Goal: Task Accomplishment & Management: Complete application form

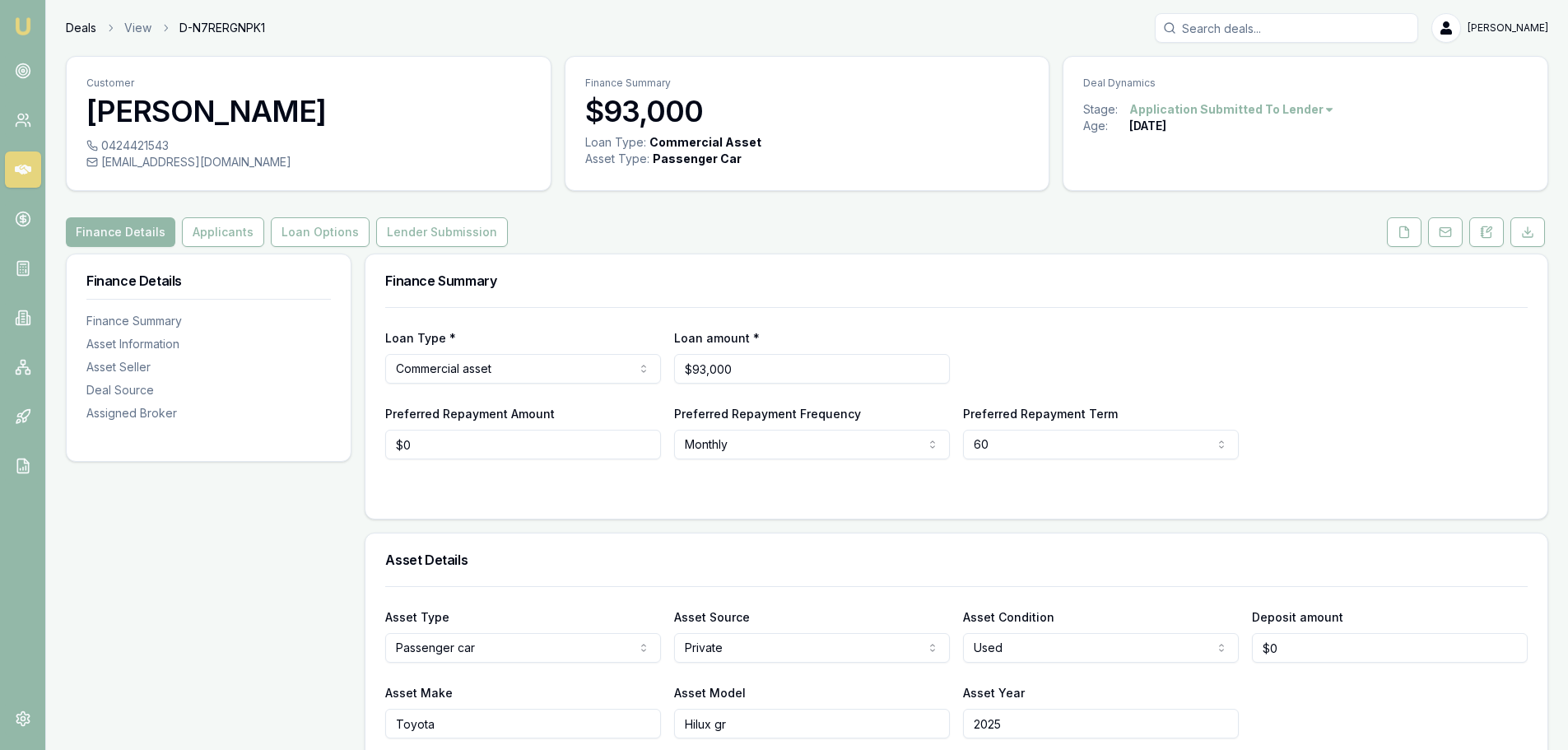
click at [76, 24] on link "Deals" at bounding box center [81, 27] width 30 height 17
click at [1400, 234] on icon at bounding box center [1404, 232] width 9 height 11
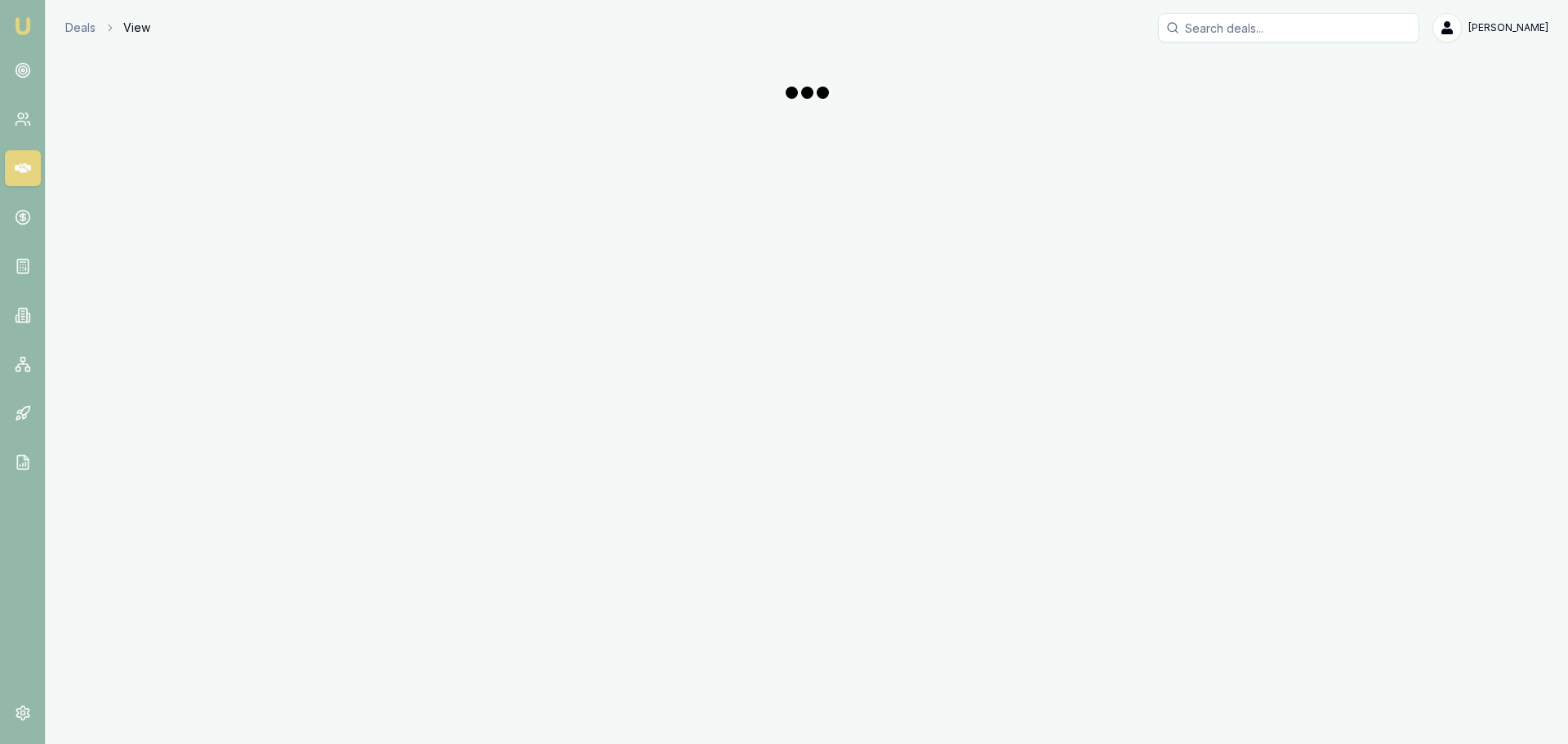
click at [1434, 236] on div "Emu Broker Deals View Evette Abdo Toggle Menu" at bounding box center [784, 372] width 1568 height 744
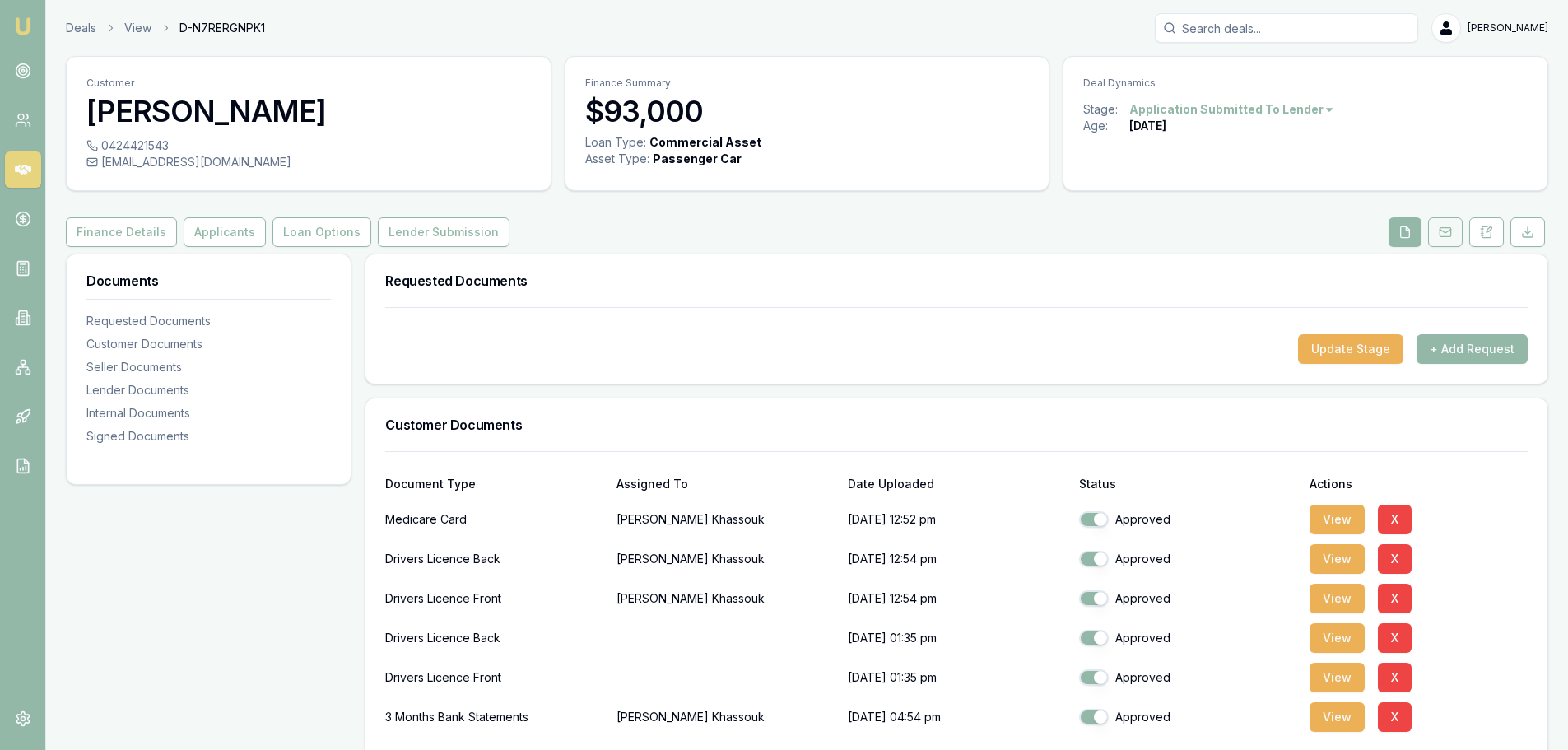
click at [1449, 229] on icon at bounding box center [1445, 231] width 11 height 4
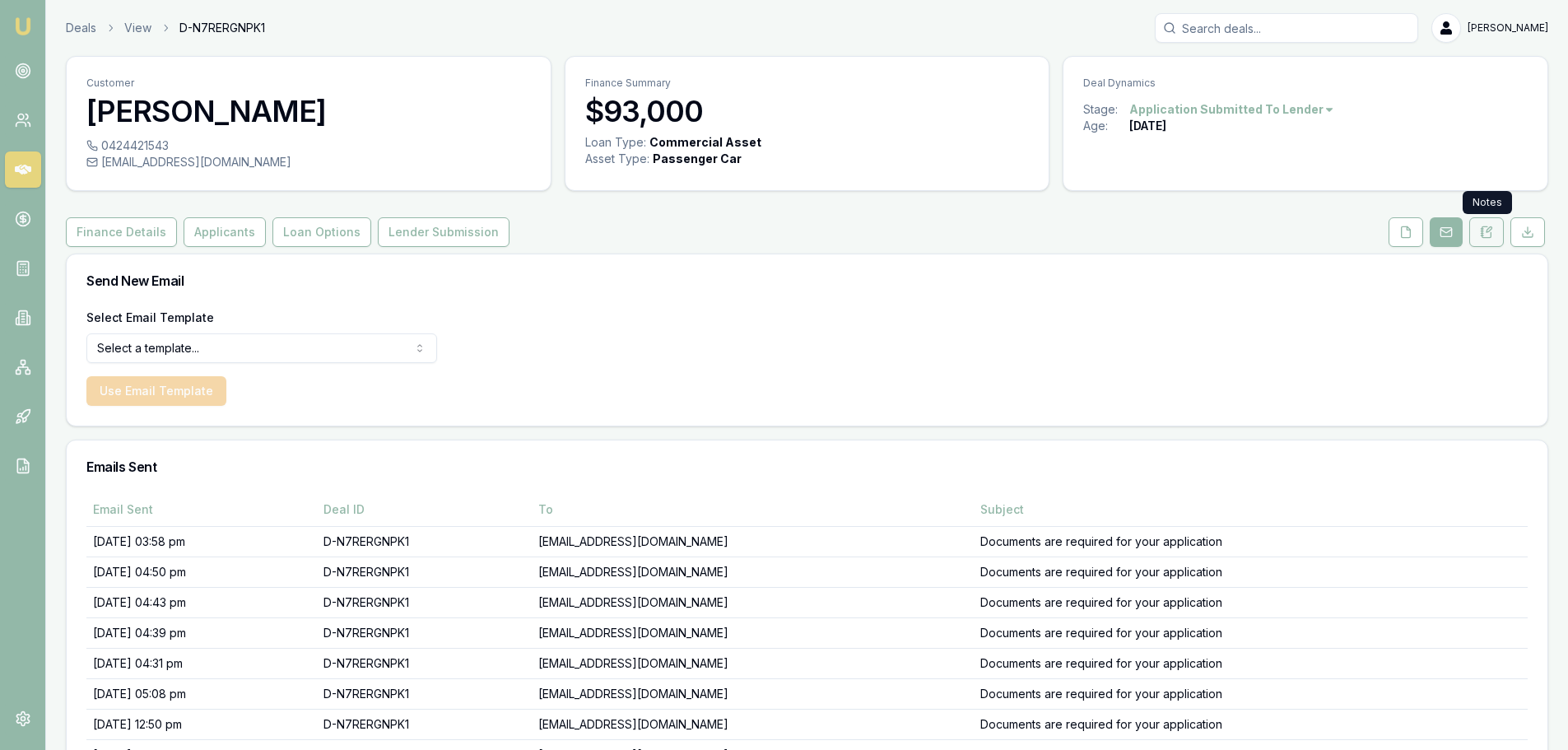
click at [1484, 234] on icon at bounding box center [1486, 232] width 13 height 13
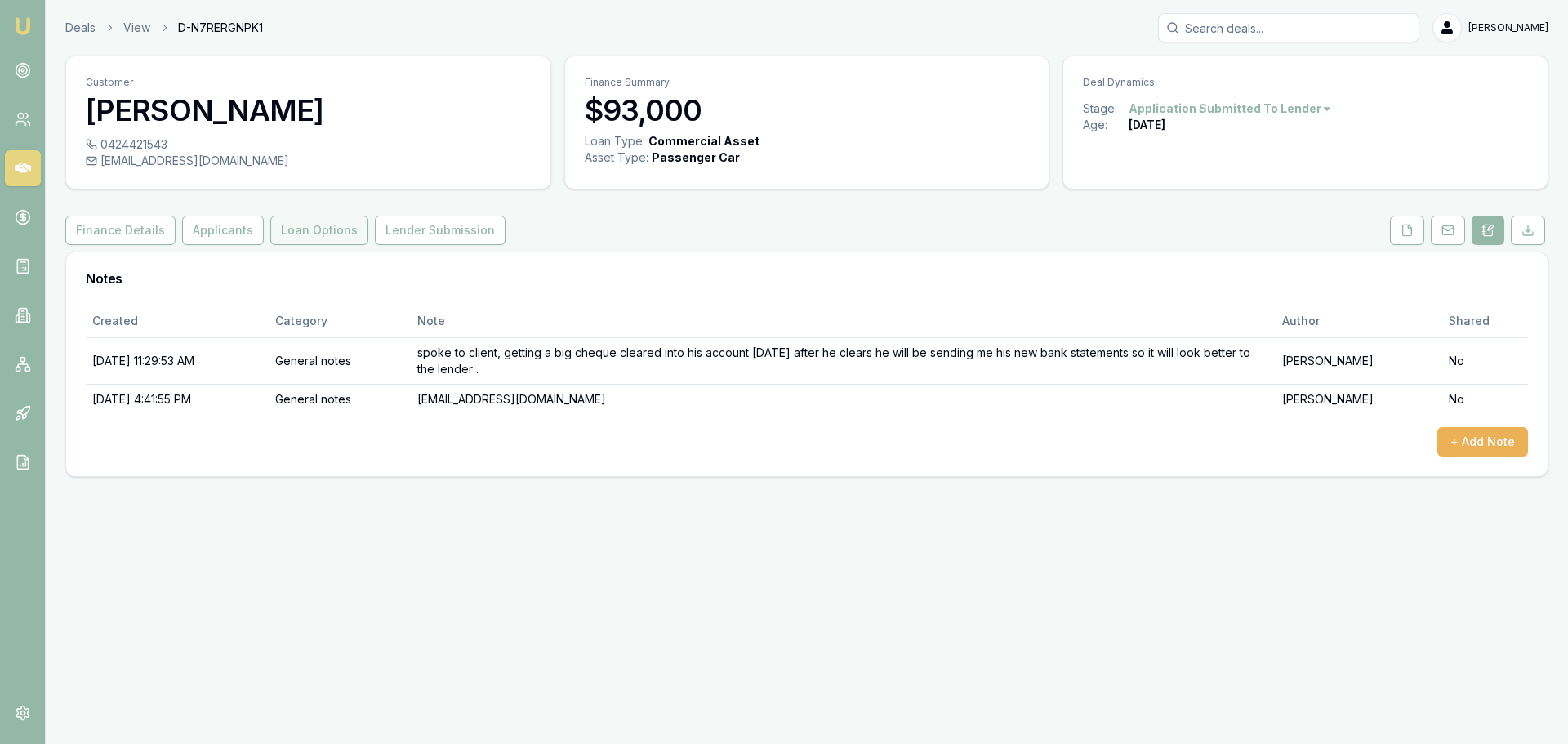
click at [299, 234] on button "Loan Options" at bounding box center [320, 229] width 98 height 29
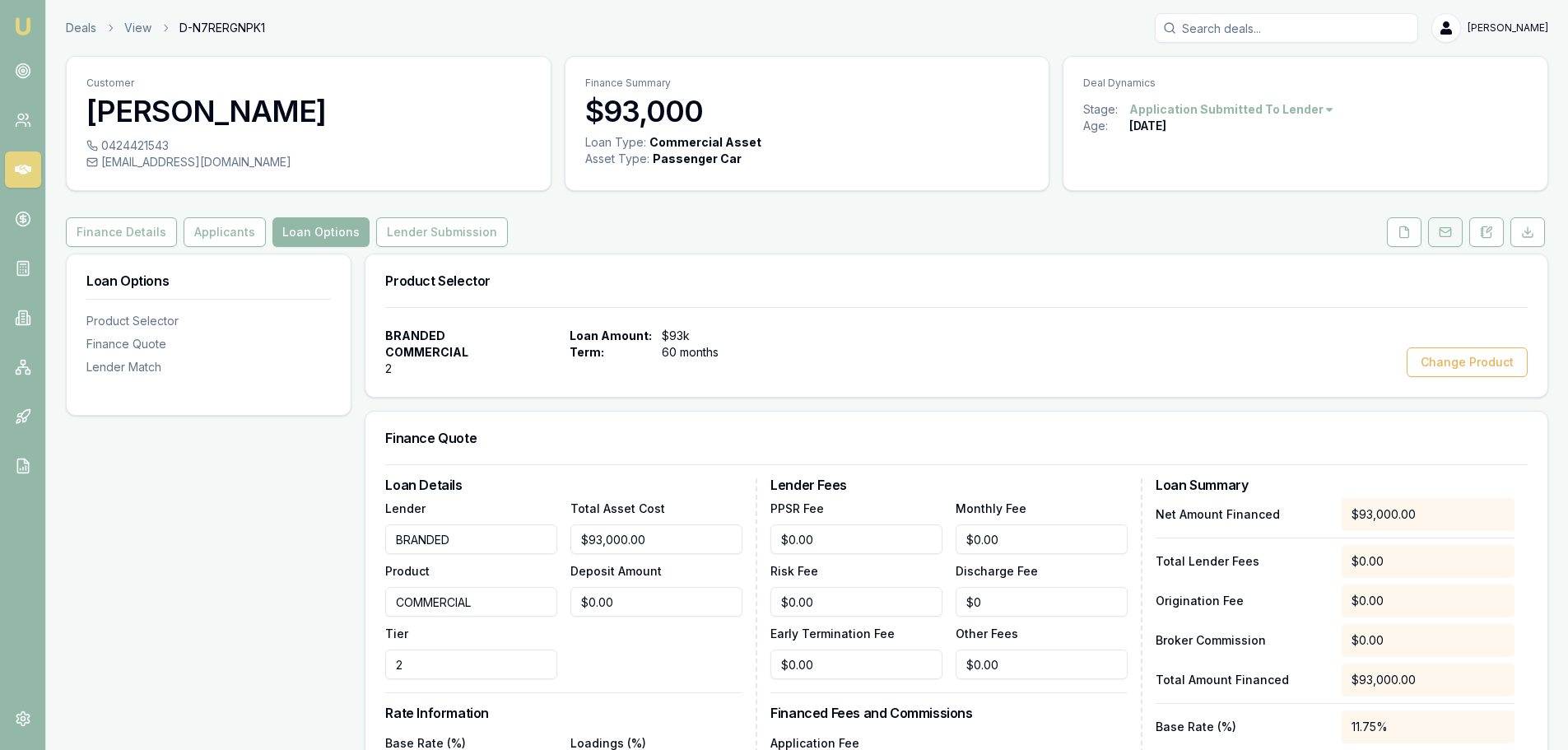
click at [1448, 235] on icon at bounding box center [1445, 232] width 13 height 13
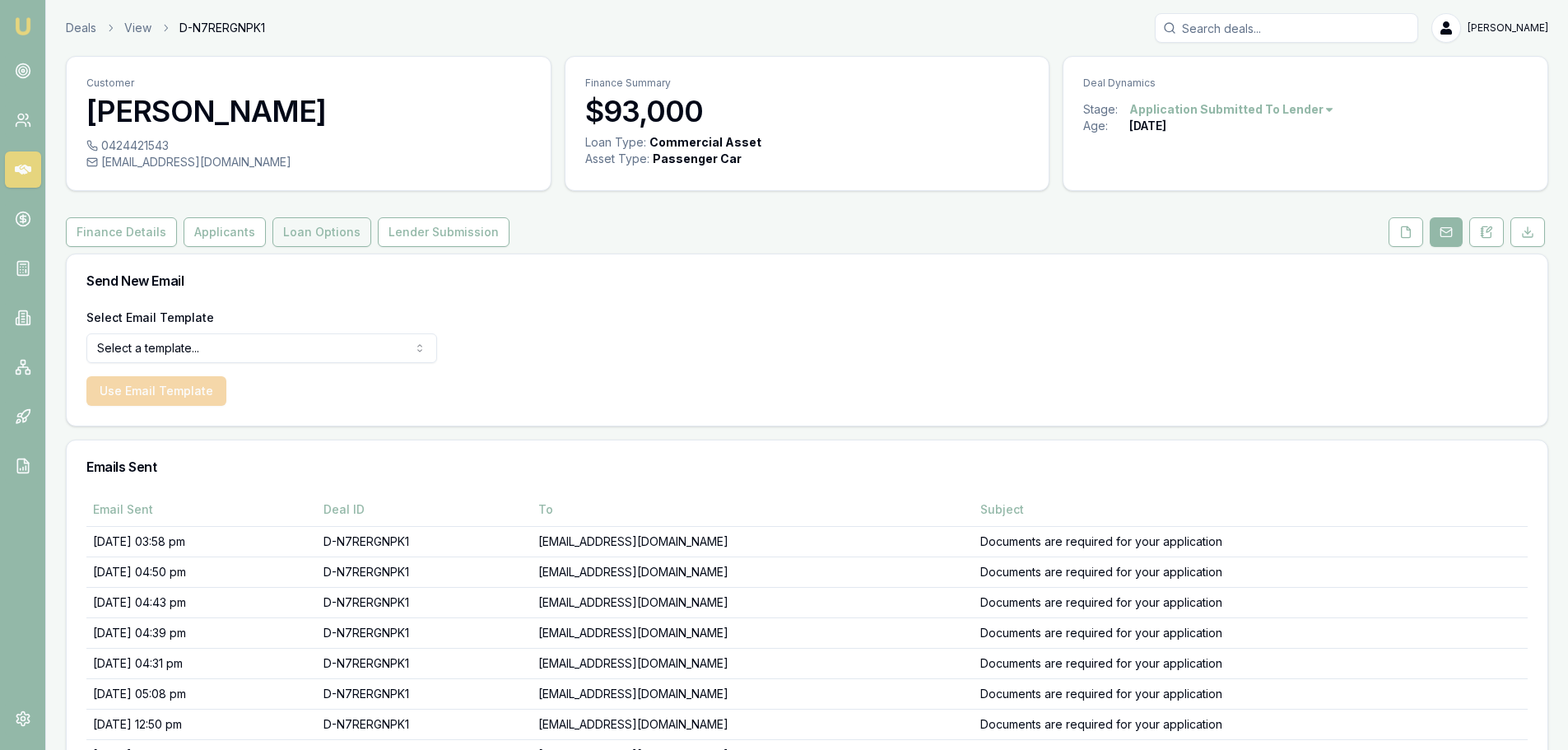
click at [305, 228] on button "Loan Options" at bounding box center [322, 231] width 99 height 29
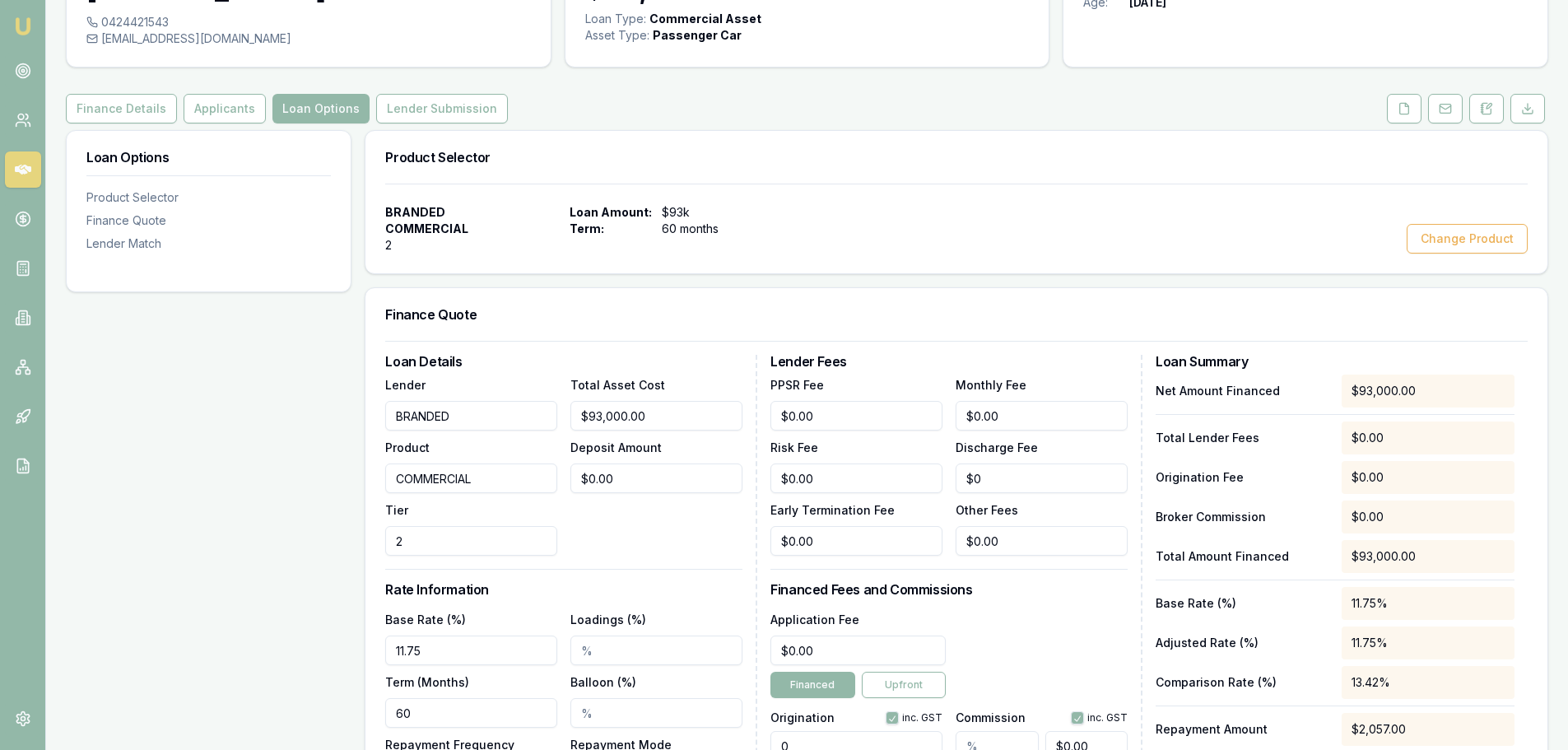
scroll to position [82, 0]
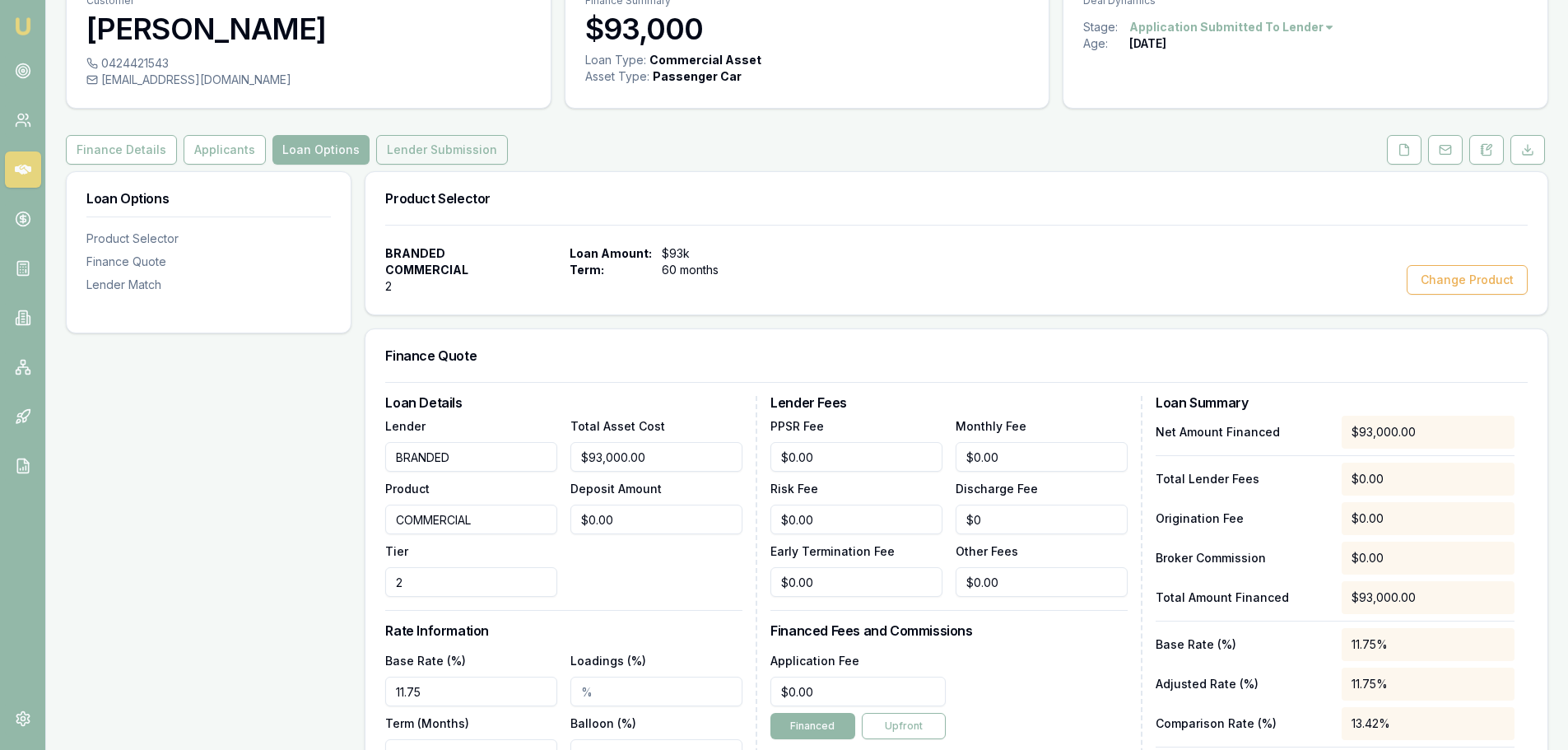
click at [417, 151] on button "Lender Submission" at bounding box center [442, 149] width 132 height 29
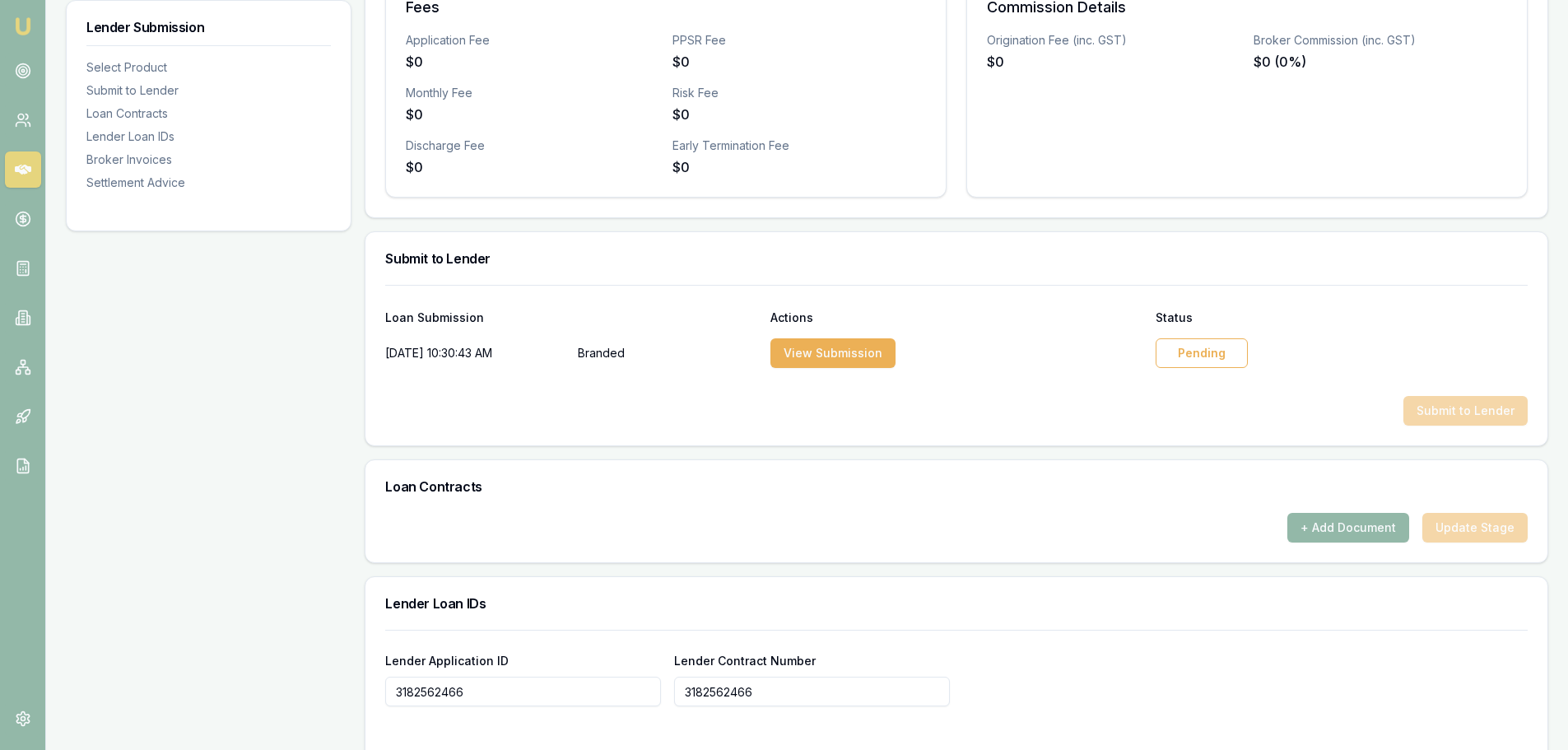
scroll to position [659, 0]
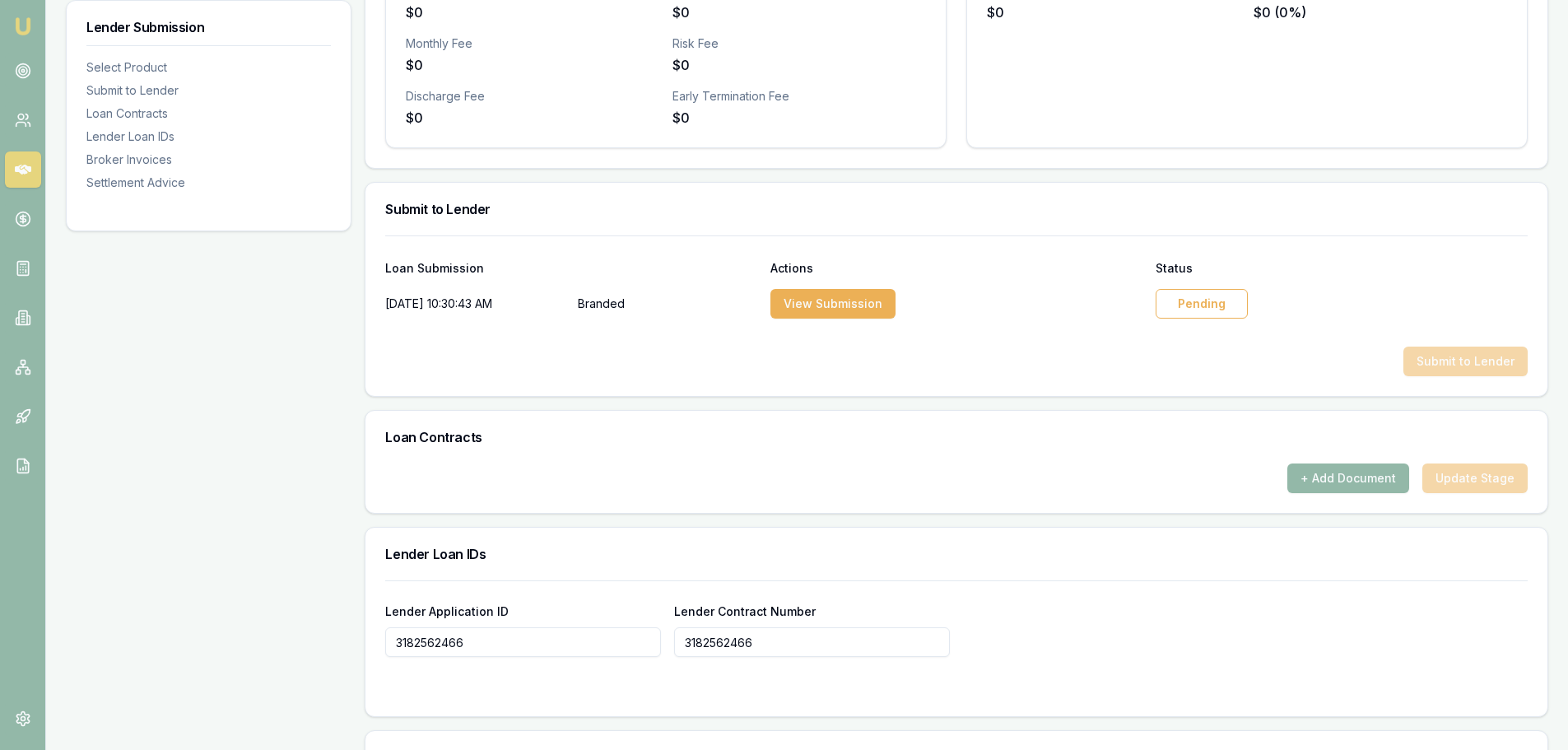
click at [1185, 298] on div "Pending" at bounding box center [1201, 303] width 92 height 29
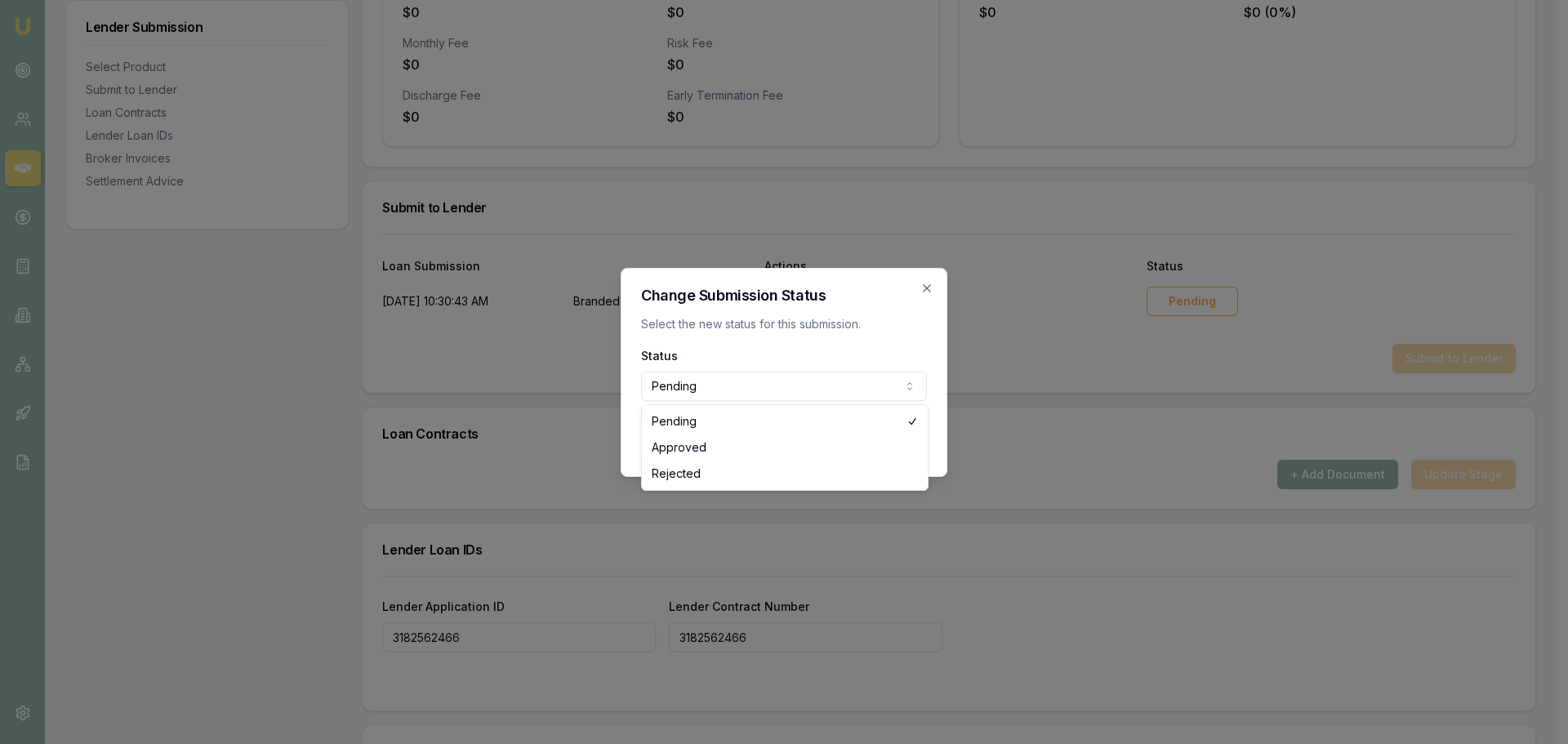
select select "REJECTED"
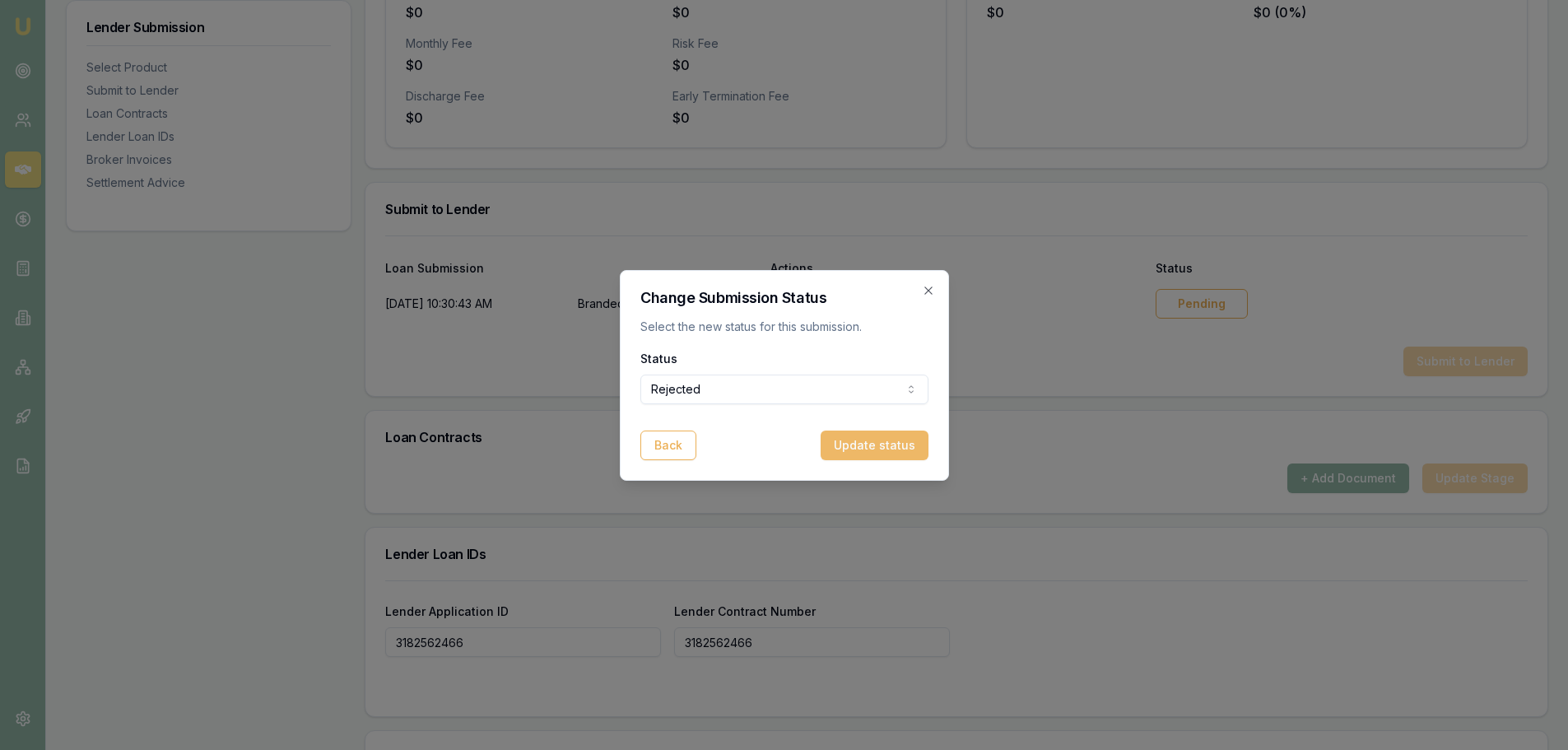
click at [874, 448] on button "Update status" at bounding box center [875, 445] width 108 height 29
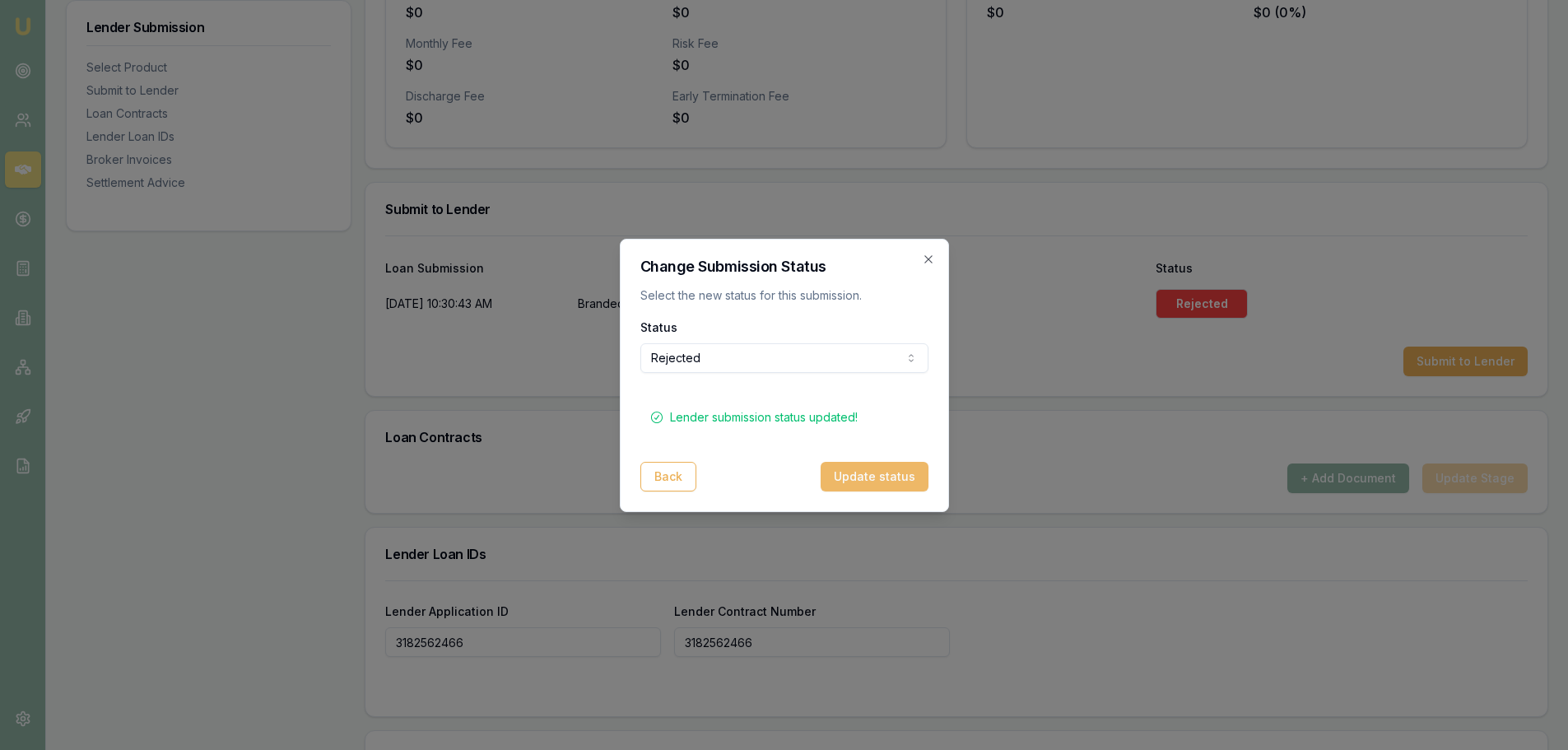
click at [860, 479] on button "Update status" at bounding box center [875, 476] width 108 height 29
click at [872, 479] on button "Update status" at bounding box center [875, 476] width 108 height 29
click at [925, 259] on icon "button" at bounding box center [928, 259] width 13 height 13
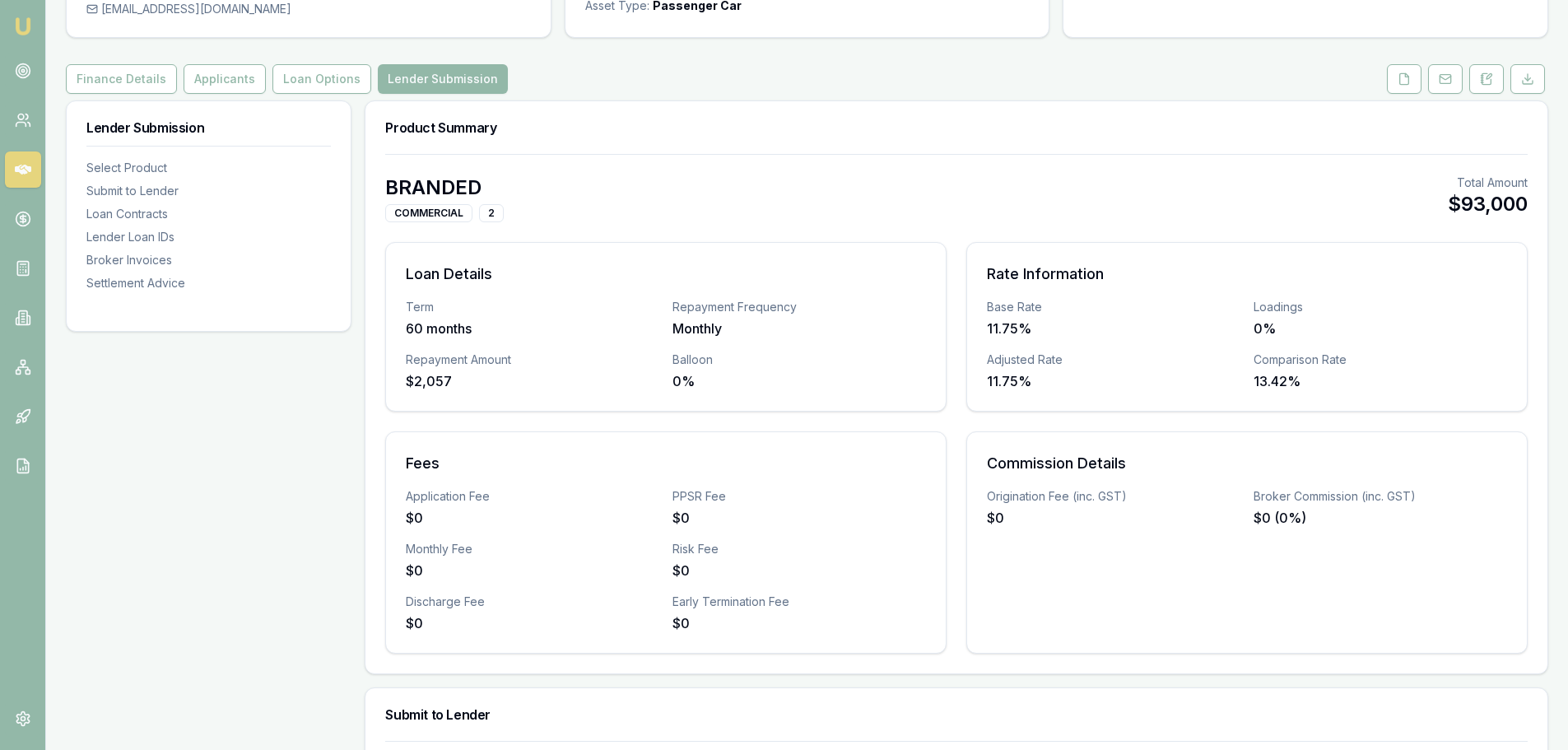
scroll to position [0, 0]
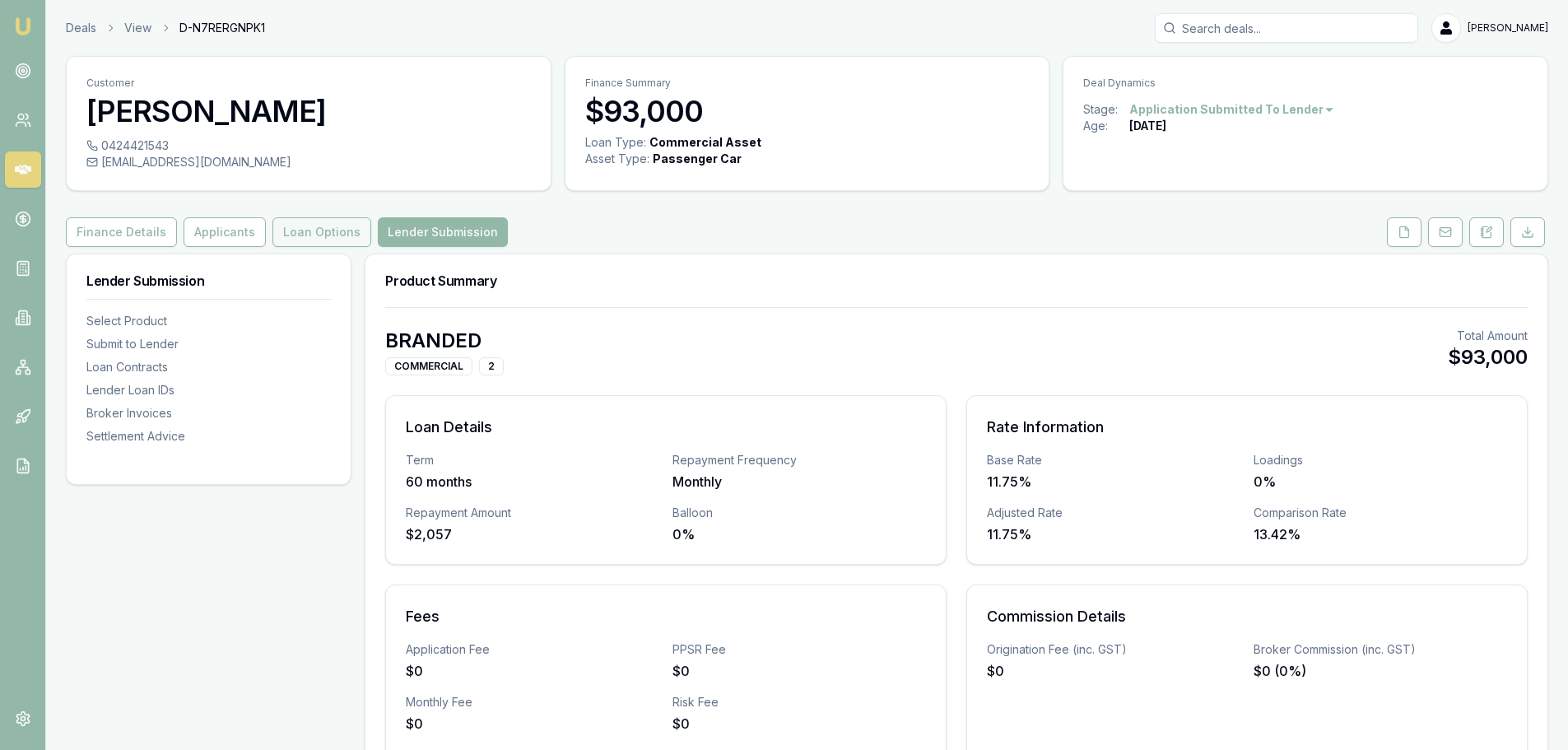
click at [297, 230] on button "Loan Options" at bounding box center [322, 231] width 99 height 29
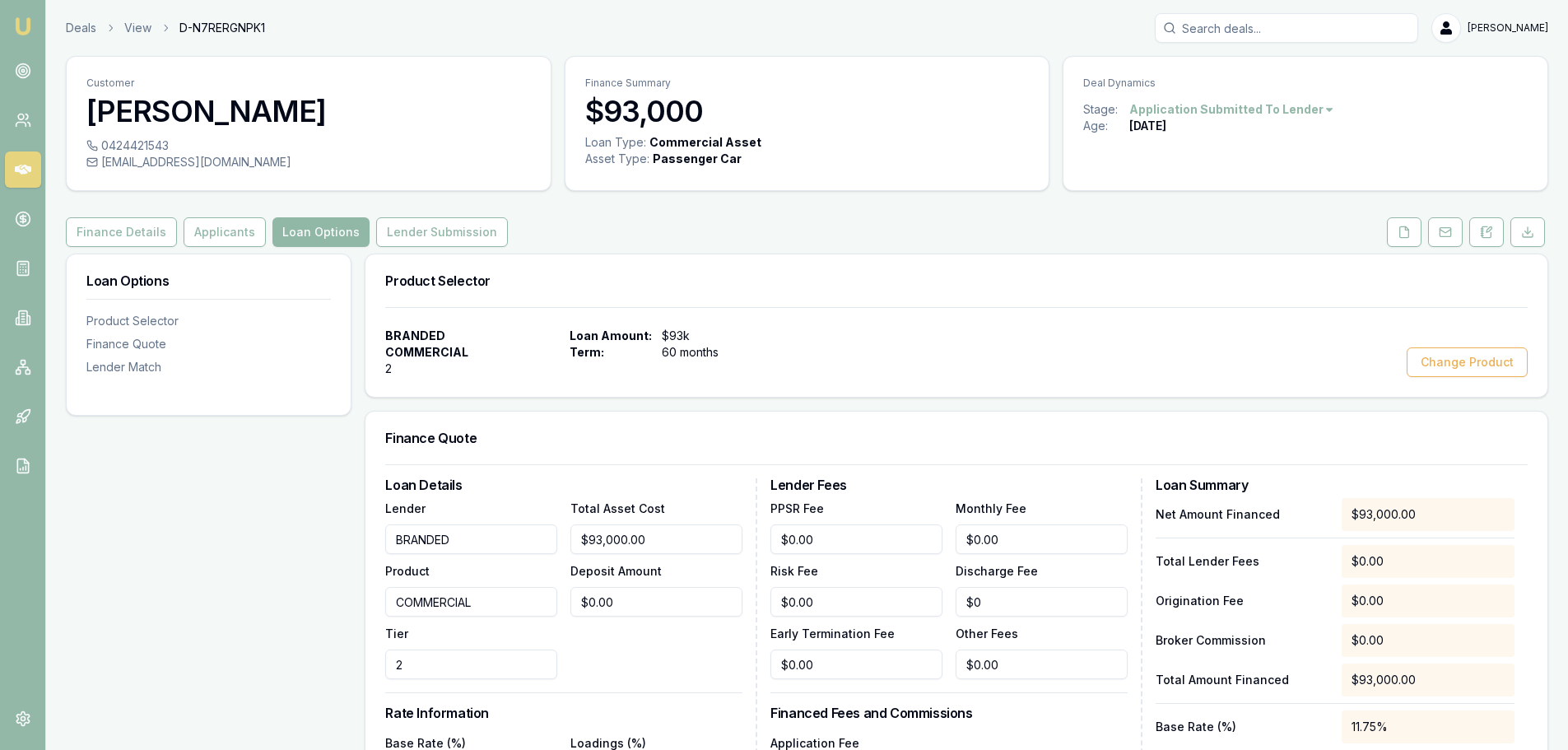
click at [297, 233] on button "Loan Options" at bounding box center [321, 231] width 97 height 29
click at [413, 228] on button "Lender Submission" at bounding box center [442, 231] width 132 height 29
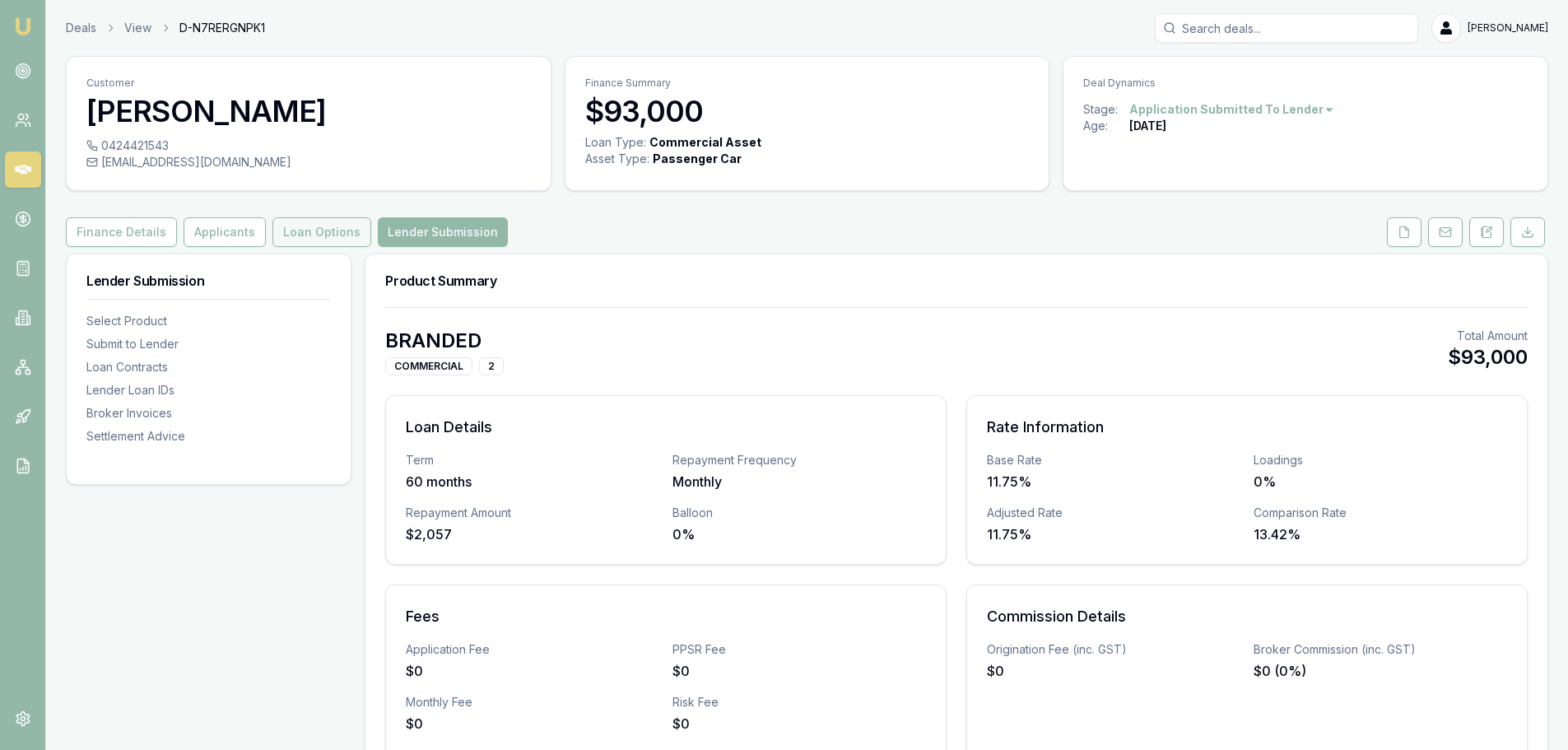
click at [295, 235] on button "Loan Options" at bounding box center [322, 231] width 99 height 29
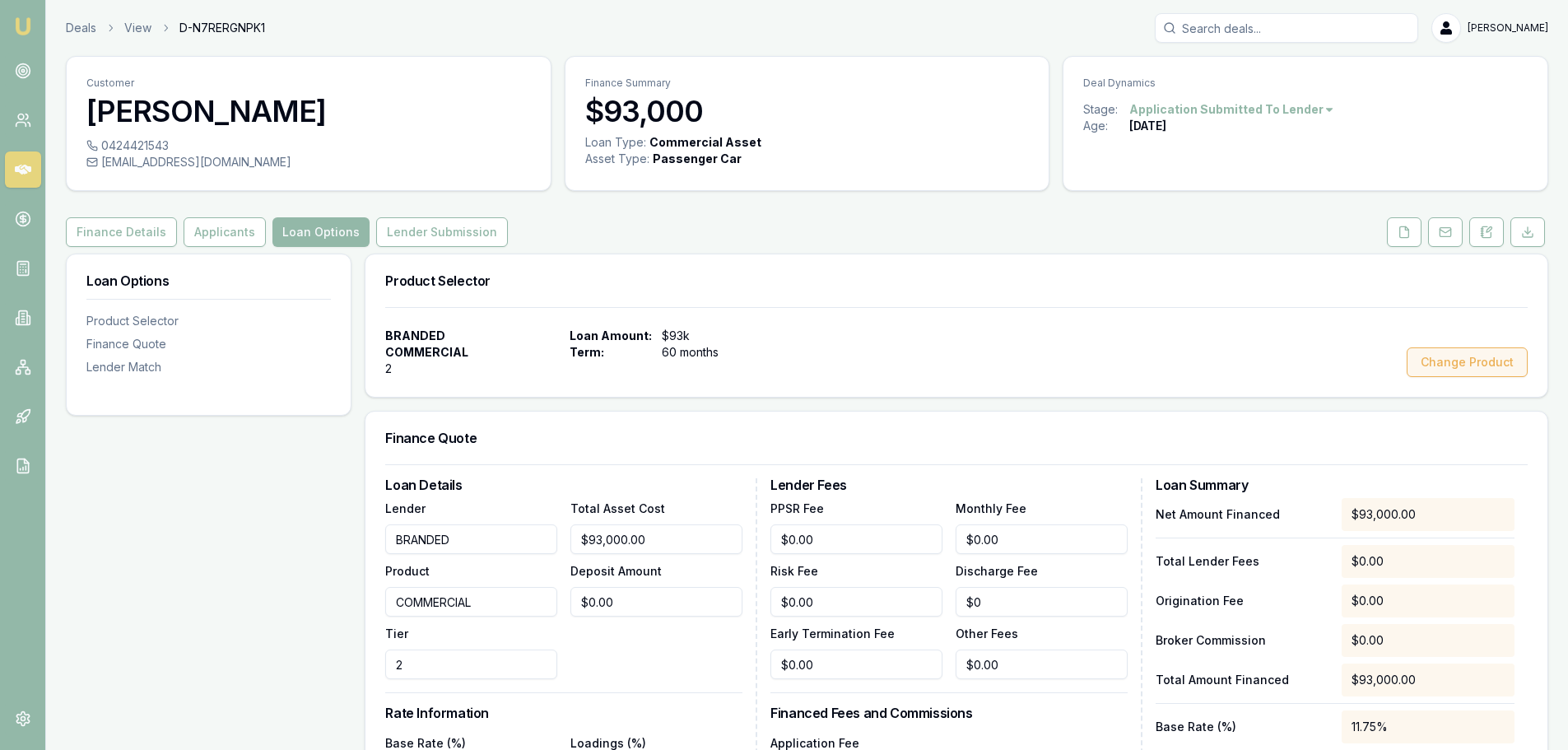
click at [1447, 362] on button "Change Product" at bounding box center [1466, 361] width 121 height 29
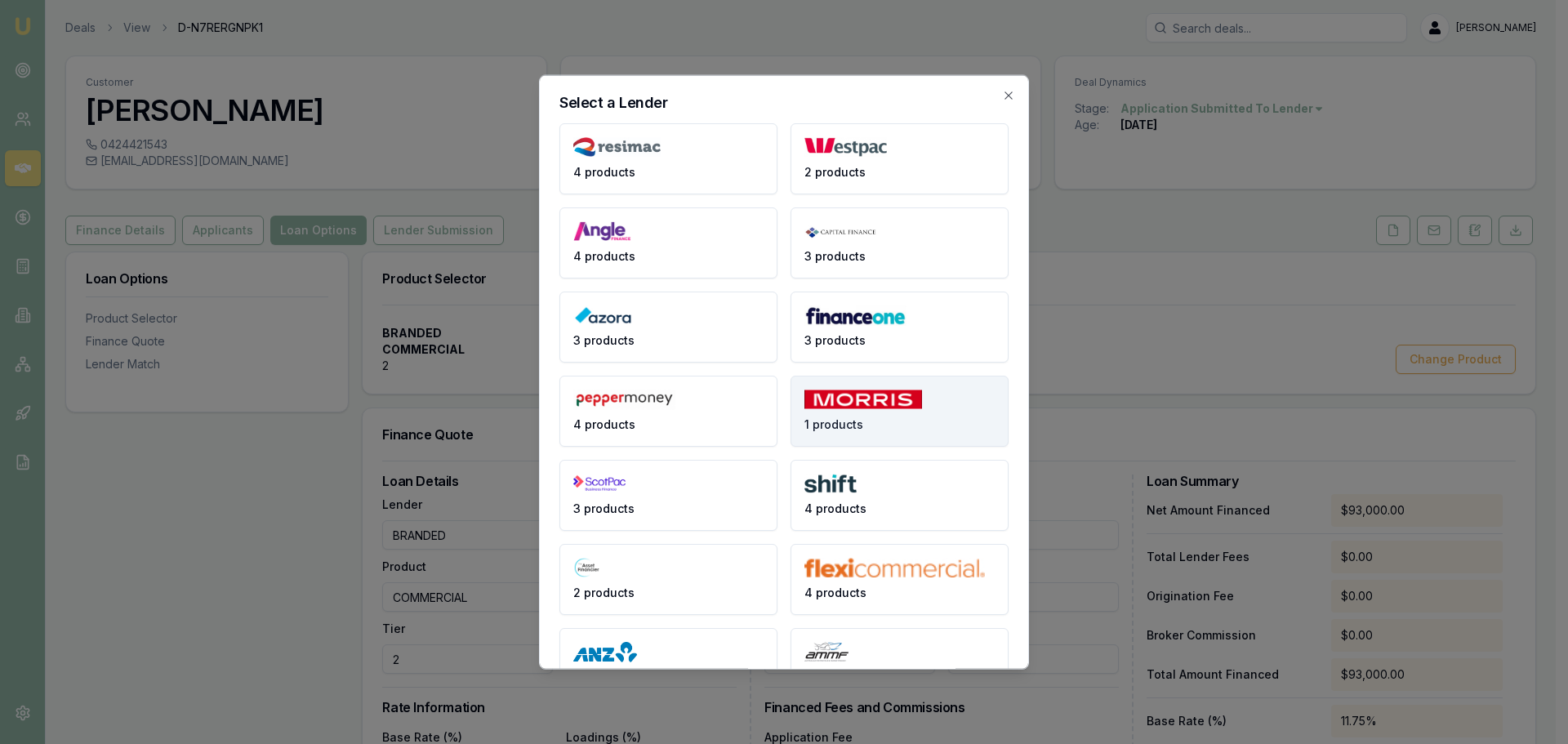
click at [915, 410] on button "1 products" at bounding box center [900, 410] width 218 height 71
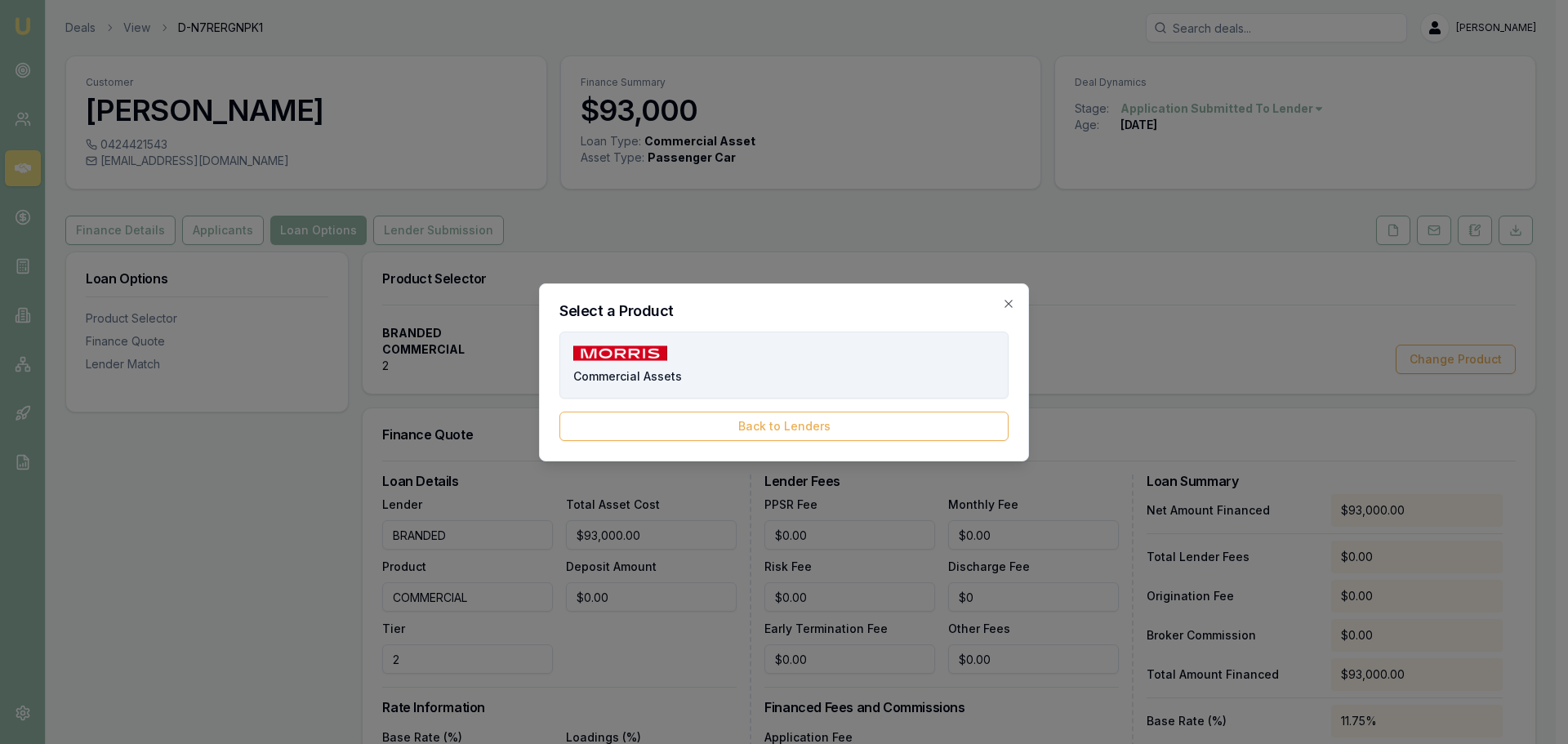
click at [684, 372] on button "Commercial Assets" at bounding box center [784, 365] width 449 height 67
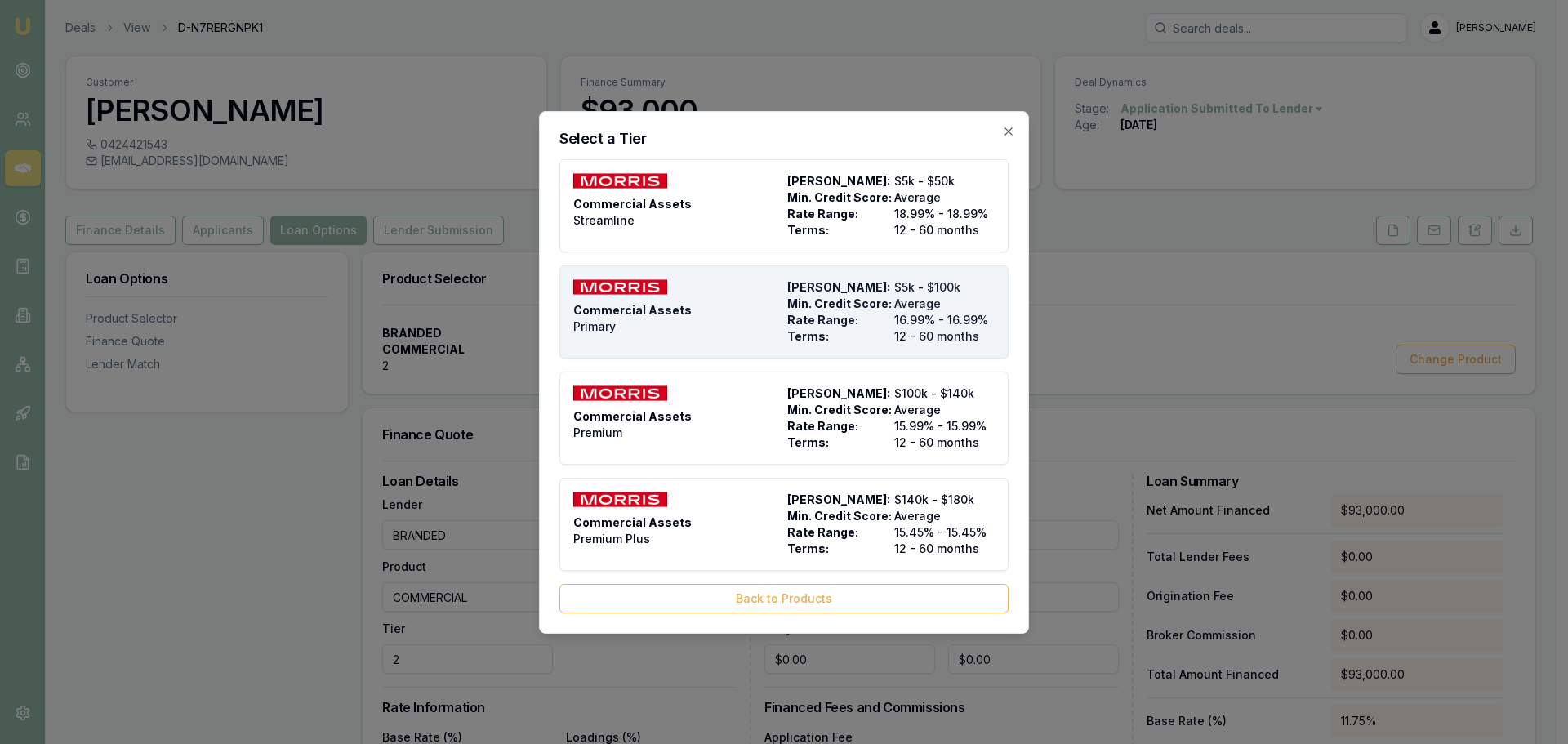
click at [628, 323] on div "Commercial Assets Primary" at bounding box center [677, 312] width 207 height 65
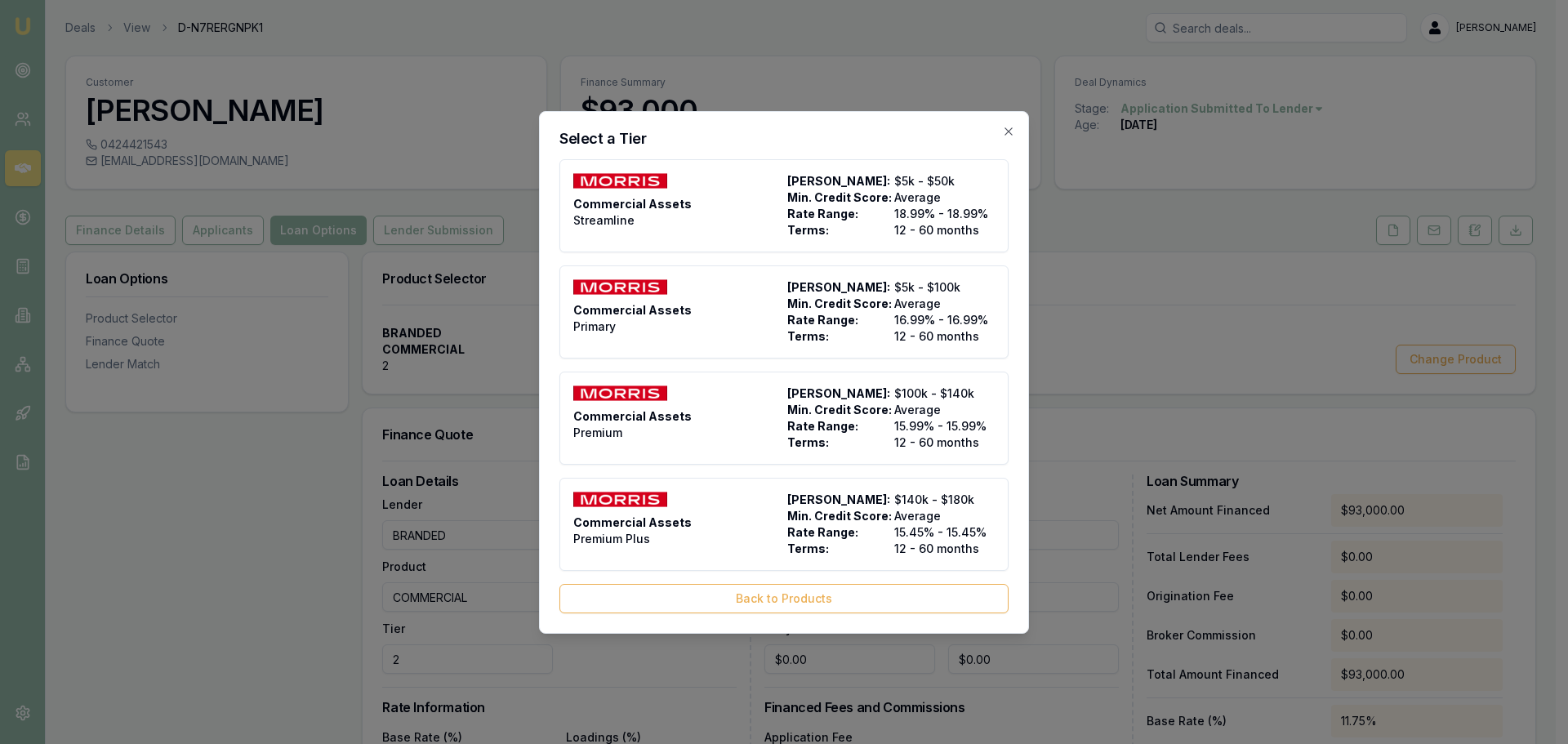
type input "Morris Finance"
type input "Commercial Assets"
type input "Primary"
type input "16.99"
type input "12"
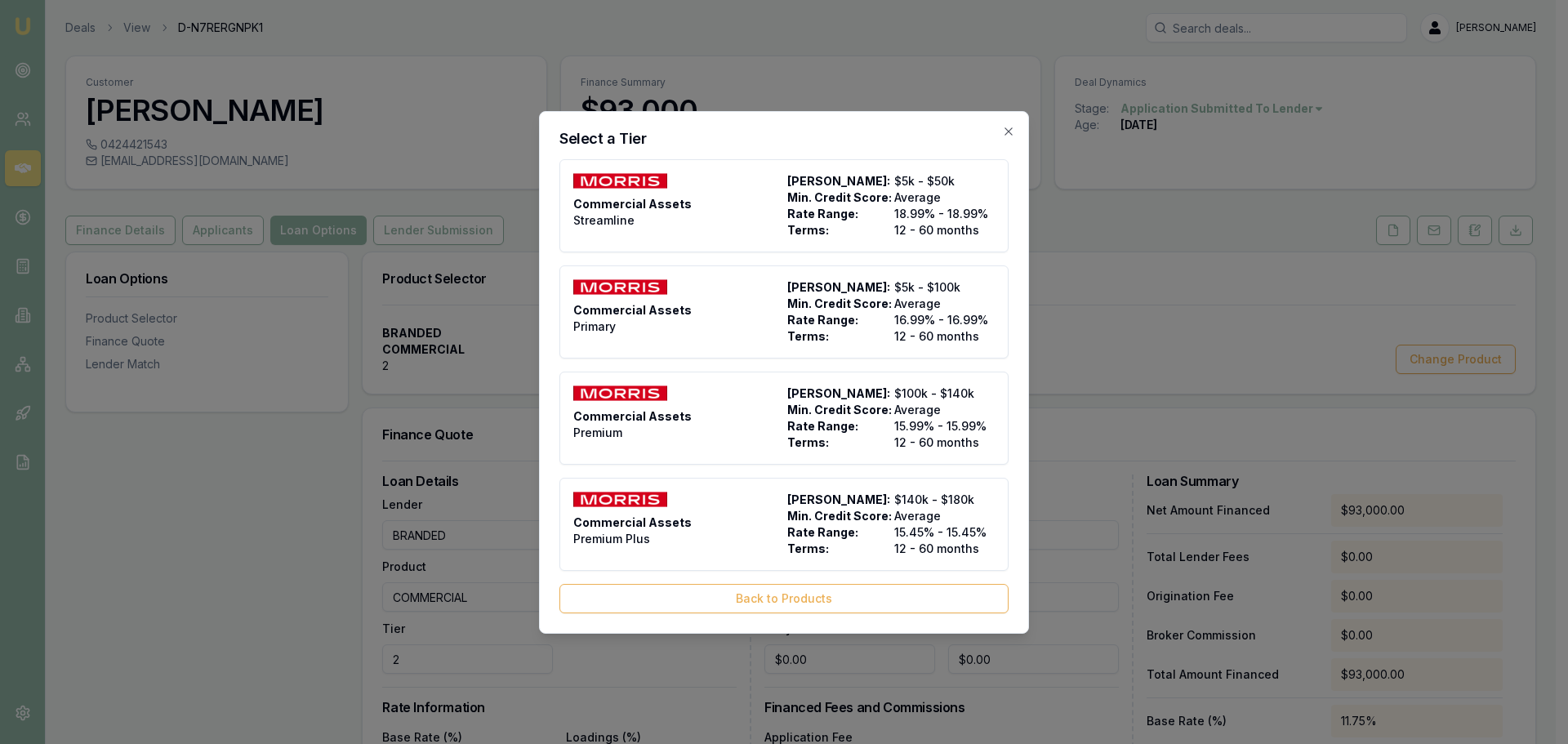
type input "$650.00"
type input "8"
type input "$7,440.00"
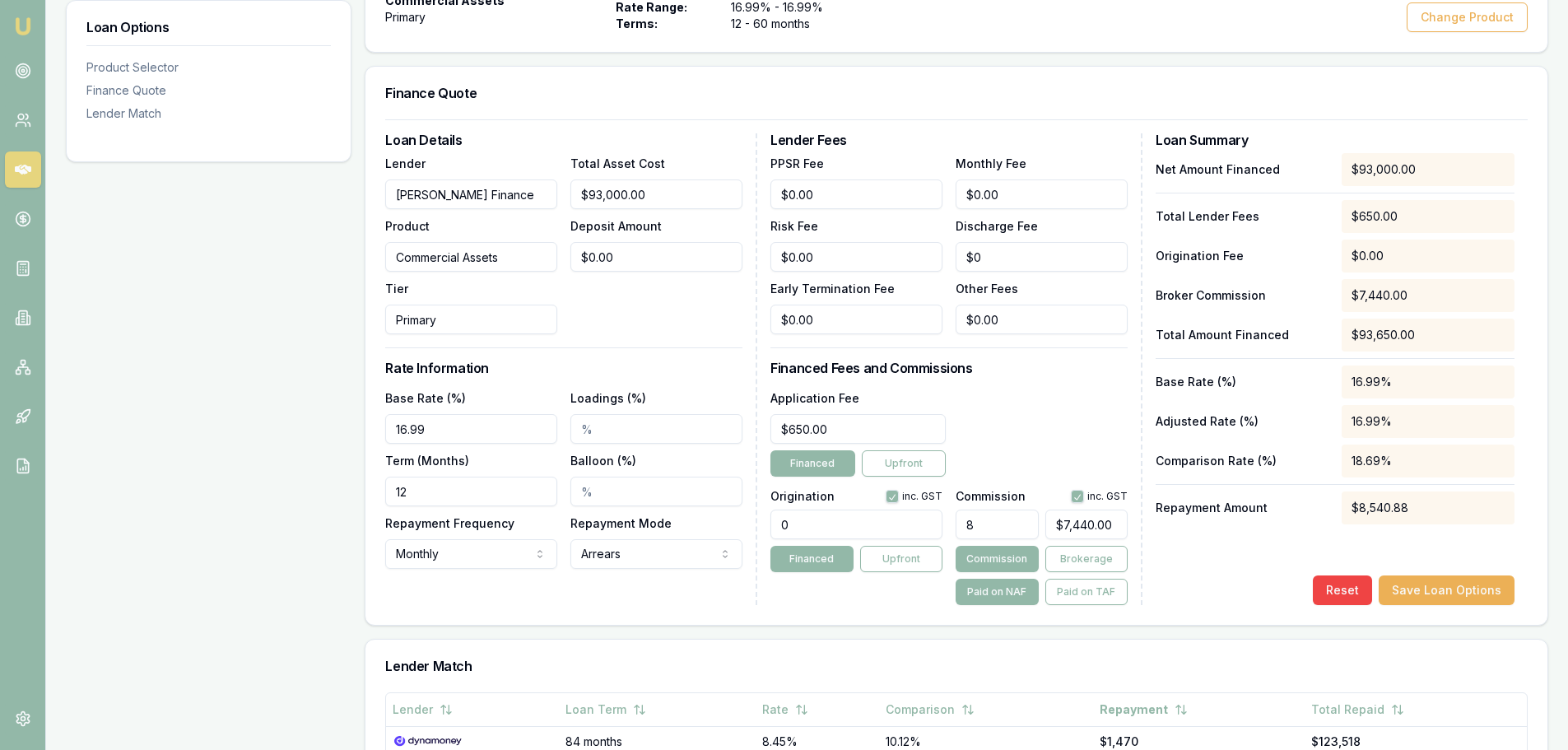
scroll to position [412, 0]
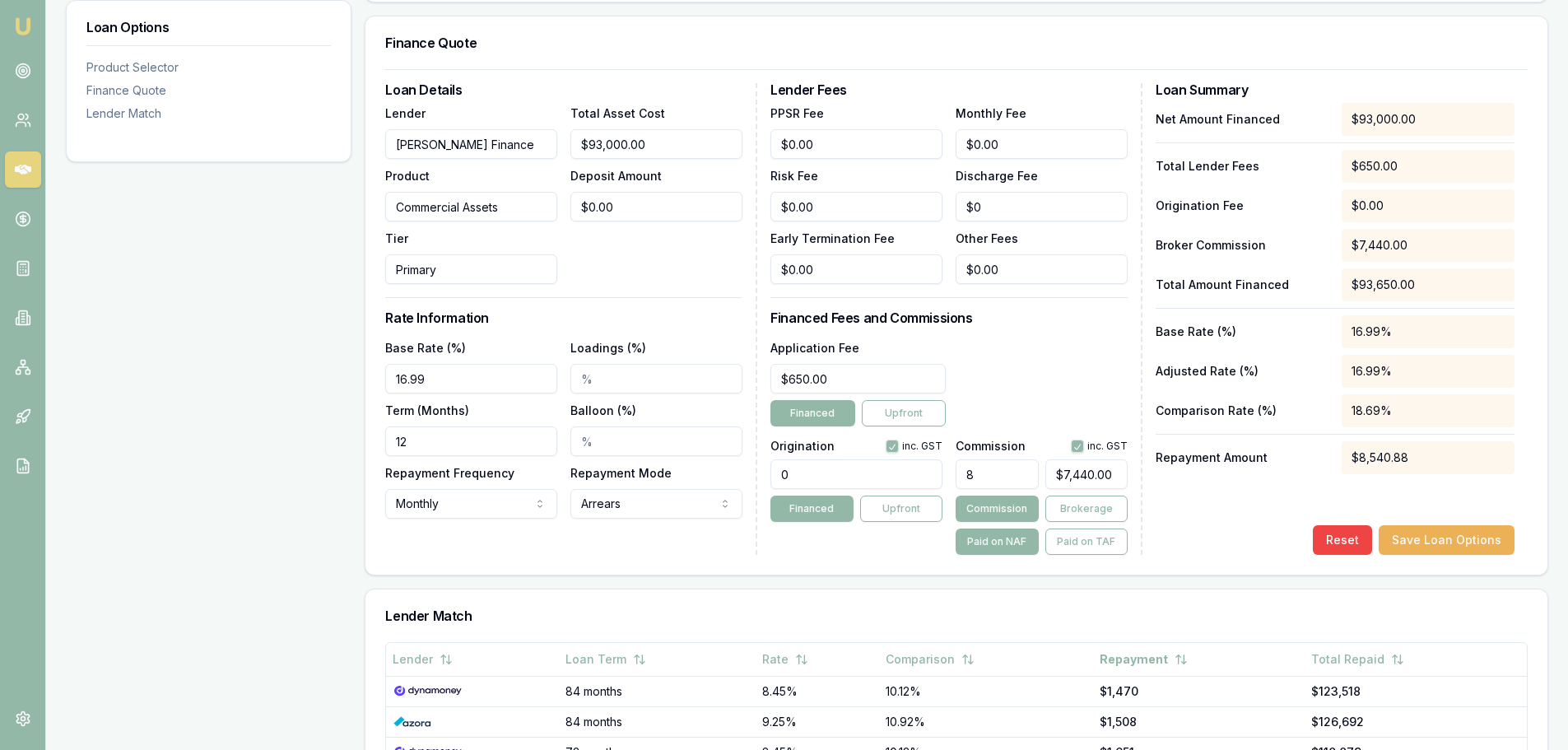
drag, startPoint x: 416, startPoint y: 439, endPoint x: 359, endPoint y: 445, distance: 57.3
click at [359, 445] on div "Loan Options Product Selector Finance Quote Lender Match Product Selector Comme…" at bounding box center [807, 448] width 1482 height 1212
type input "060"
click at [210, 517] on div "Loan Options Product Selector Finance Quote Lender Match" at bounding box center [208, 448] width 286 height 1212
click at [1428, 539] on button "Save Loan Options" at bounding box center [1446, 539] width 135 height 29
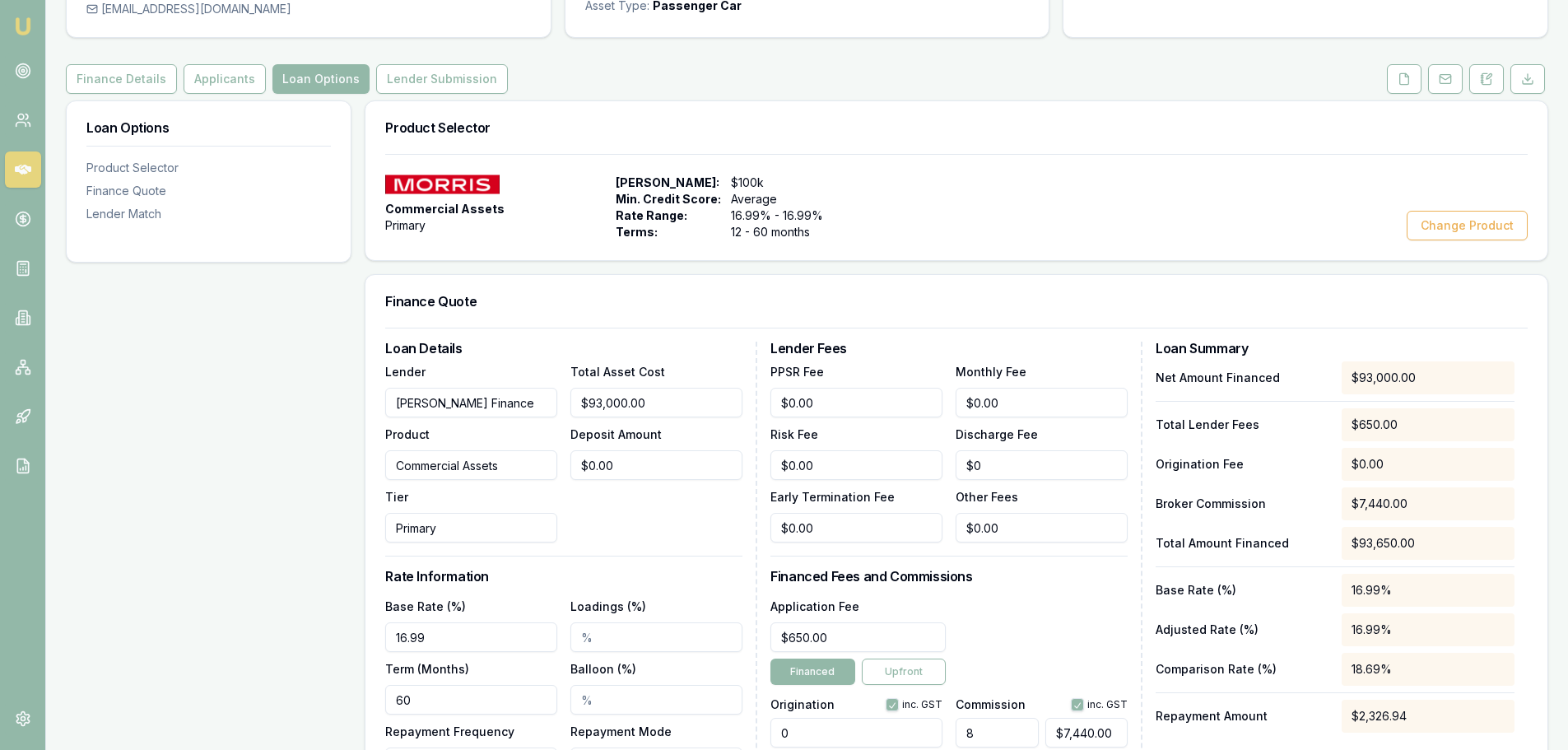
scroll to position [0, 0]
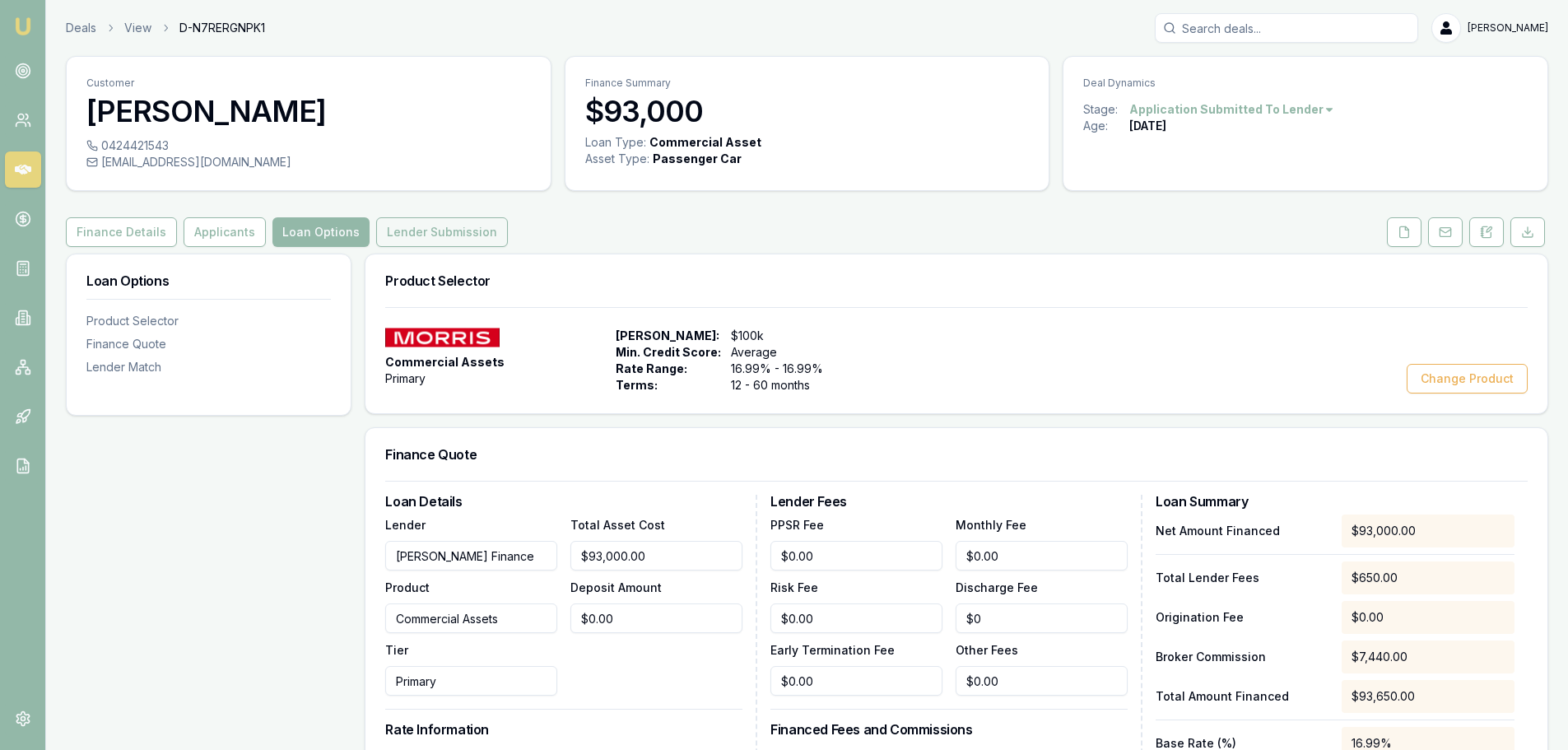
click at [438, 231] on button "Lender Submission" at bounding box center [442, 231] width 132 height 29
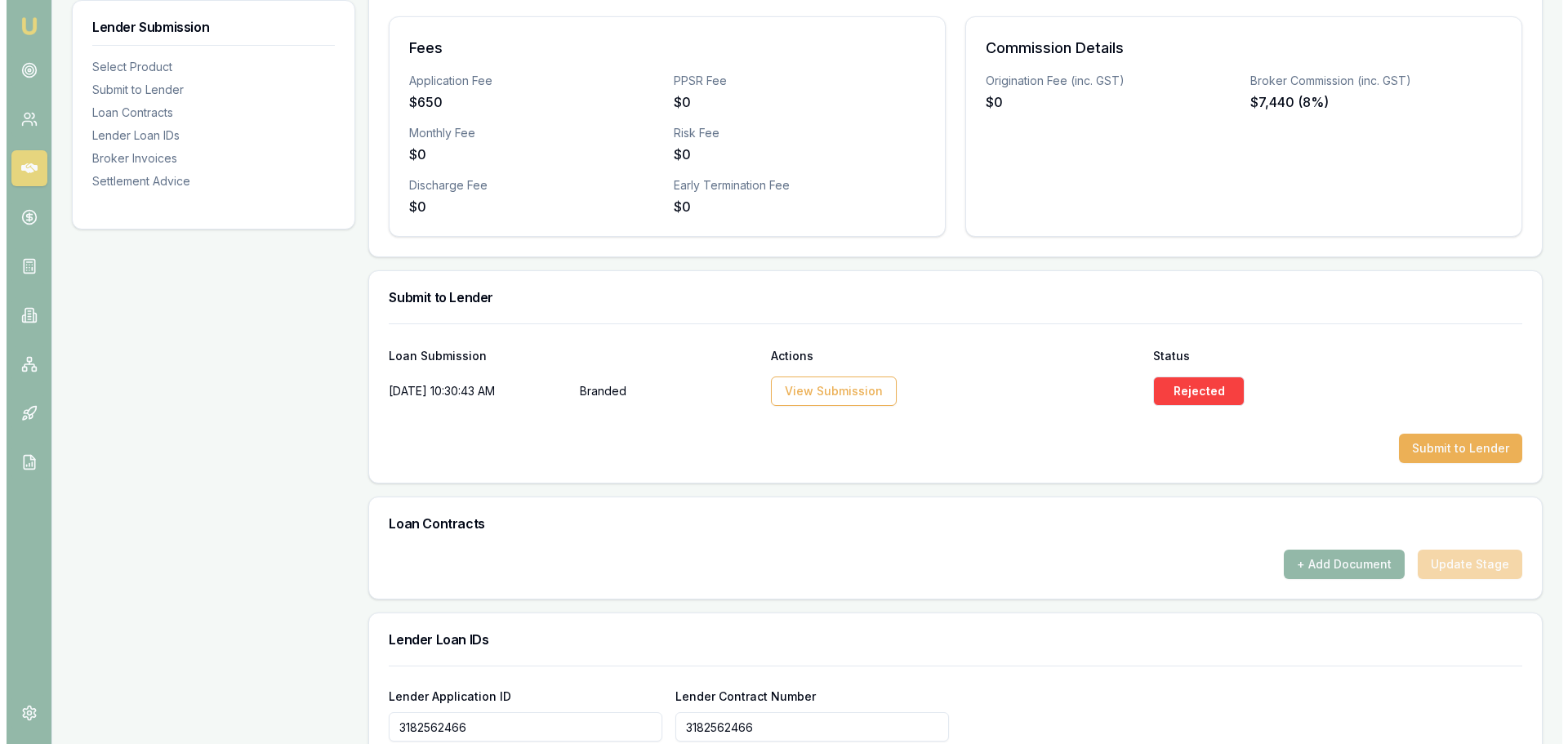
scroll to position [572, 0]
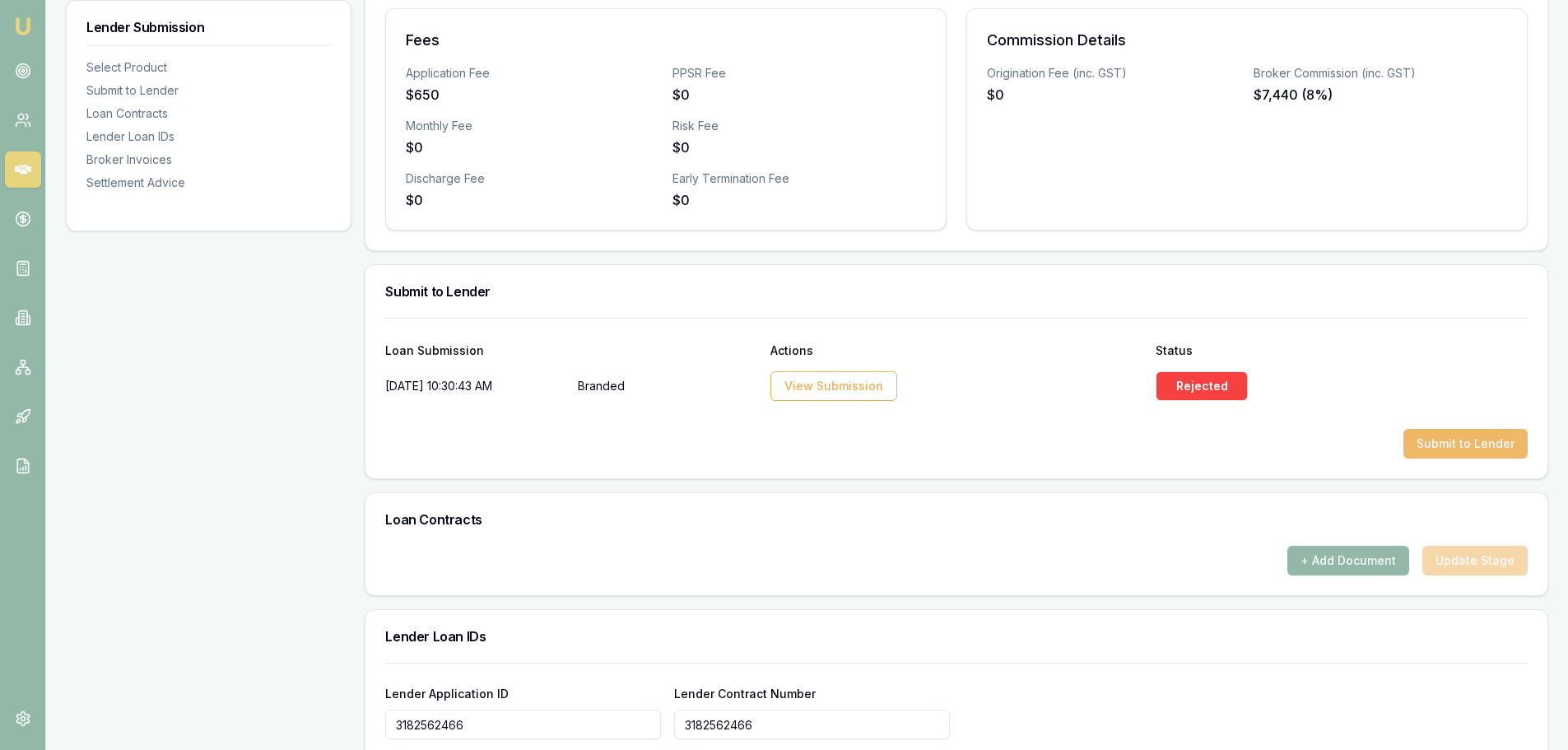
click at [1457, 447] on button "Submit to Lender" at bounding box center [1465, 443] width 124 height 29
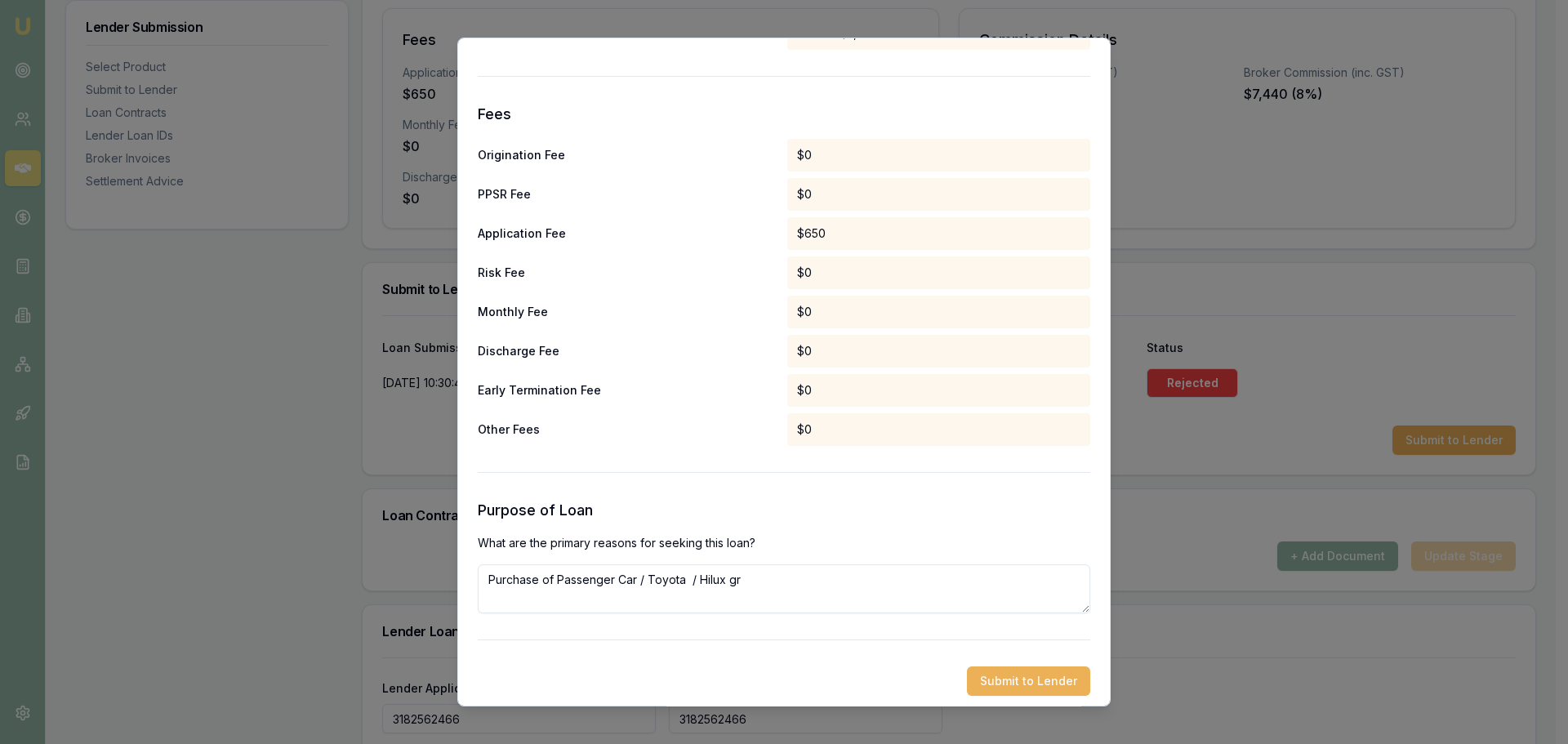
scroll to position [763, 0]
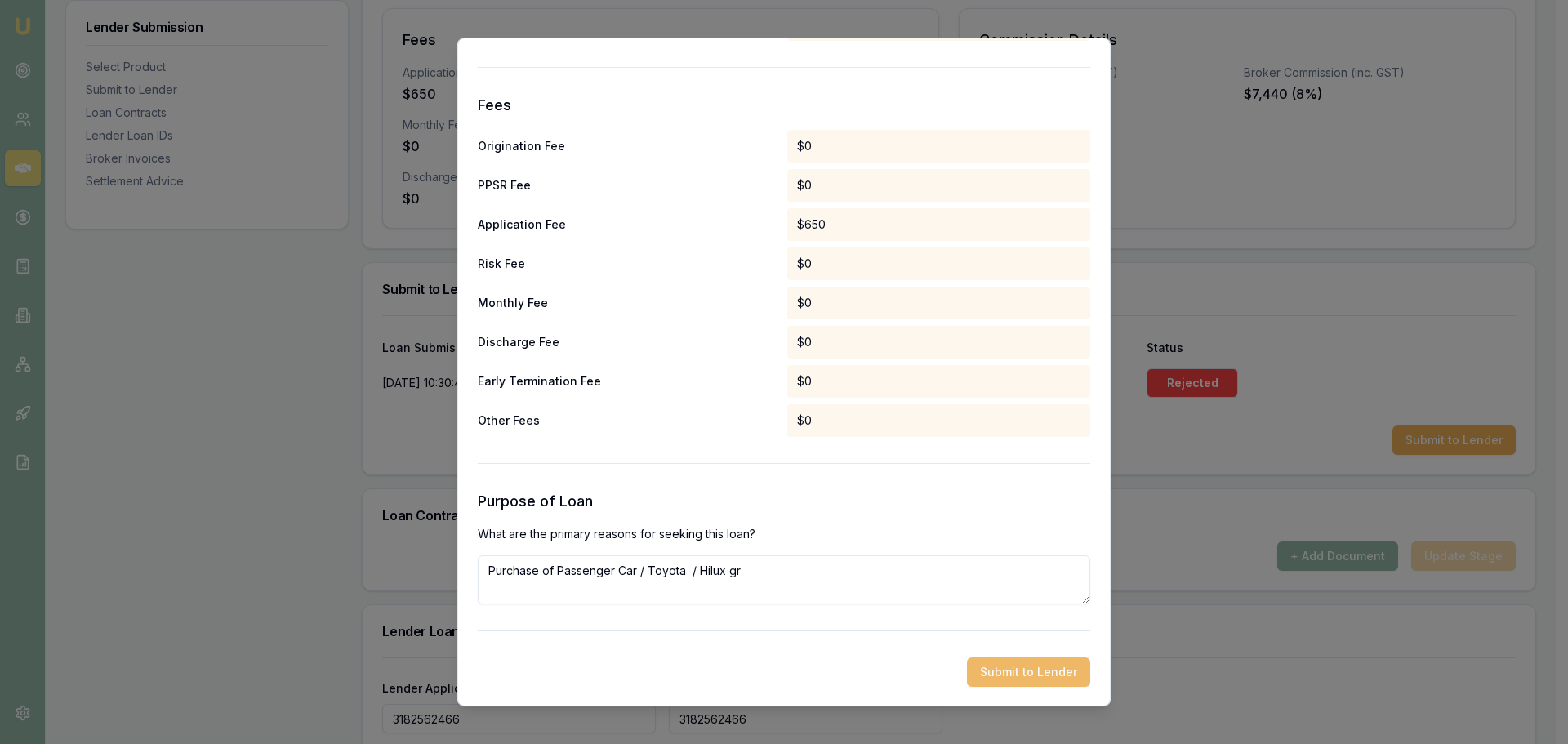
click at [1019, 677] on button "Submit to Lender" at bounding box center [1028, 671] width 123 height 29
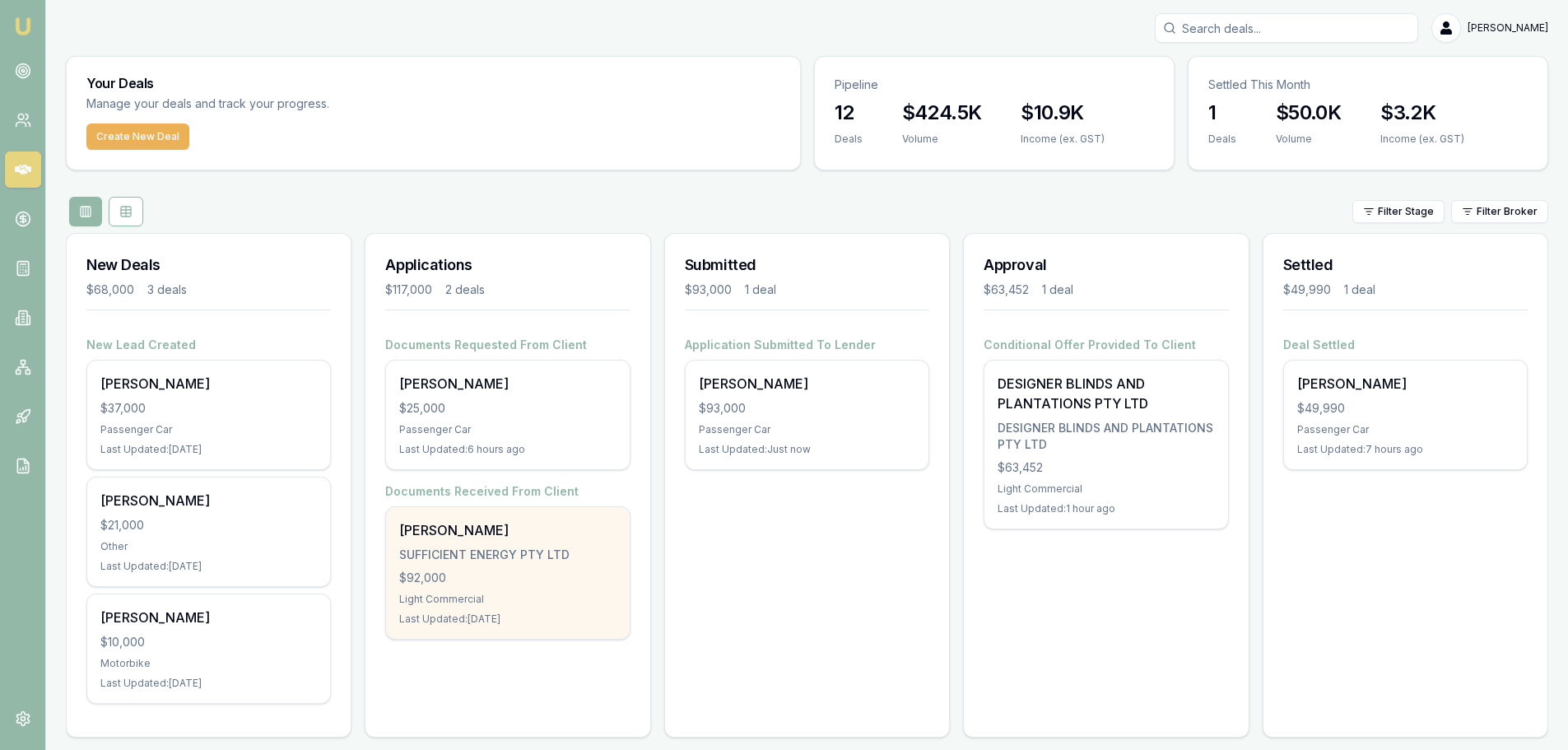
click at [520, 586] on div "George Sooalo SUFFICIENT ENERGY PTY LTD $92,000 Light Commercial Last Updated: …" at bounding box center [507, 573] width 243 height 132
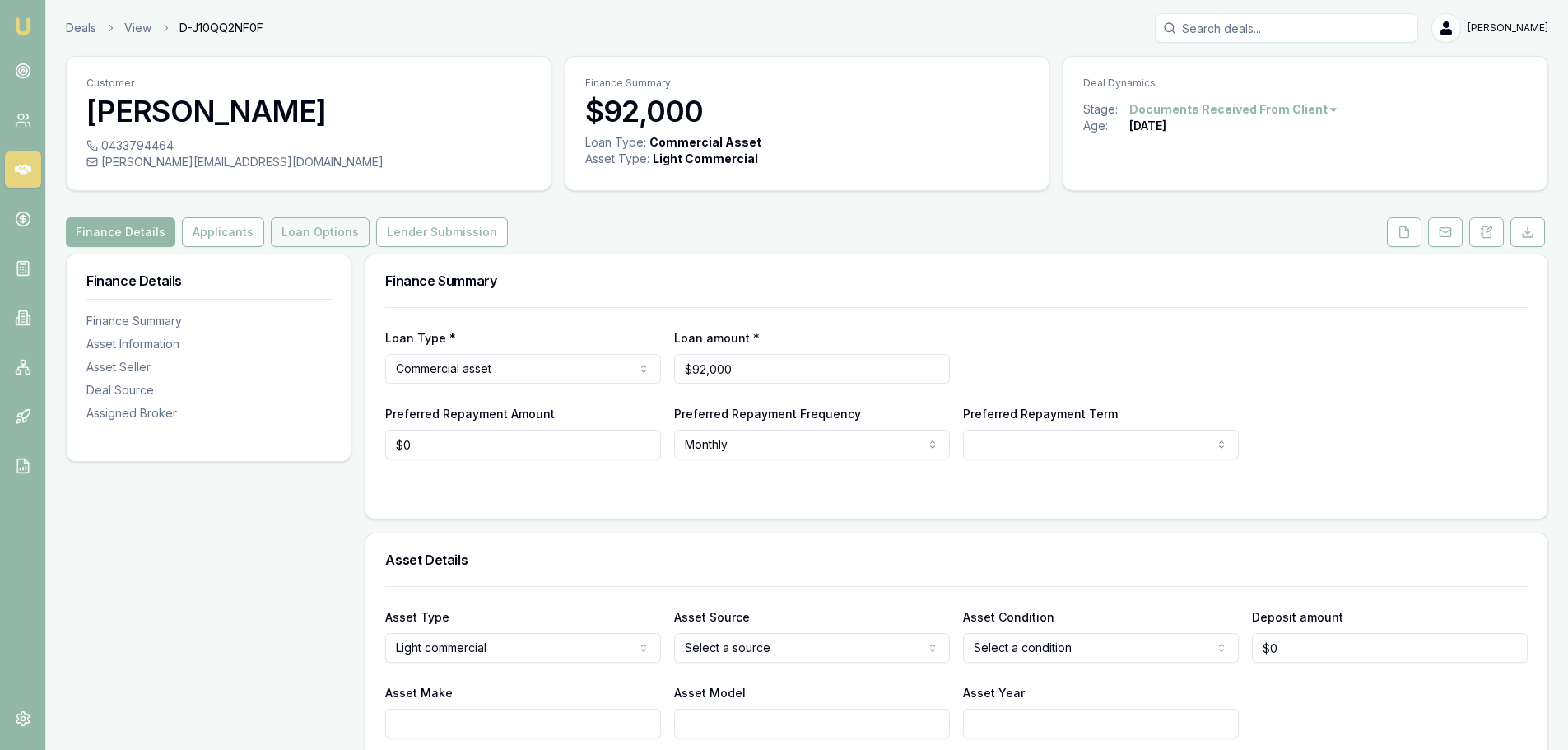
click at [330, 227] on button "Loan Options" at bounding box center [321, 231] width 99 height 29
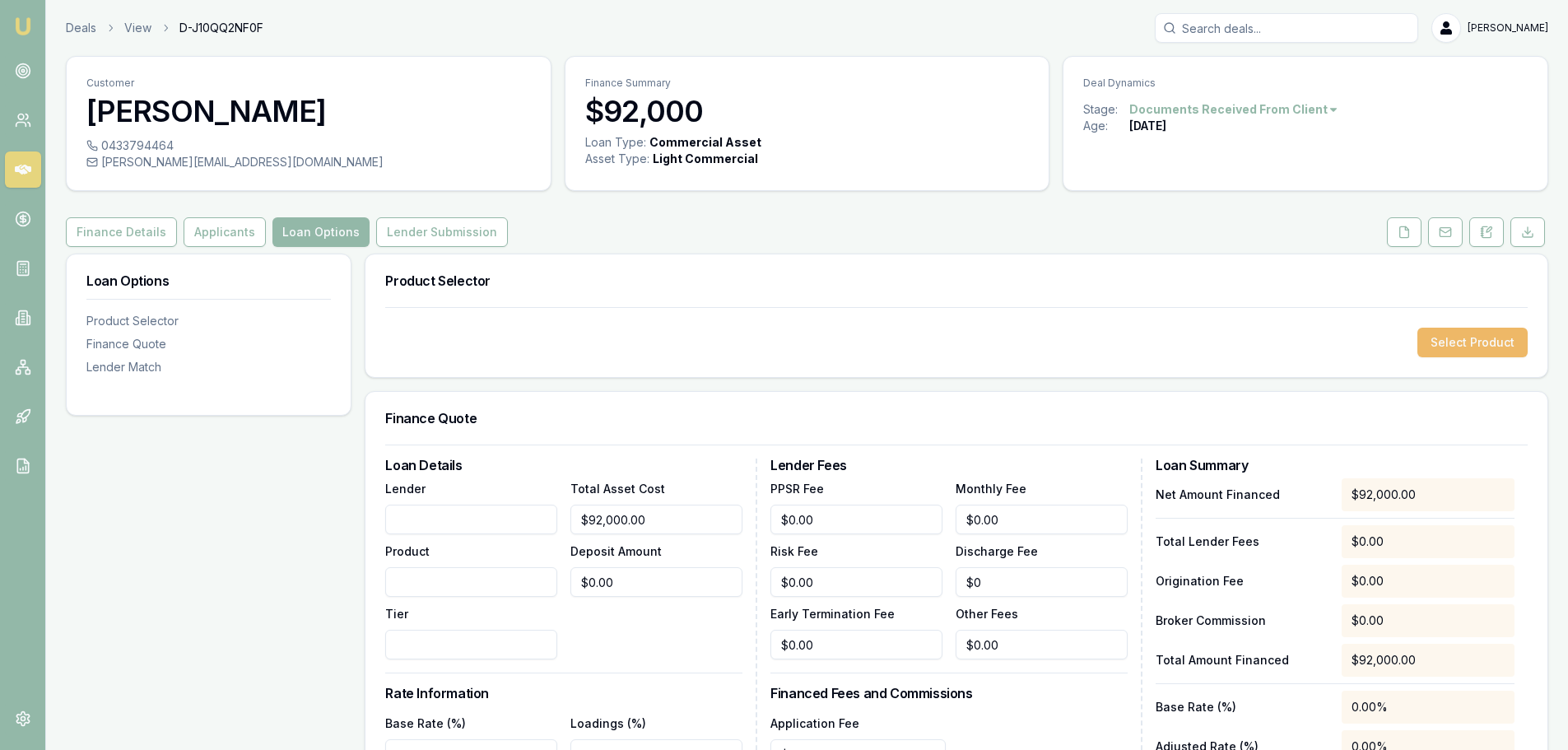
click at [1463, 348] on button "Select Product" at bounding box center [1471, 342] width 111 height 29
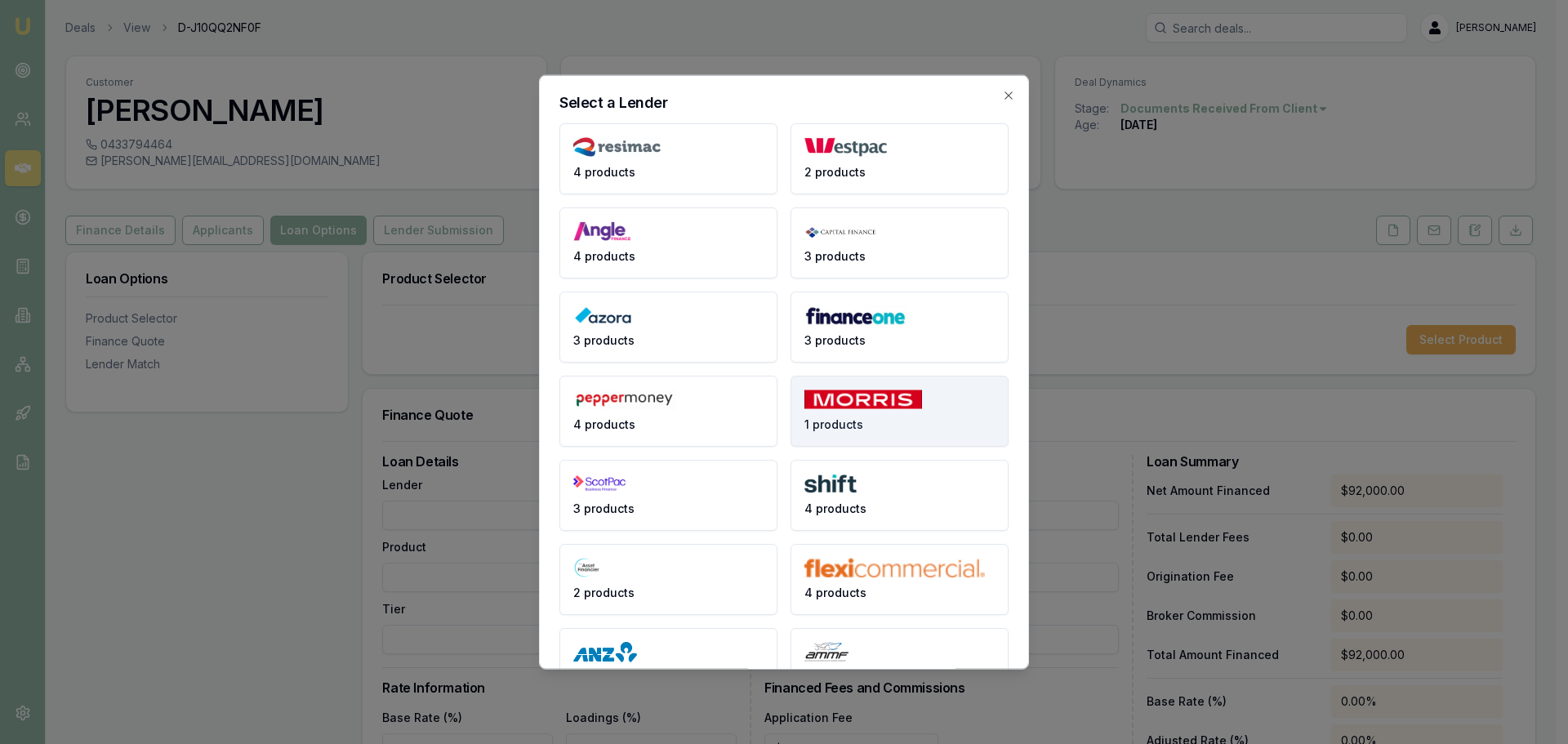
click at [880, 416] on button "1 products" at bounding box center [900, 410] width 218 height 71
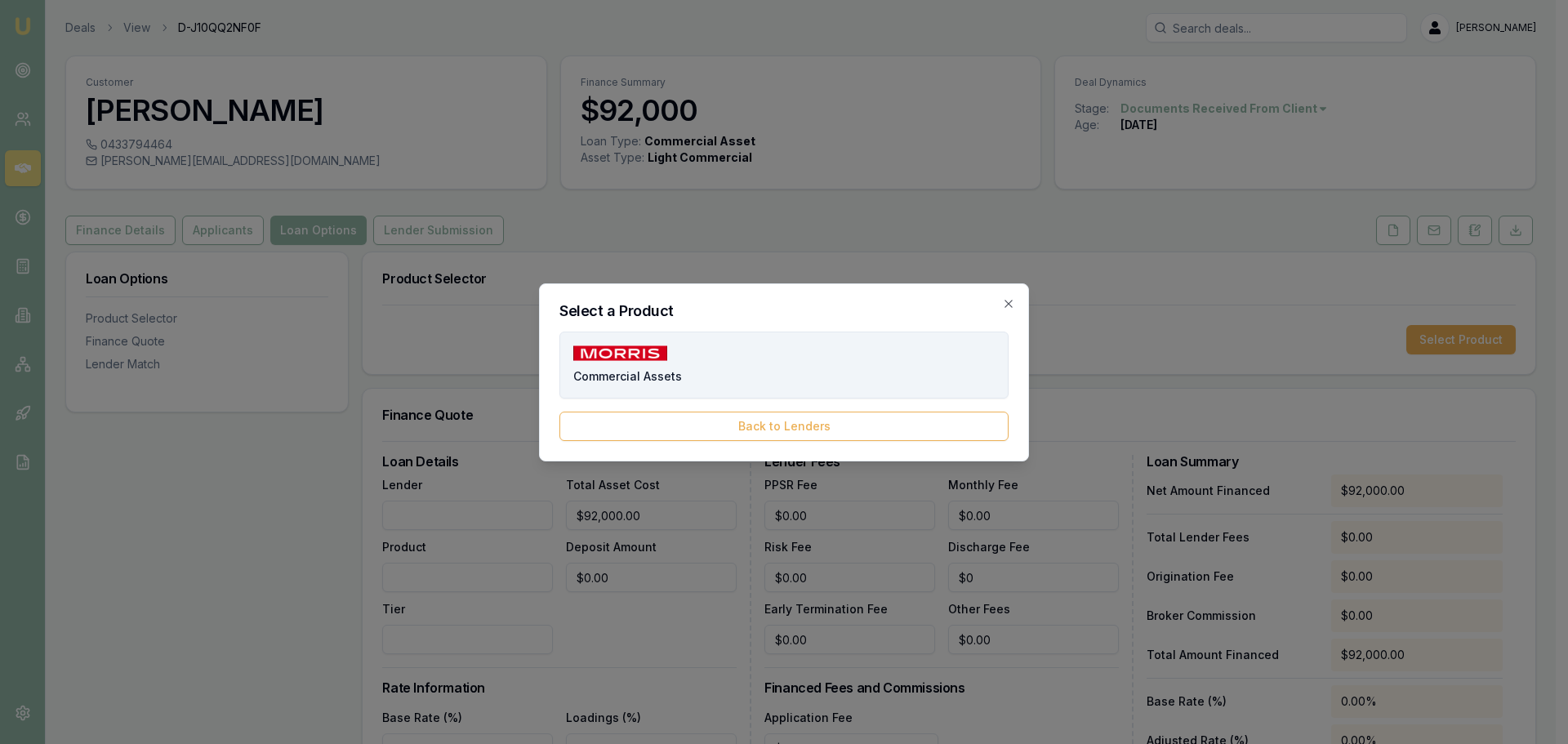
click at [693, 370] on button "Commercial Assets" at bounding box center [784, 365] width 449 height 67
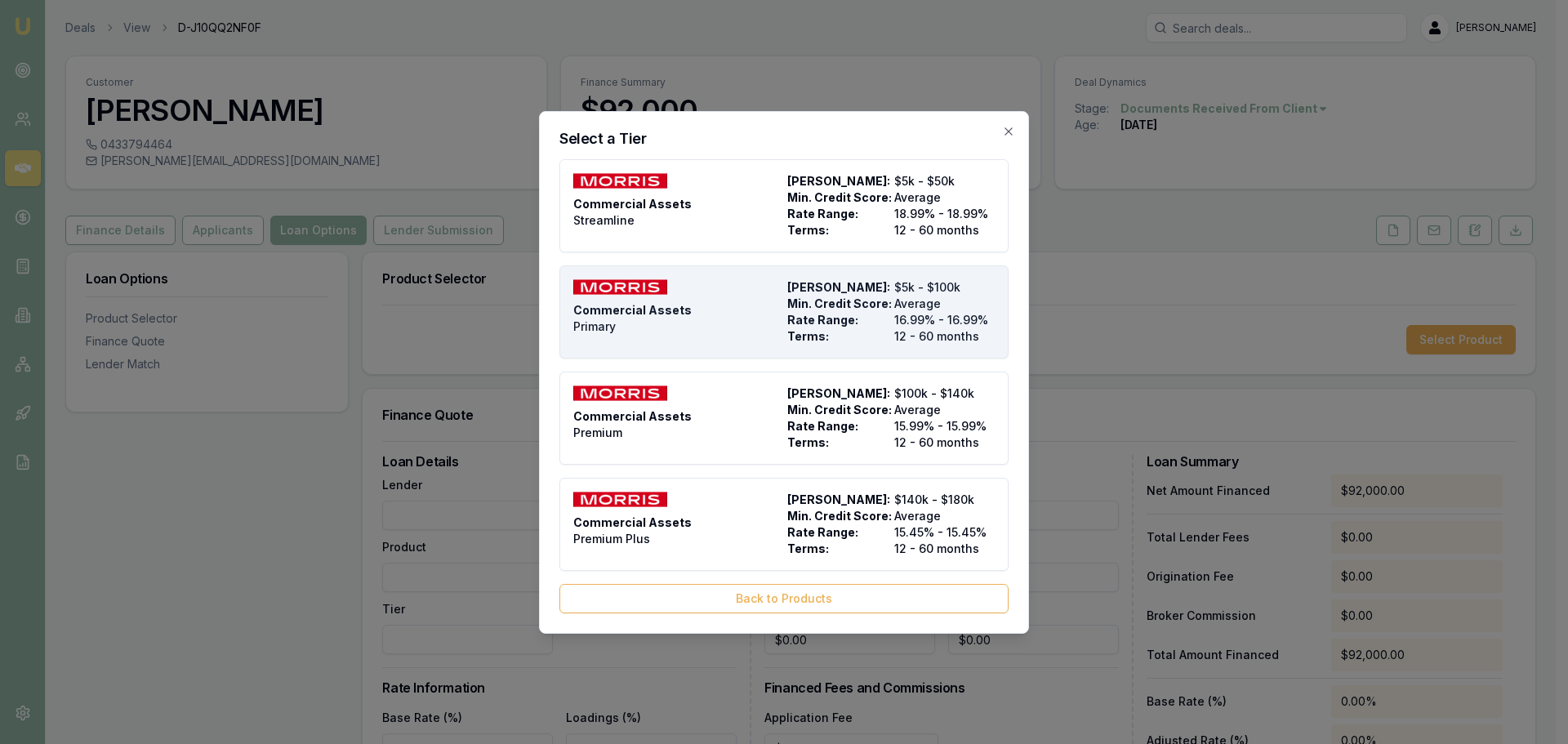
click at [686, 321] on div "Commercial Assets Primary" at bounding box center [677, 312] width 207 height 65
type input "Morris Finance"
type input "Commercial Assets"
type input "Primary"
type input "16.99"
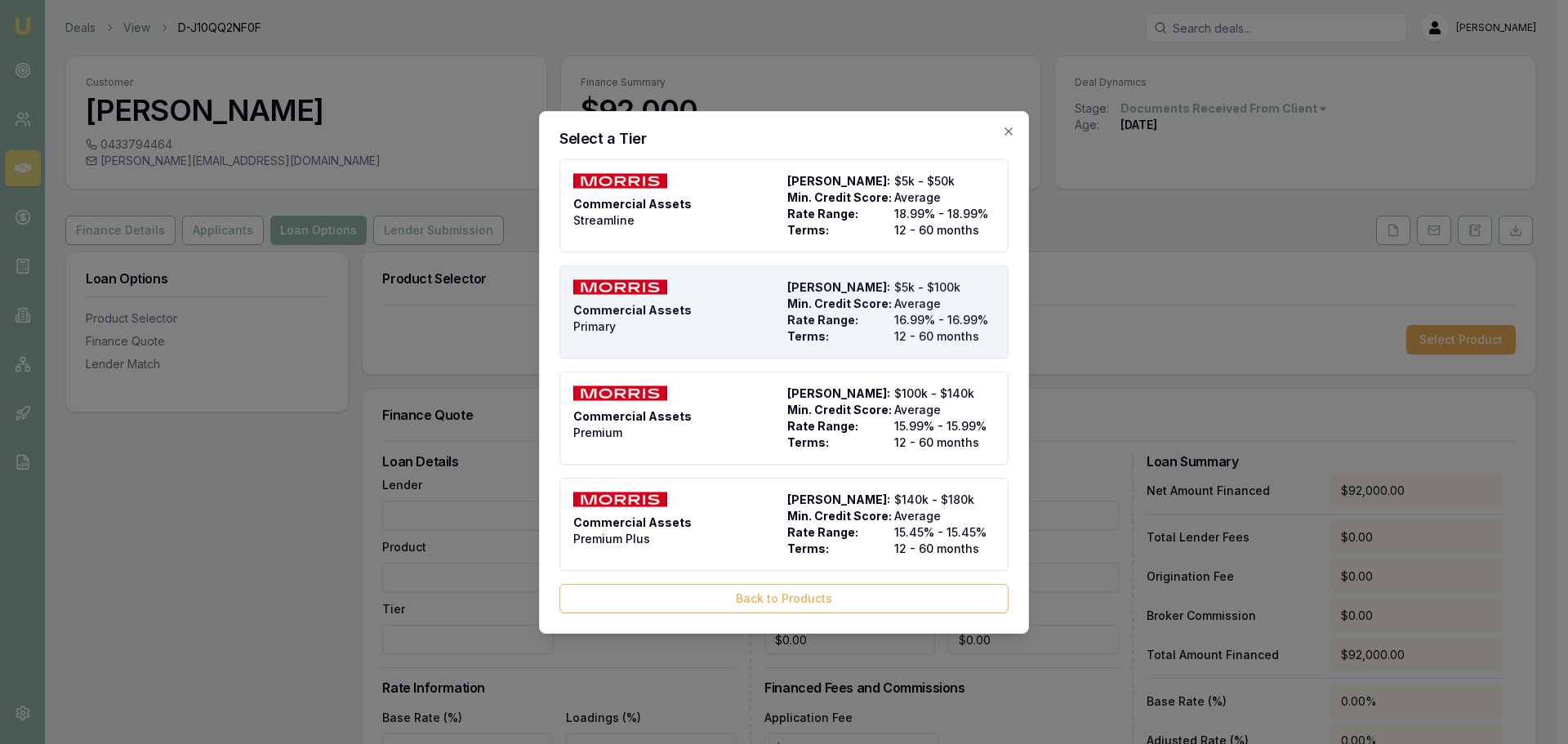
type input "12"
type input "$650.00"
type input "8"
type input "$7,360.00"
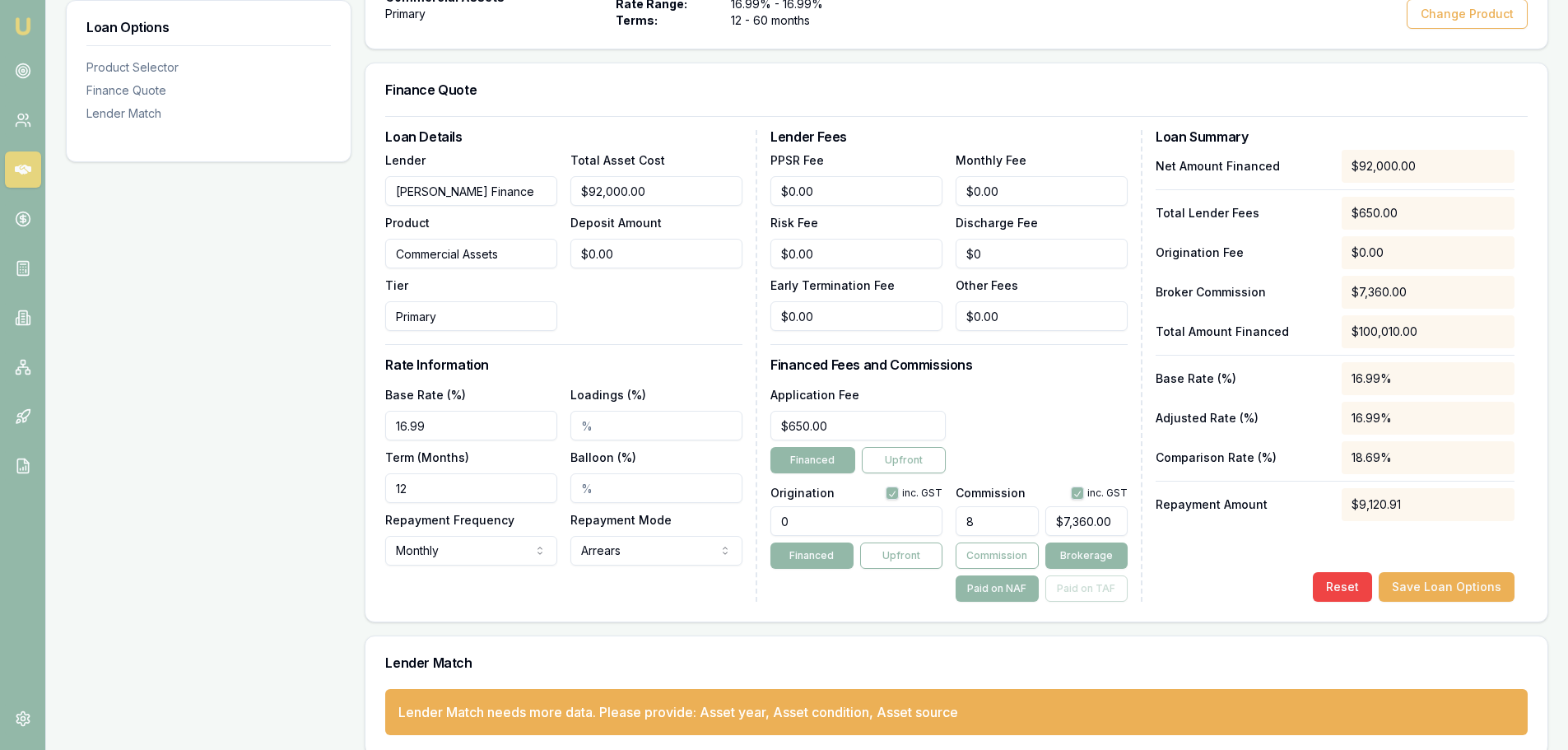
scroll to position [383, 0]
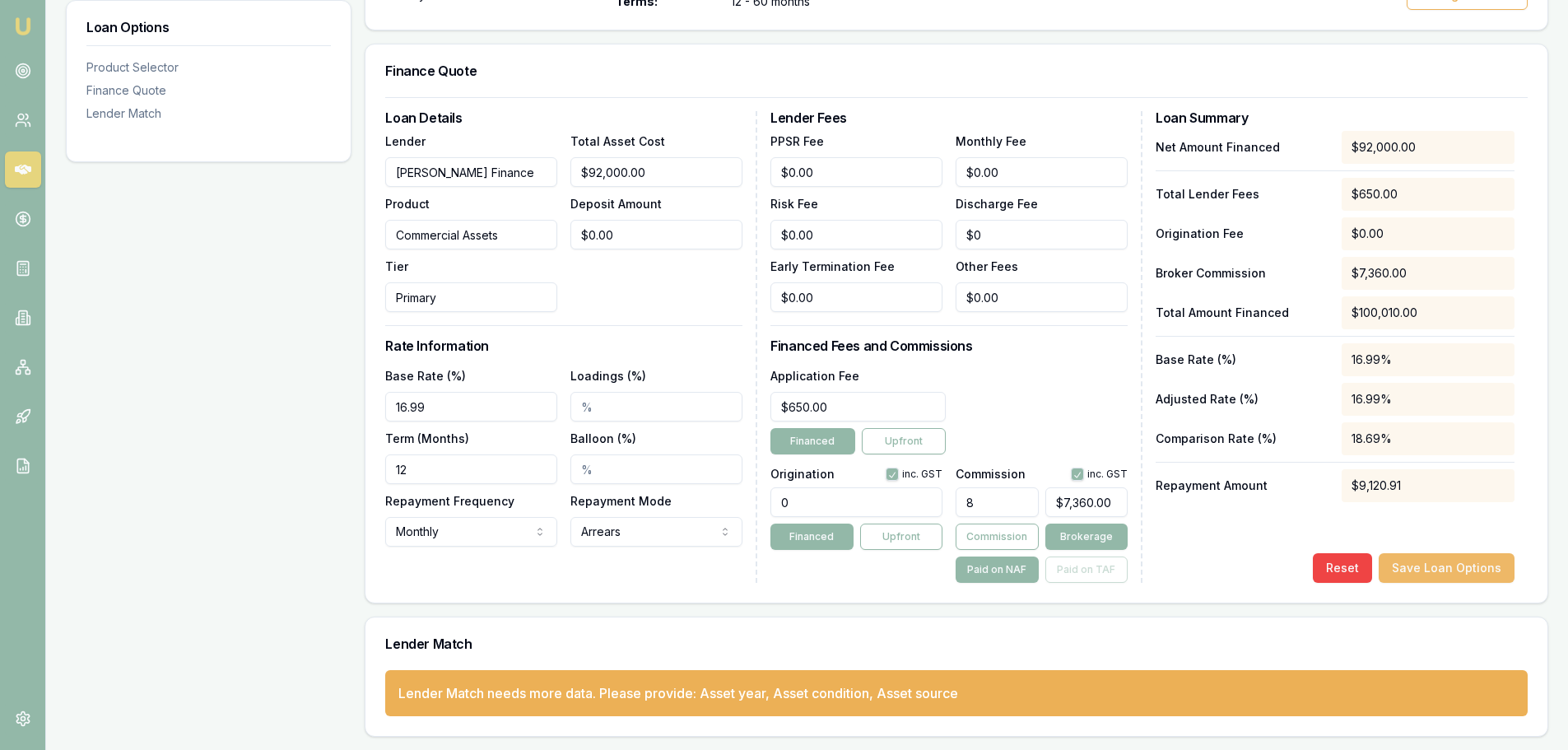
click at [1450, 568] on button "Save Loan Options" at bounding box center [1446, 568] width 135 height 29
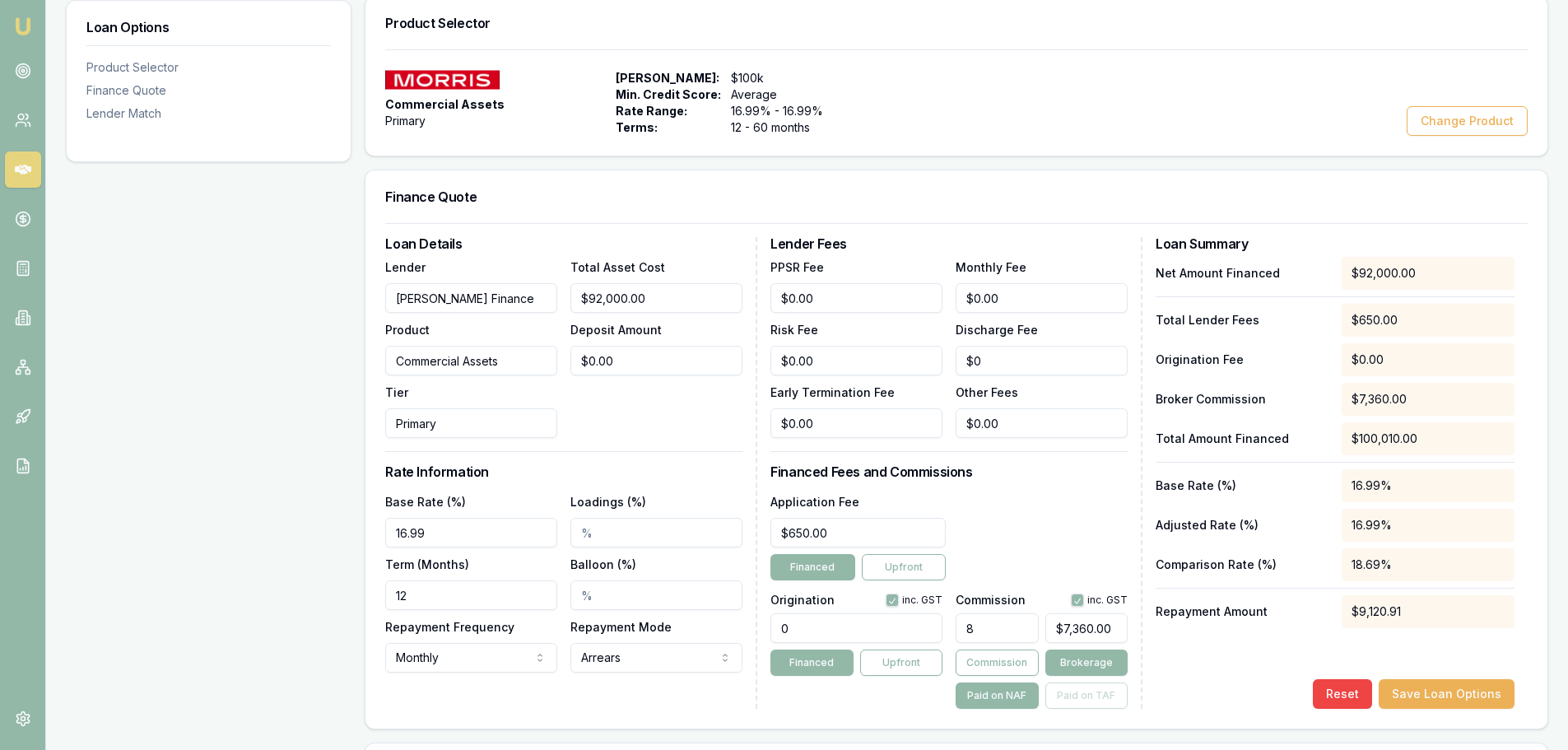
scroll to position [219, 0]
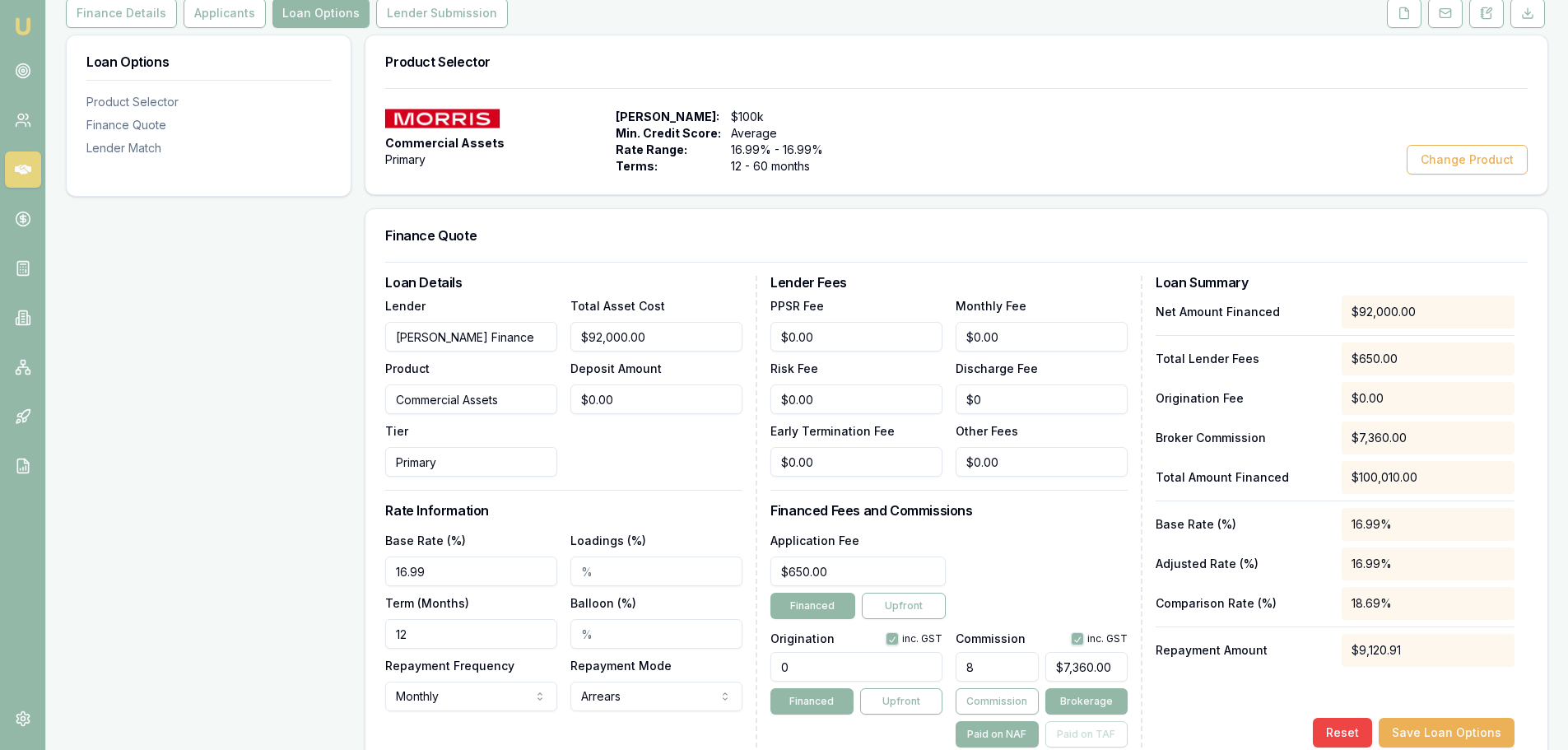
drag, startPoint x: 1466, startPoint y: 163, endPoint x: 843, endPoint y: 368, distance: 655.9
click at [844, 374] on div "Product Selector Commercial Assets Primary Max Loan Amount: $100k Min. Credit S…" at bounding box center [956, 468] width 1184 height 867
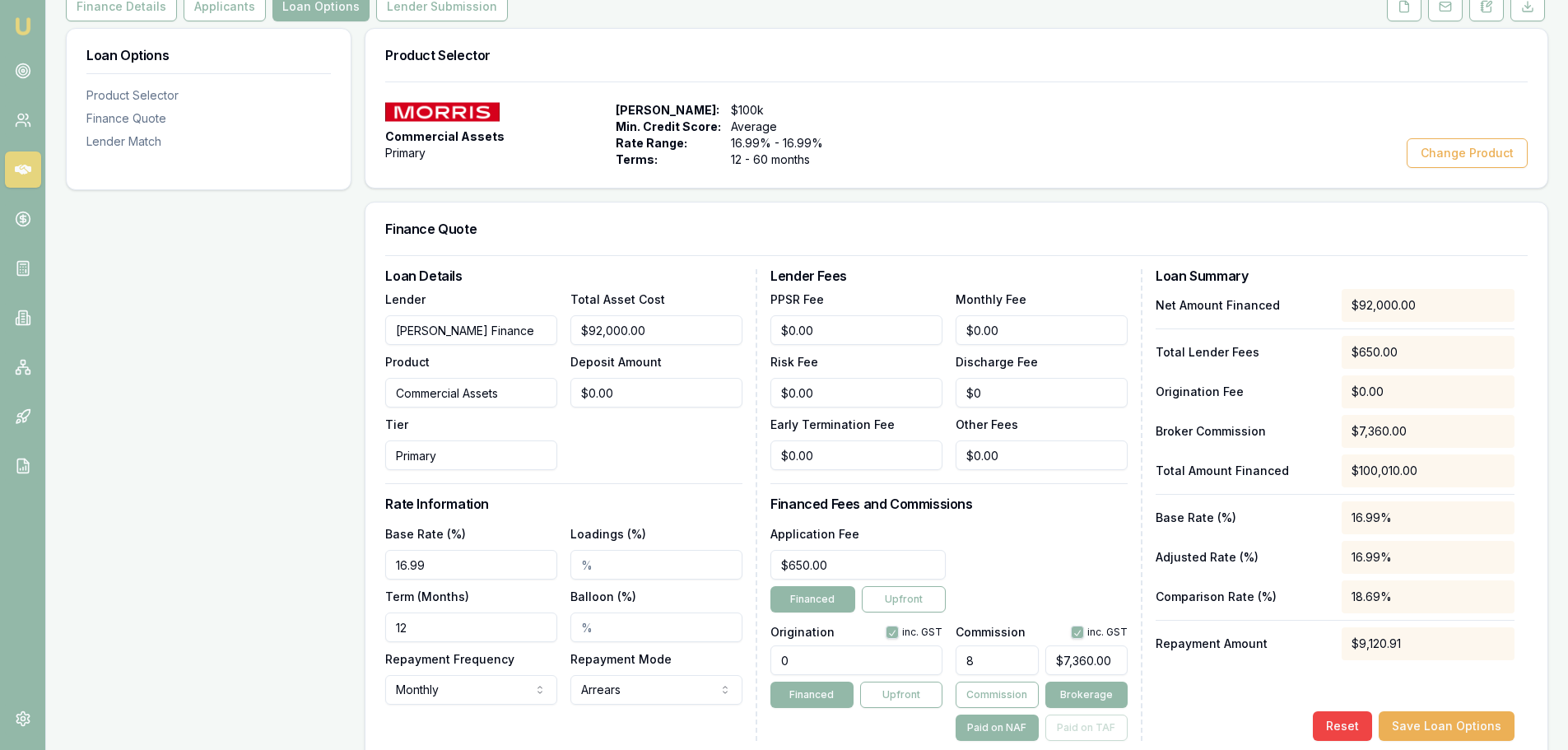
scroll to position [54, 0]
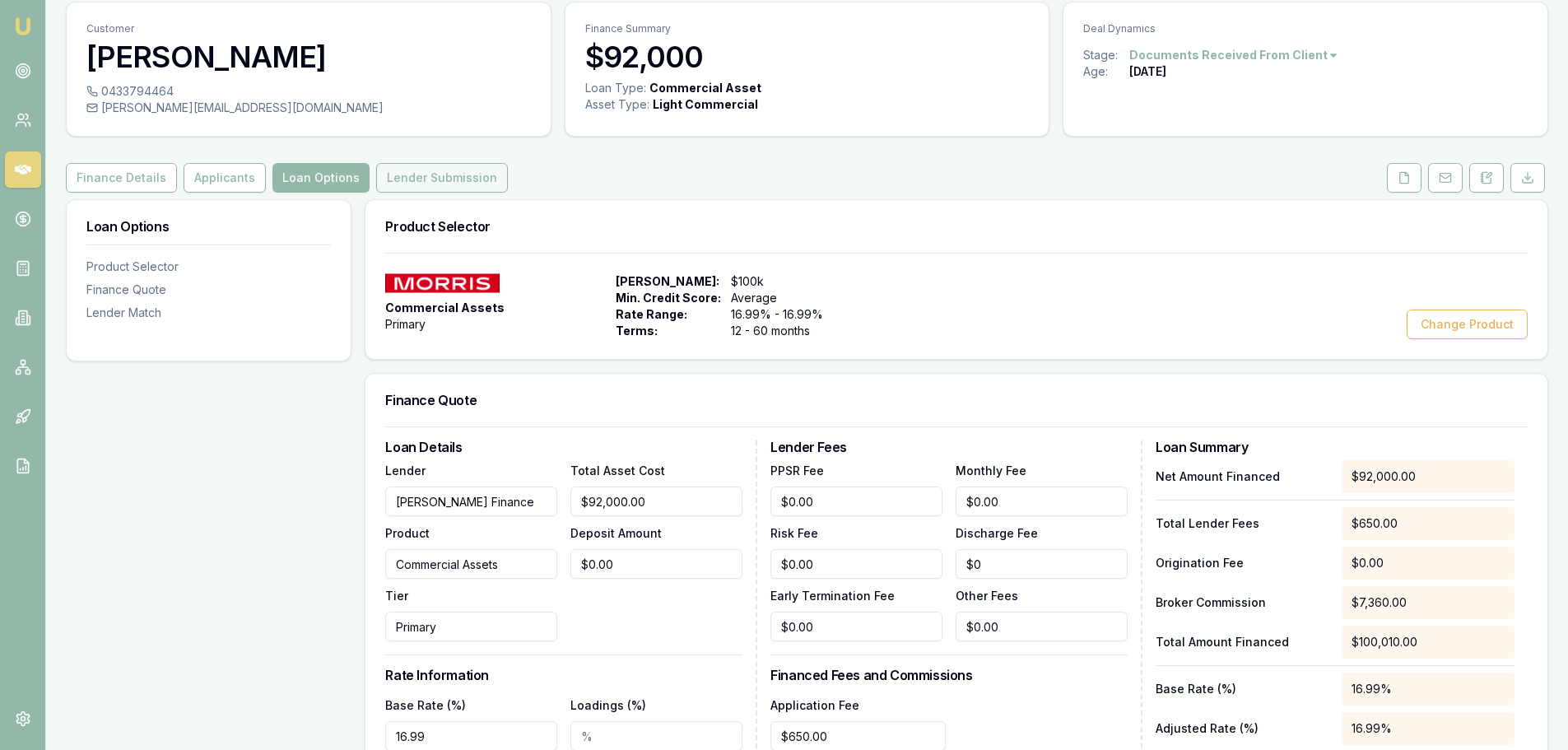
drag, startPoint x: 453, startPoint y: 174, endPoint x: 463, endPoint y: 173, distance: 10.0
click at [453, 174] on button "Lender Submission" at bounding box center [442, 177] width 132 height 29
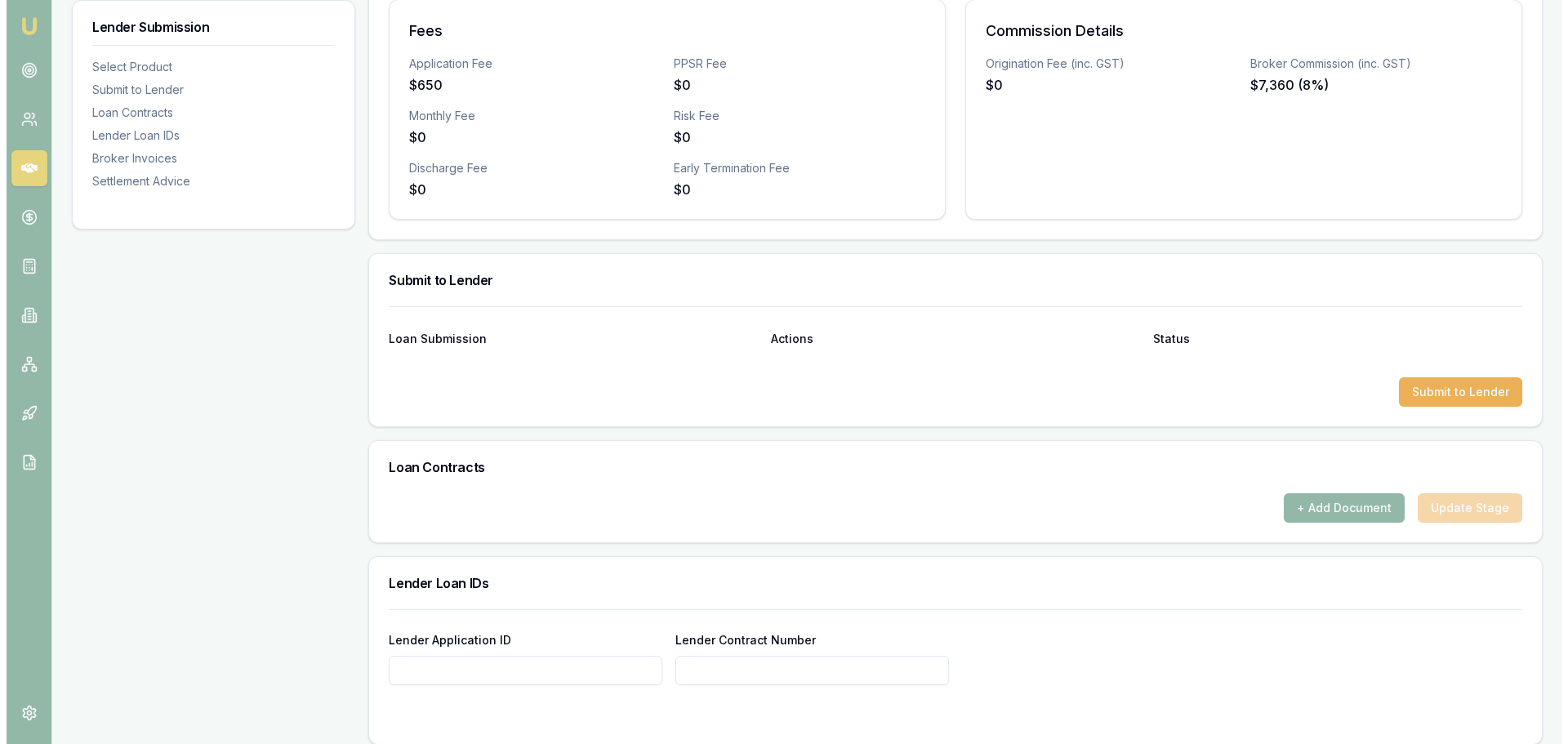
scroll to position [707, 0]
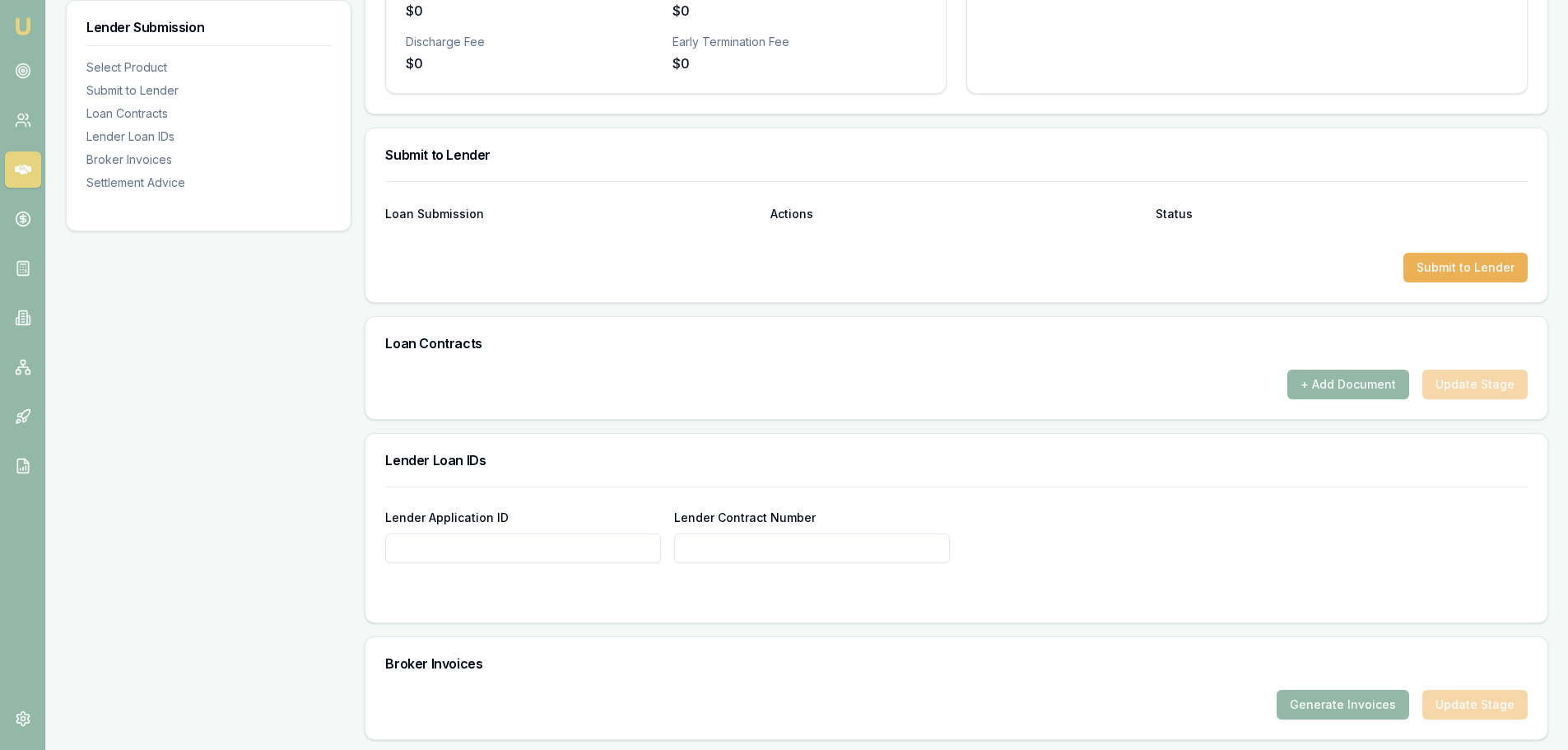
click at [1464, 244] on div at bounding box center [956, 240] width 1142 height 27
click at [1463, 261] on button "Submit to Lender" at bounding box center [1465, 267] width 124 height 29
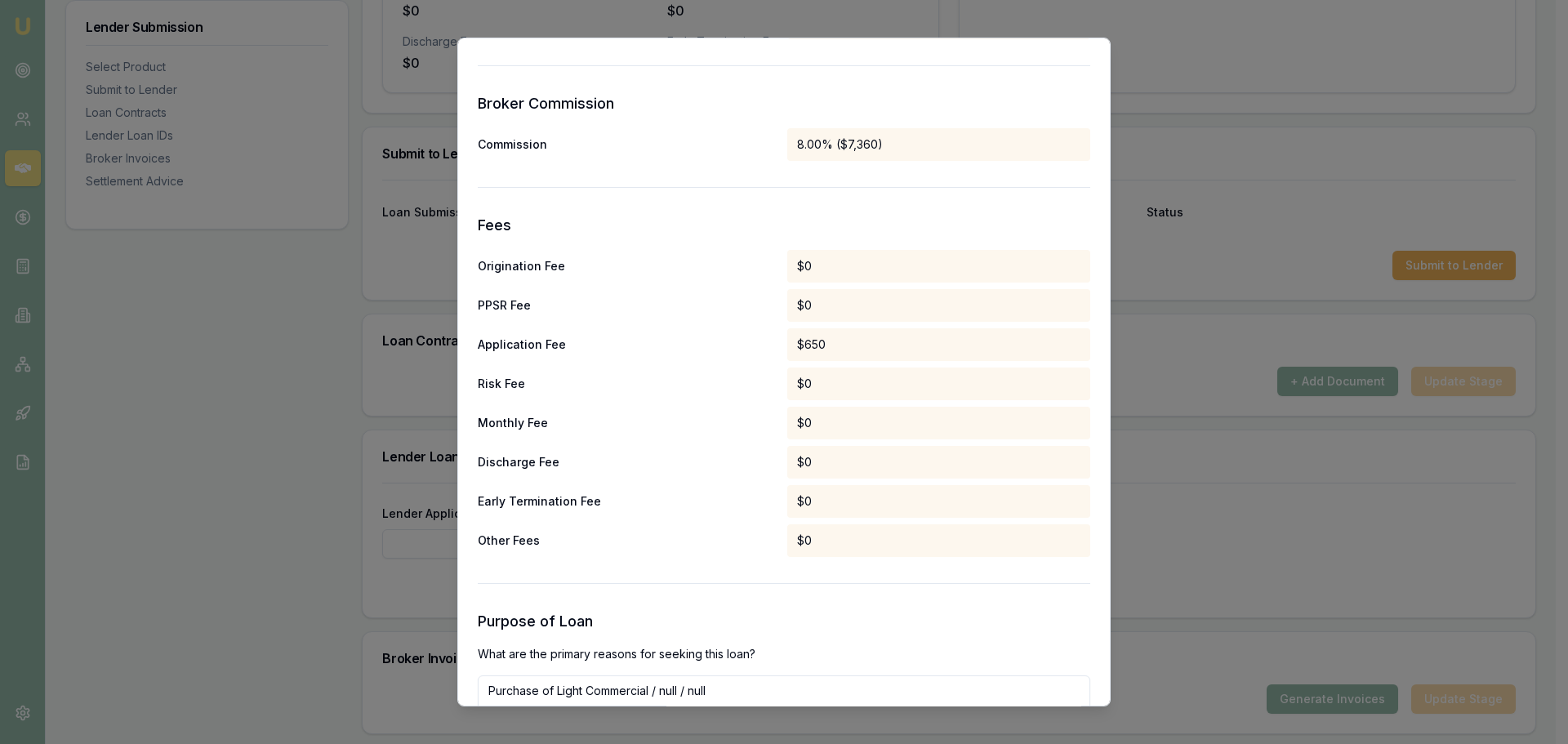
scroll to position [763, 0]
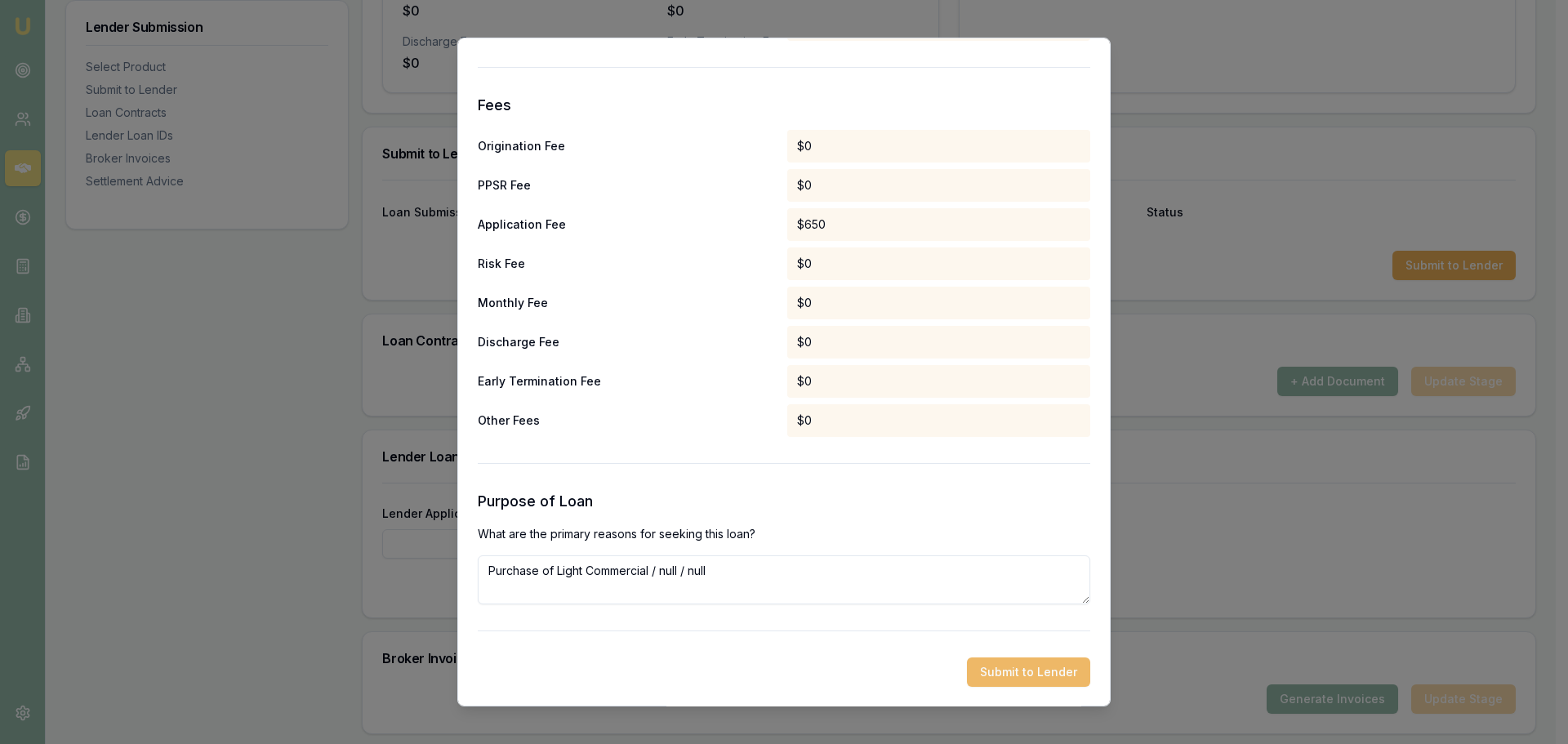
click at [1014, 668] on button "Submit to Lender" at bounding box center [1028, 671] width 123 height 29
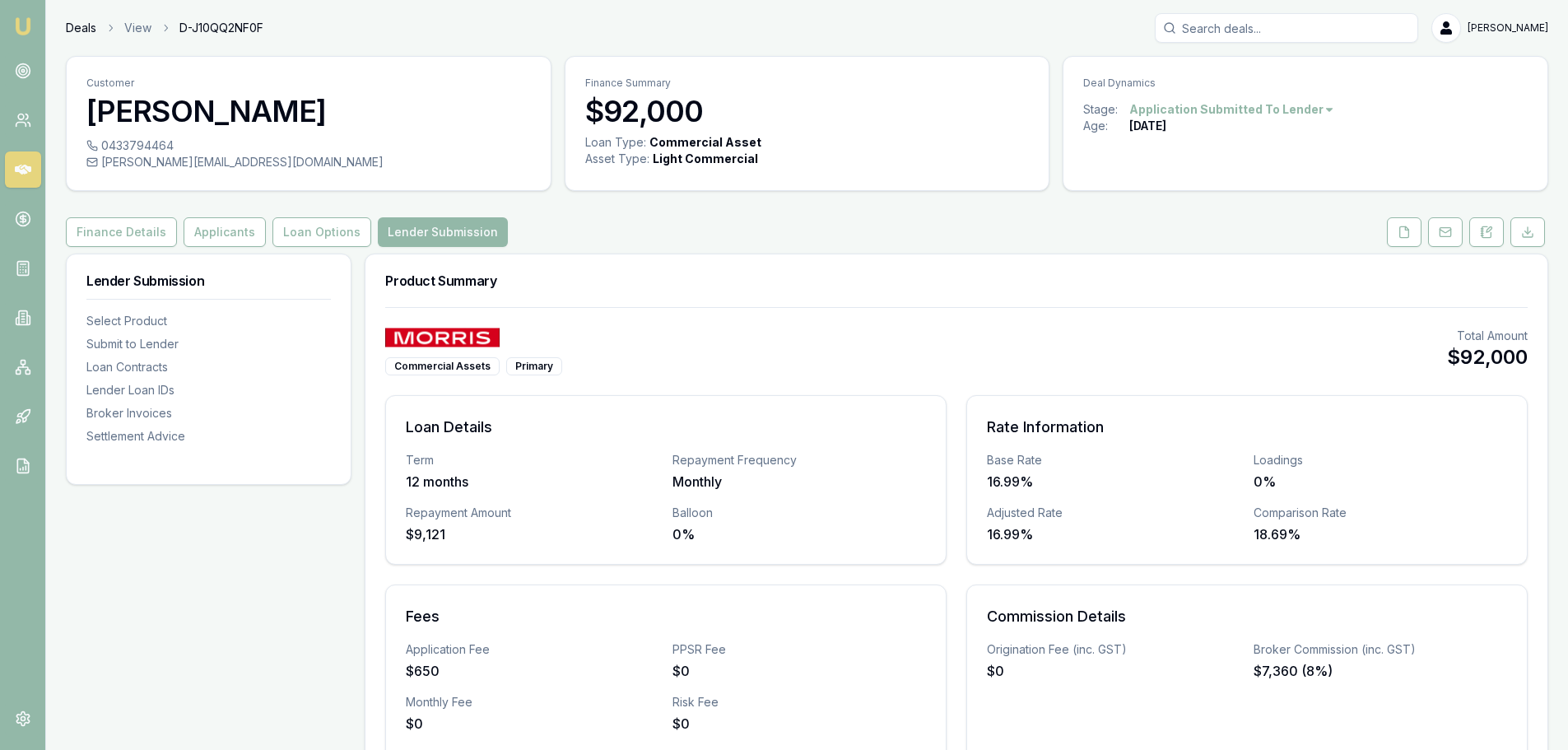
click at [75, 30] on link "Deals" at bounding box center [81, 27] width 30 height 17
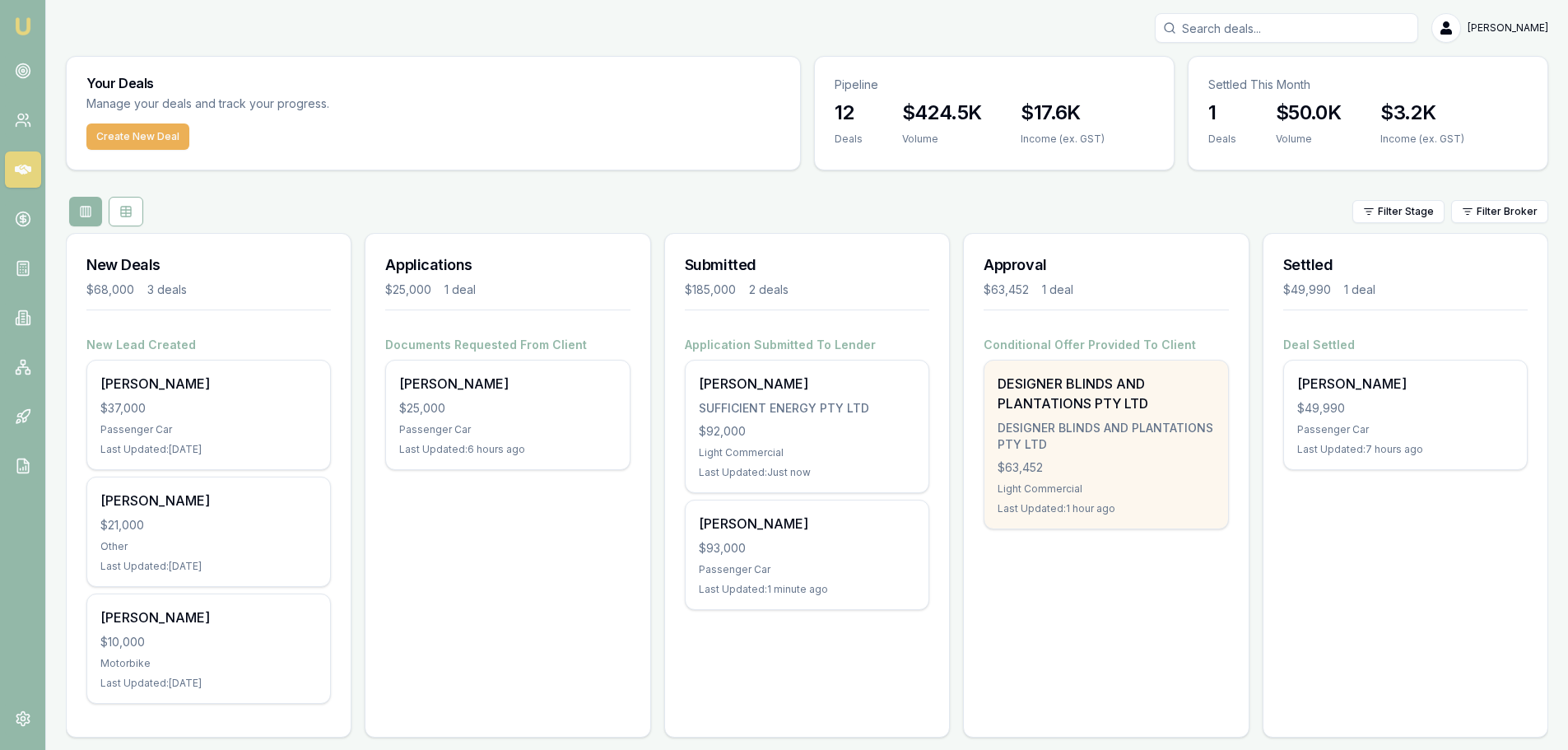
click at [1084, 447] on div "DESIGNER BLINDS AND PLANTATIONS PTY LTD" at bounding box center [1105, 436] width 216 height 33
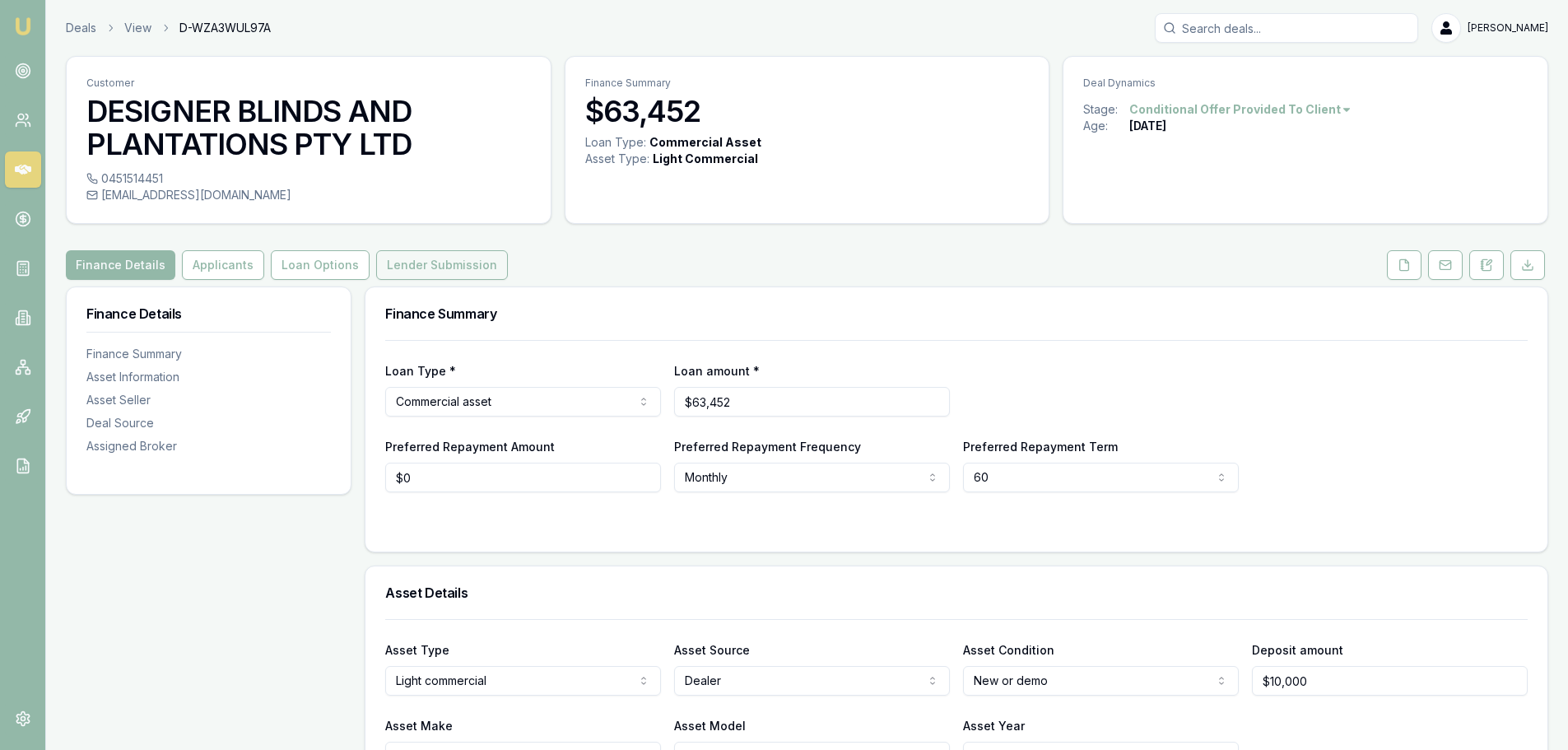
click at [436, 262] on button "Lender Submission" at bounding box center [442, 265] width 132 height 29
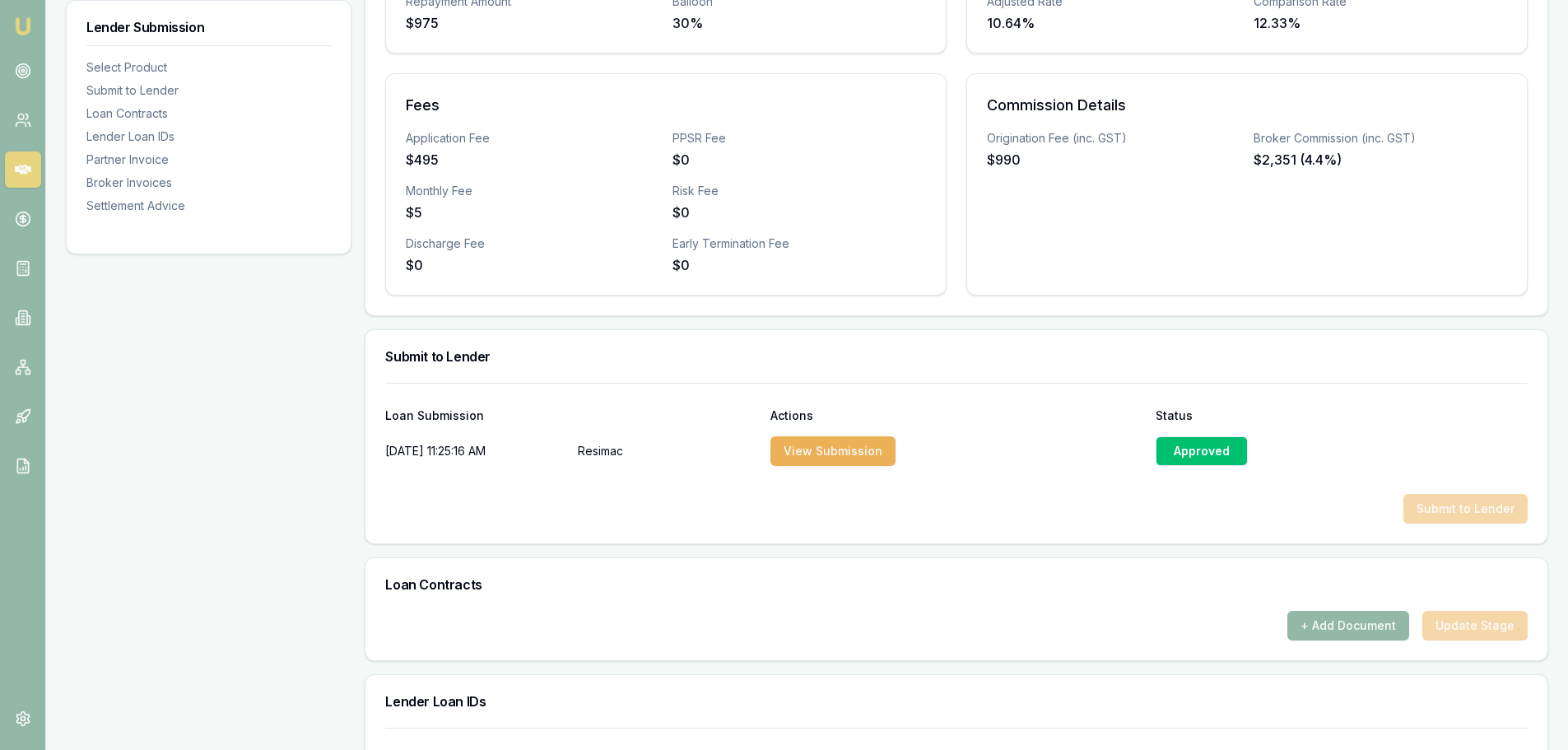
scroll to position [659, 0]
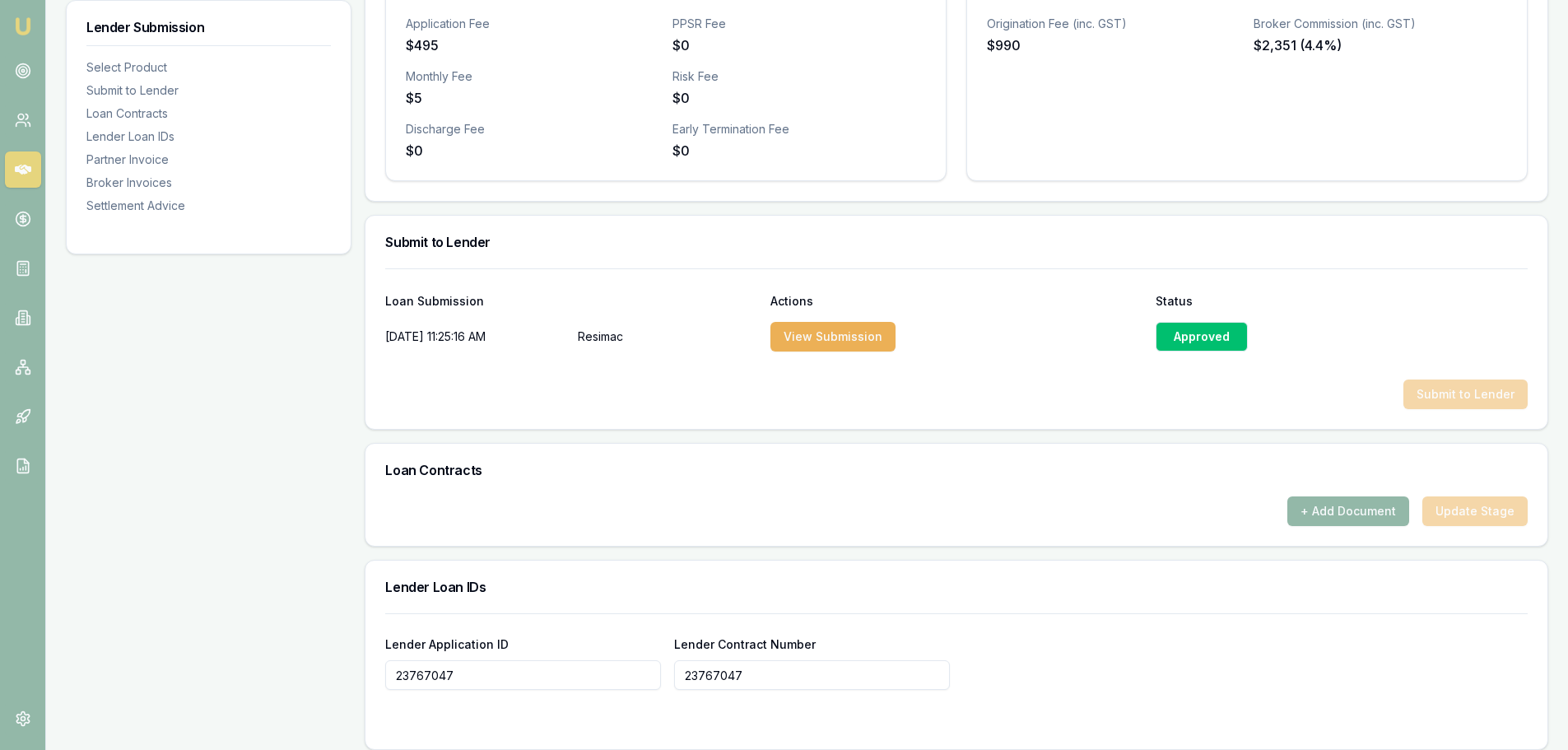
click at [1459, 388] on div "Submit to Lender" at bounding box center [956, 393] width 1142 height 29
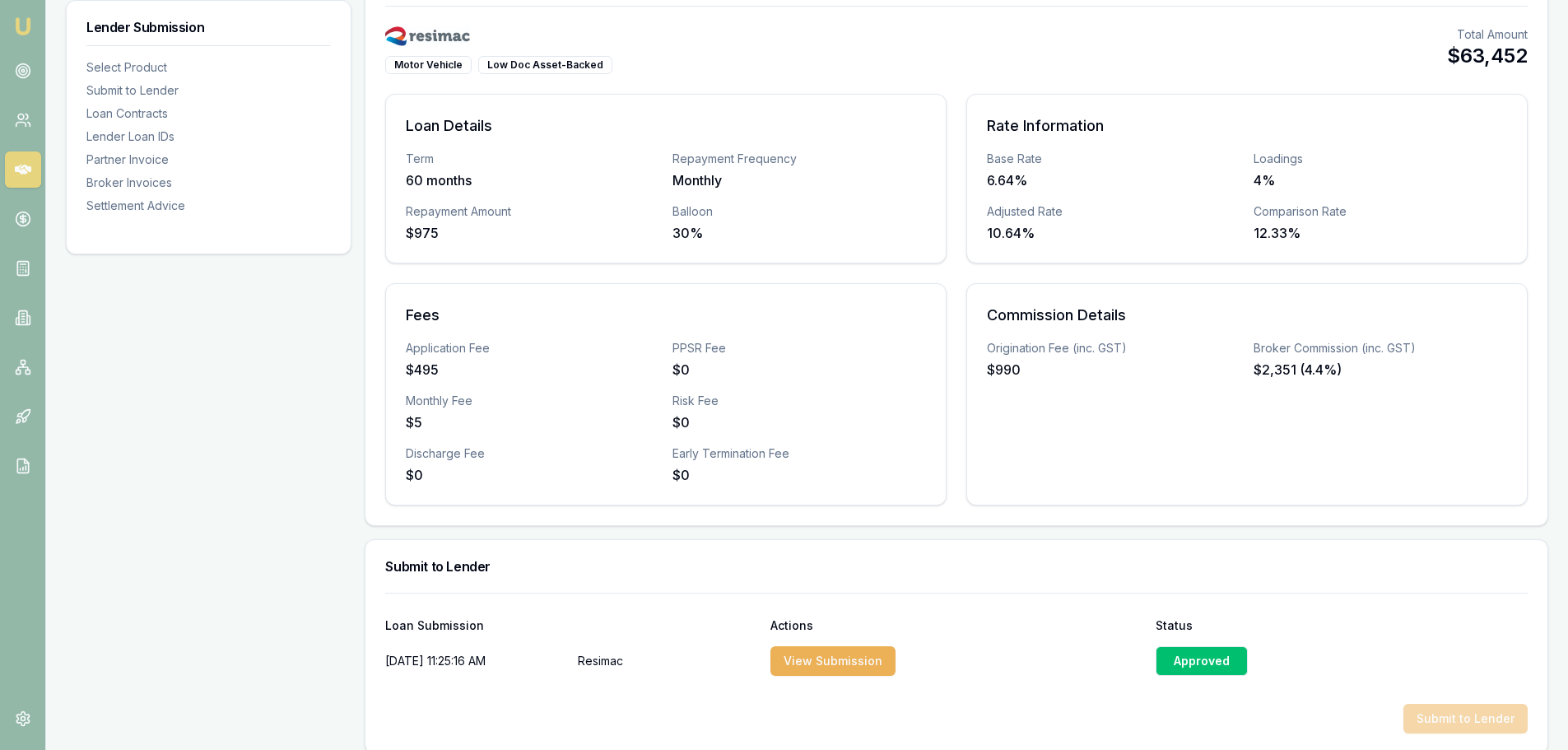
scroll to position [576, 0]
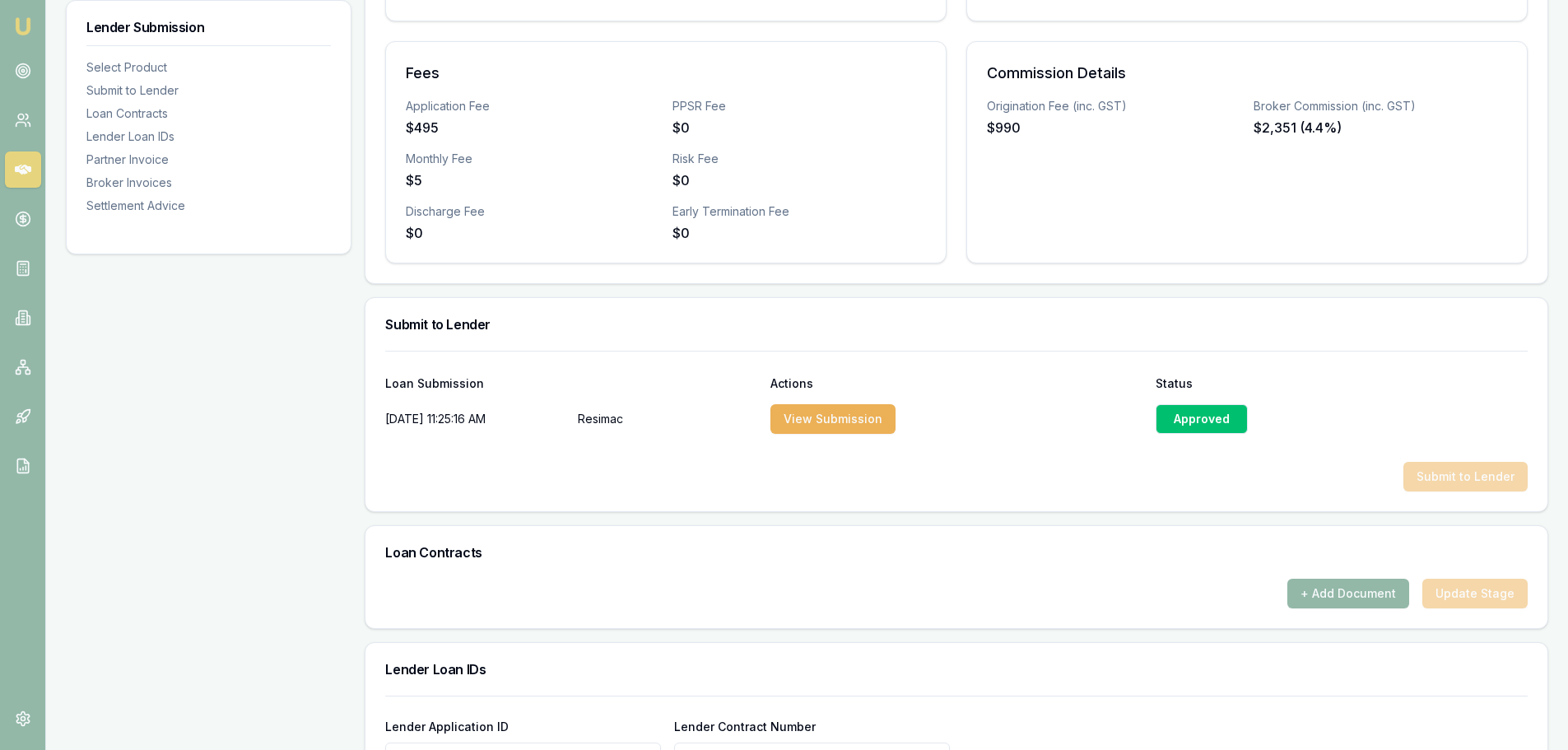
click at [1468, 596] on div "+ Add Document Update Stage" at bounding box center [956, 592] width 1142 height 29
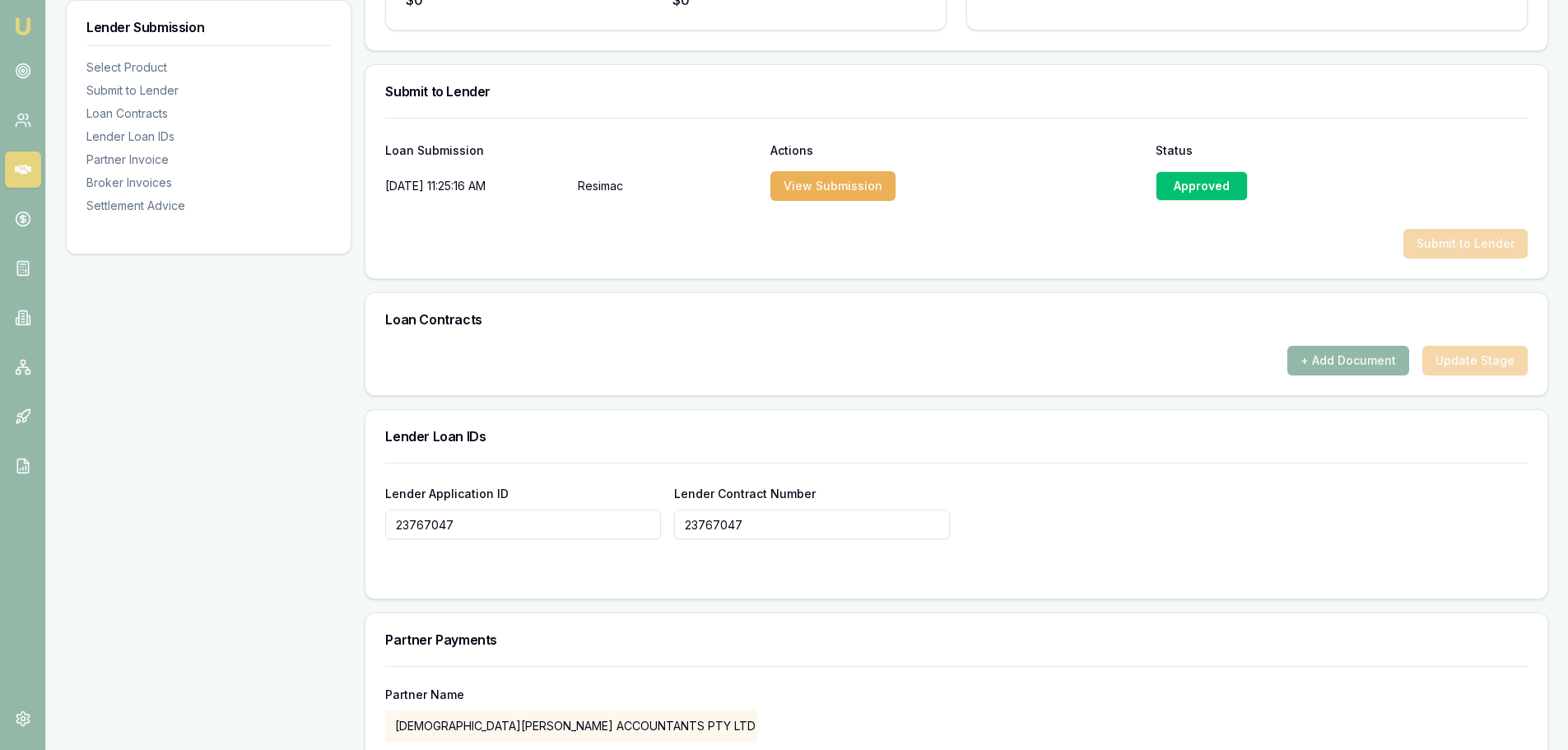
scroll to position [823, 0]
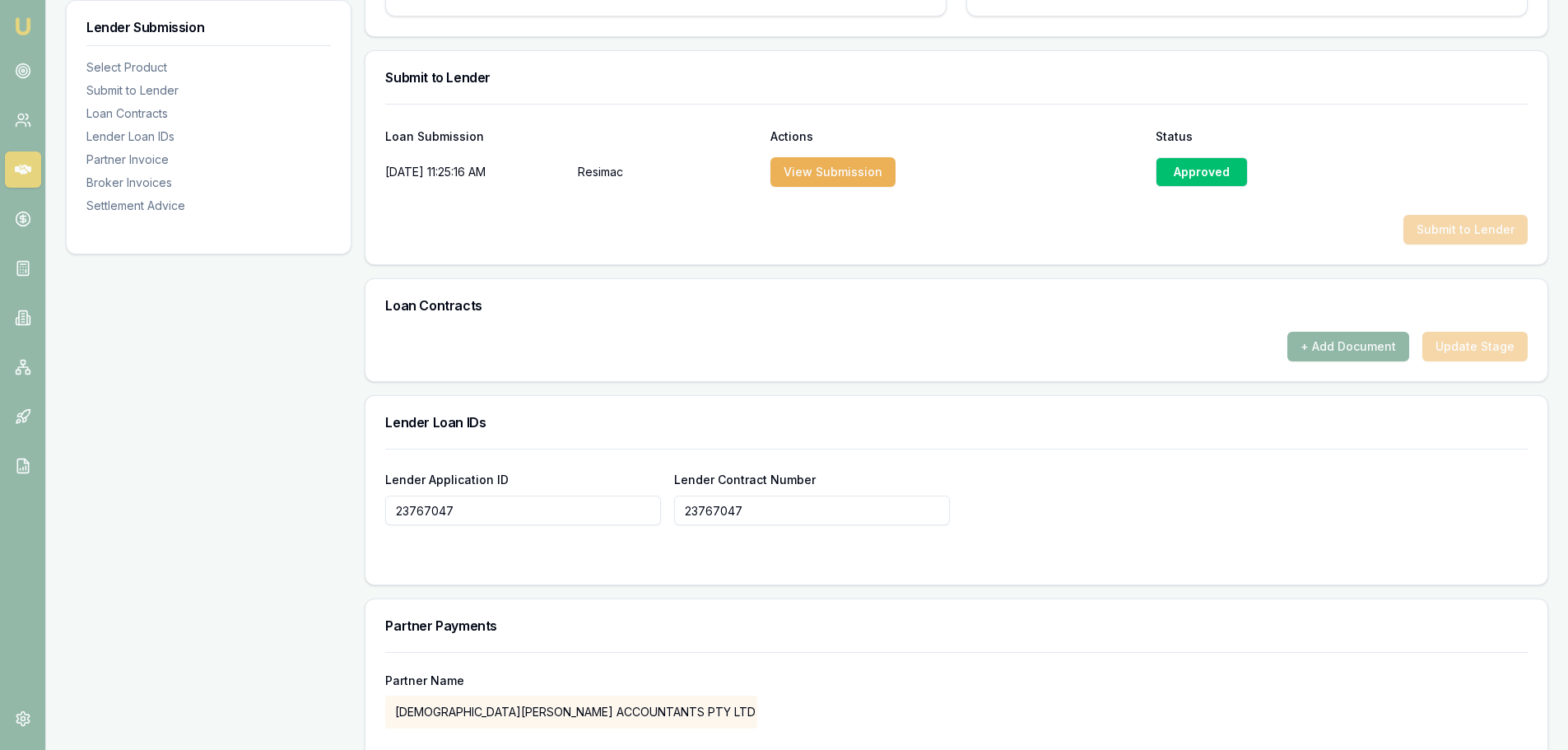
click at [1338, 347] on button "+ Add Document" at bounding box center [1348, 346] width 122 height 29
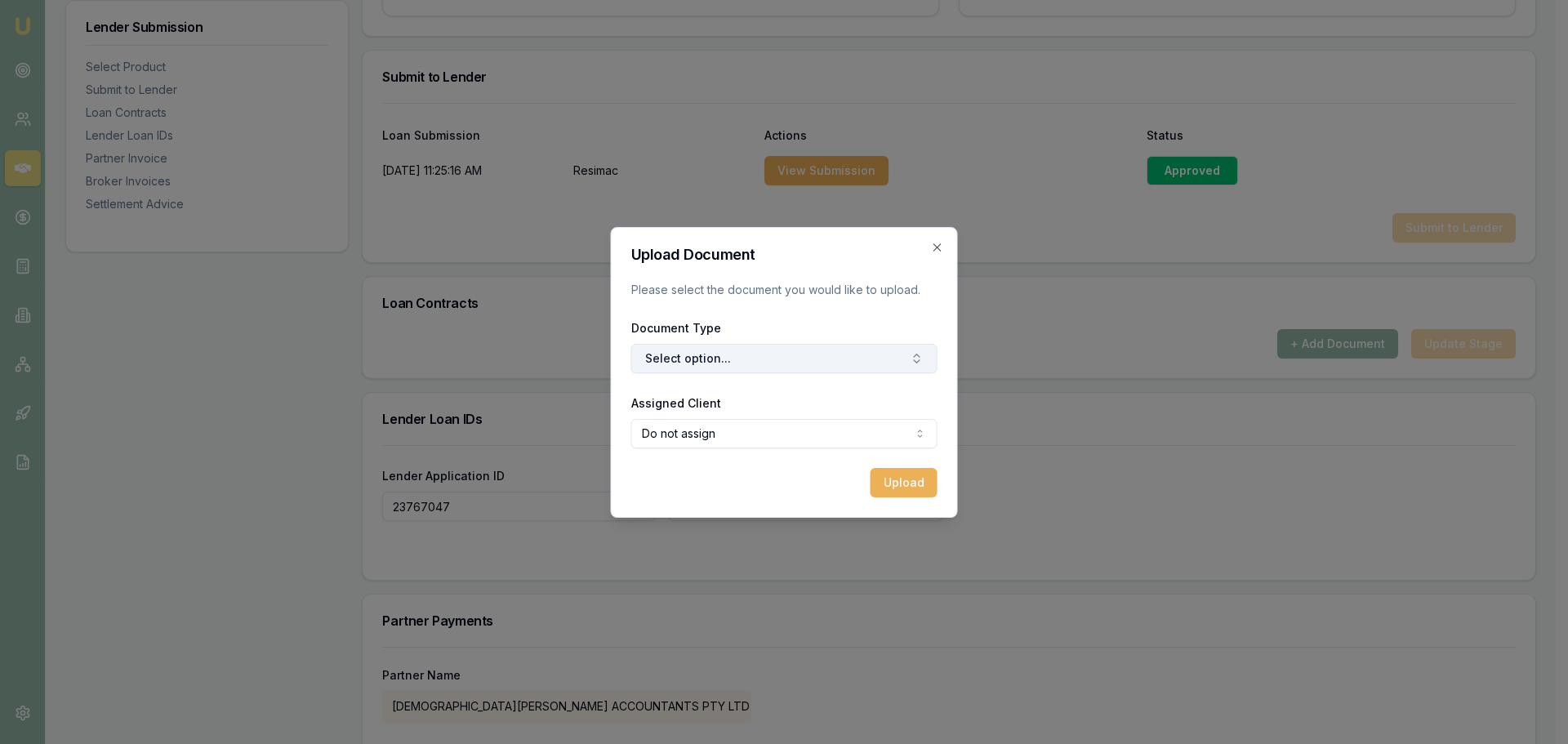
click at [695, 350] on button "Select option..." at bounding box center [784, 358] width 307 height 29
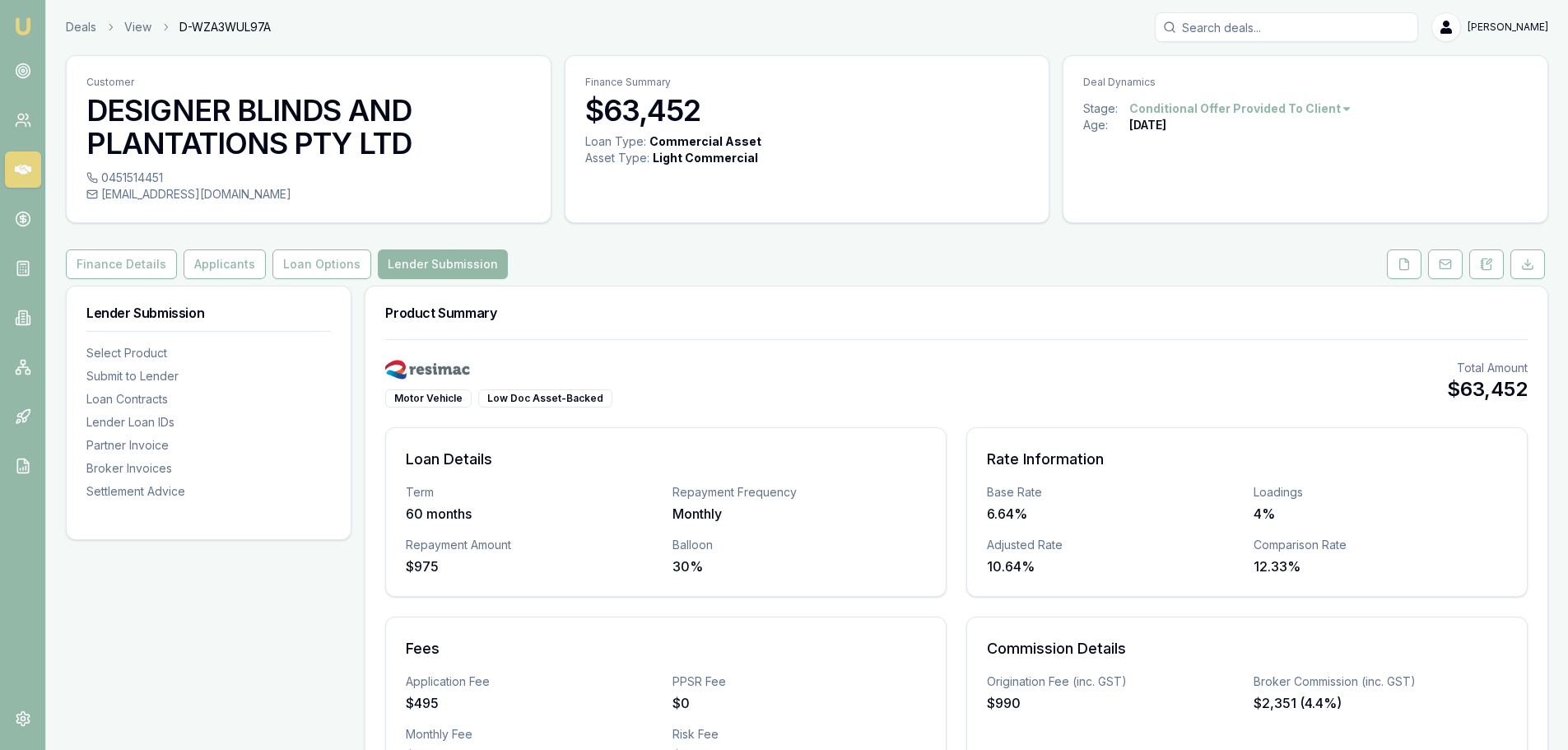
scroll to position [0, 0]
click at [297, 268] on button "Loan Options" at bounding box center [322, 265] width 99 height 29
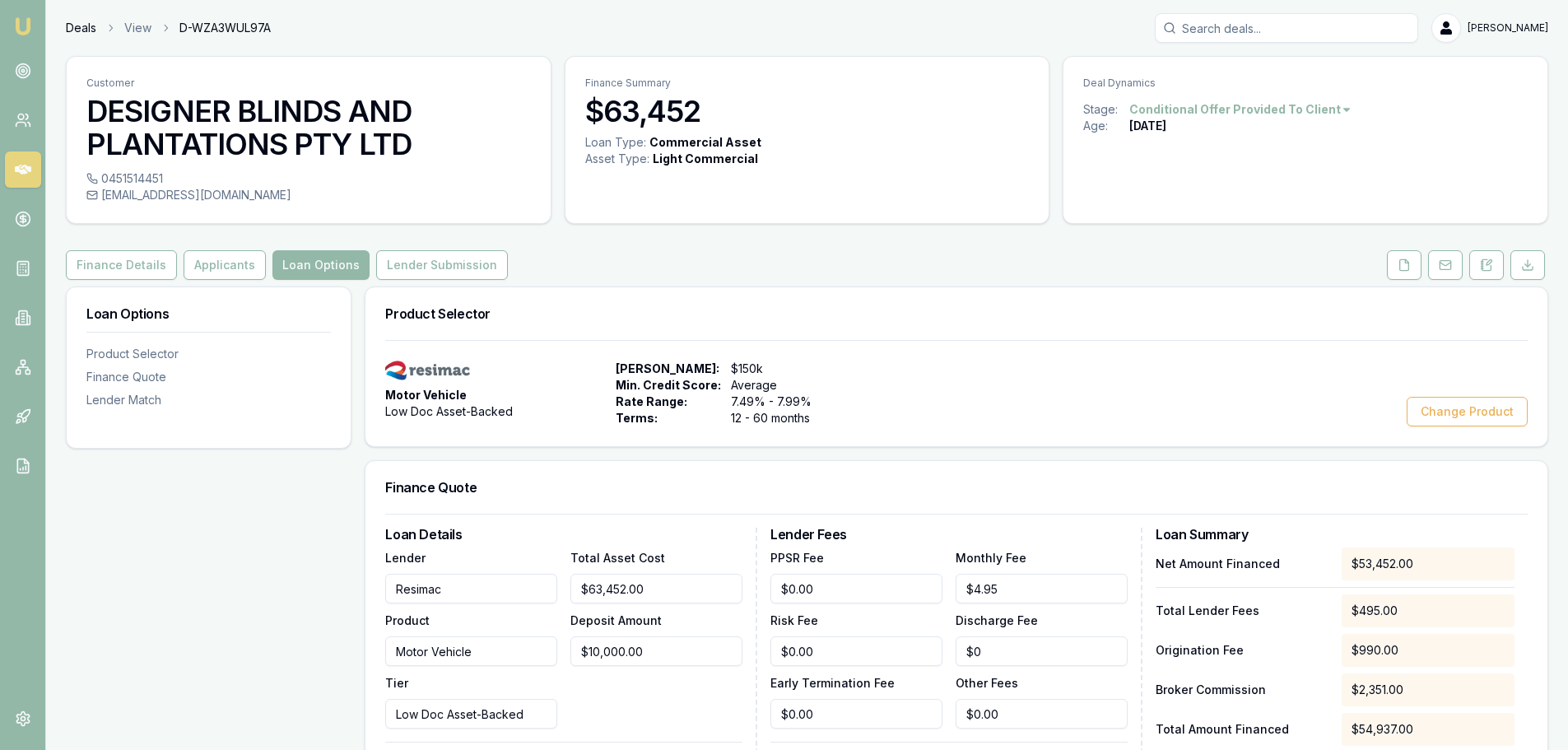
click at [79, 24] on link "Deals" at bounding box center [81, 27] width 30 height 17
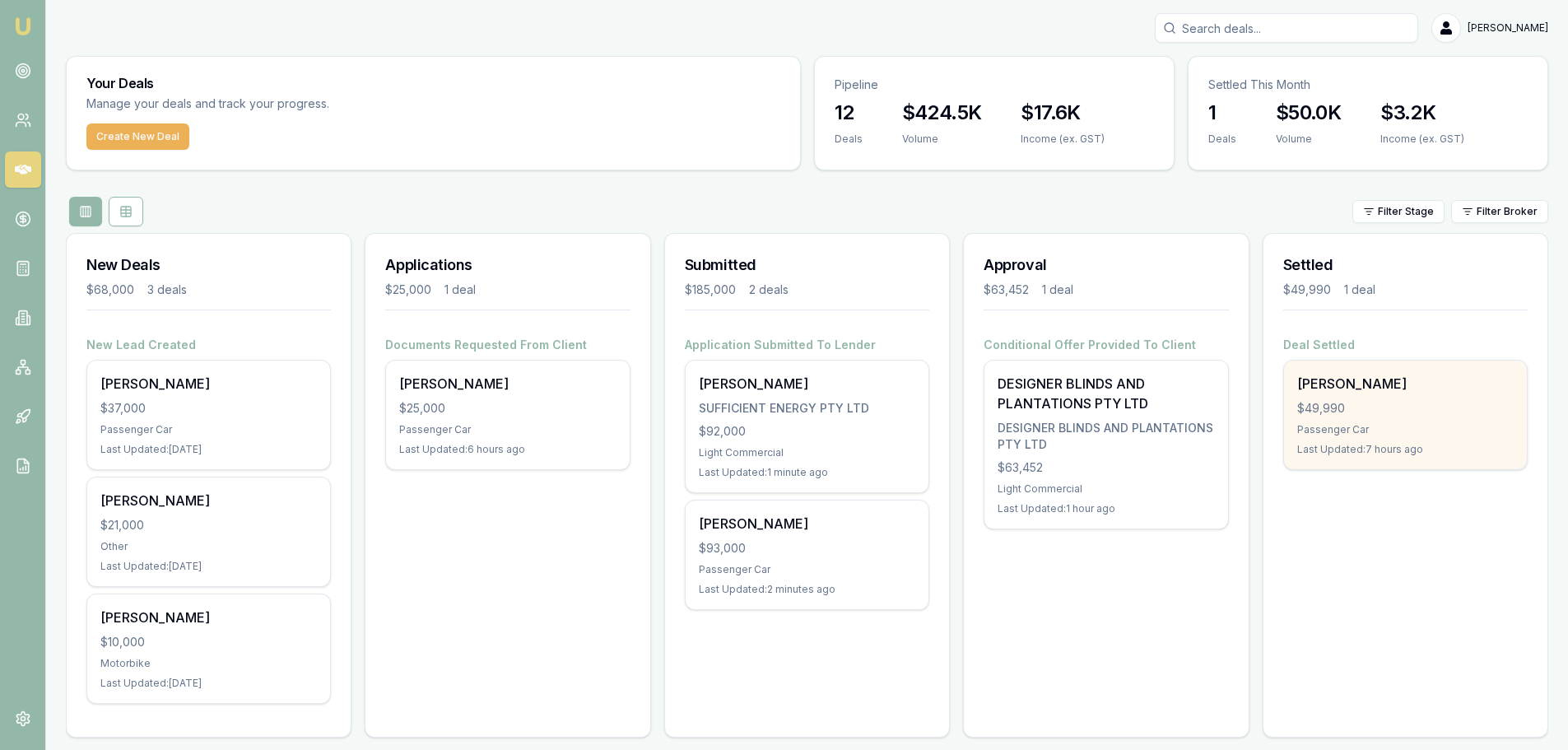
click at [1440, 409] on div "$49,990" at bounding box center [1405, 408] width 216 height 17
